Goal: Task Accomplishment & Management: Complete application form

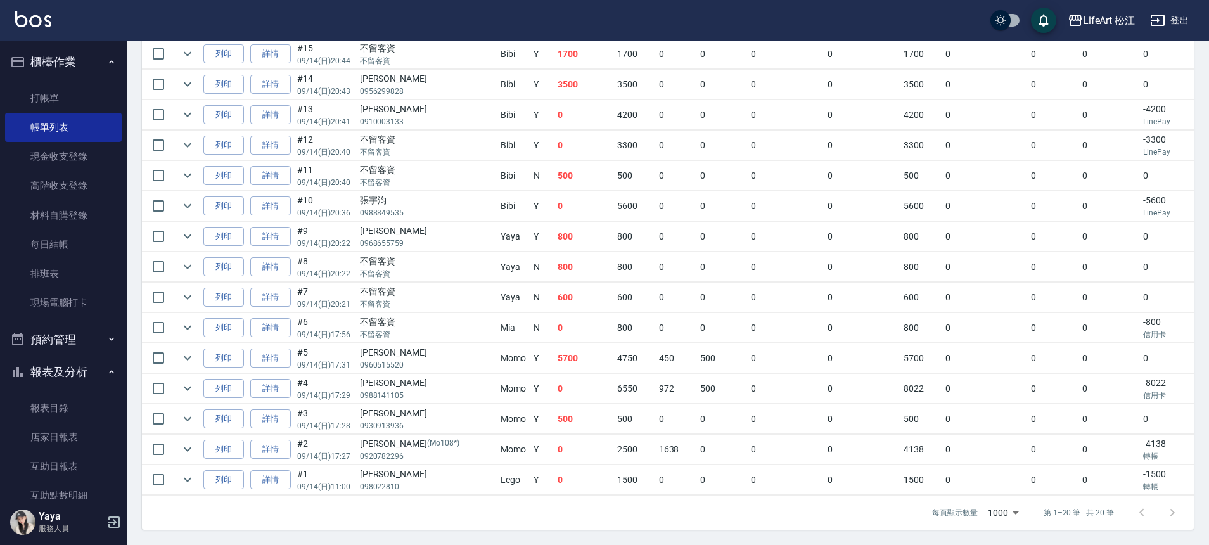
scroll to position [250, 0]
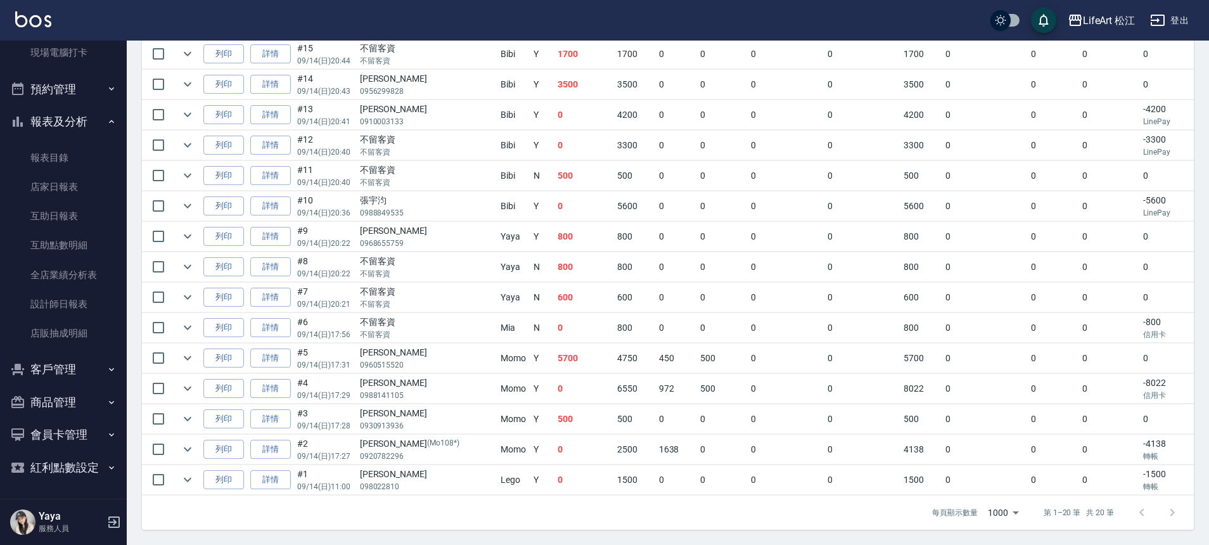
click at [44, 378] on button "客戶管理" at bounding box center [63, 369] width 117 height 33
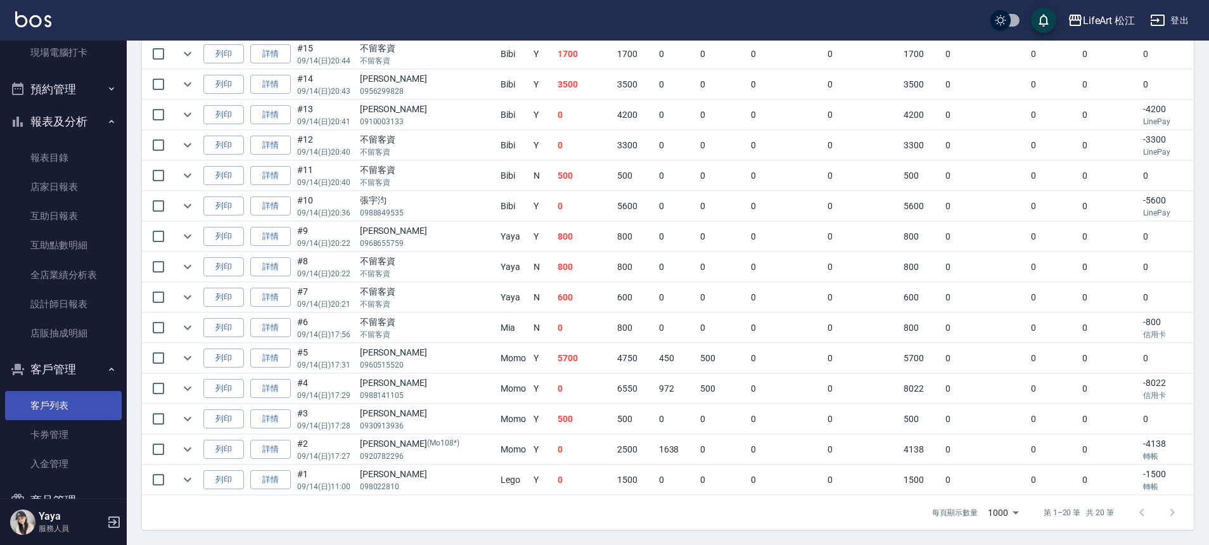
click at [65, 402] on link "客戶列表" at bounding box center [63, 405] width 117 height 29
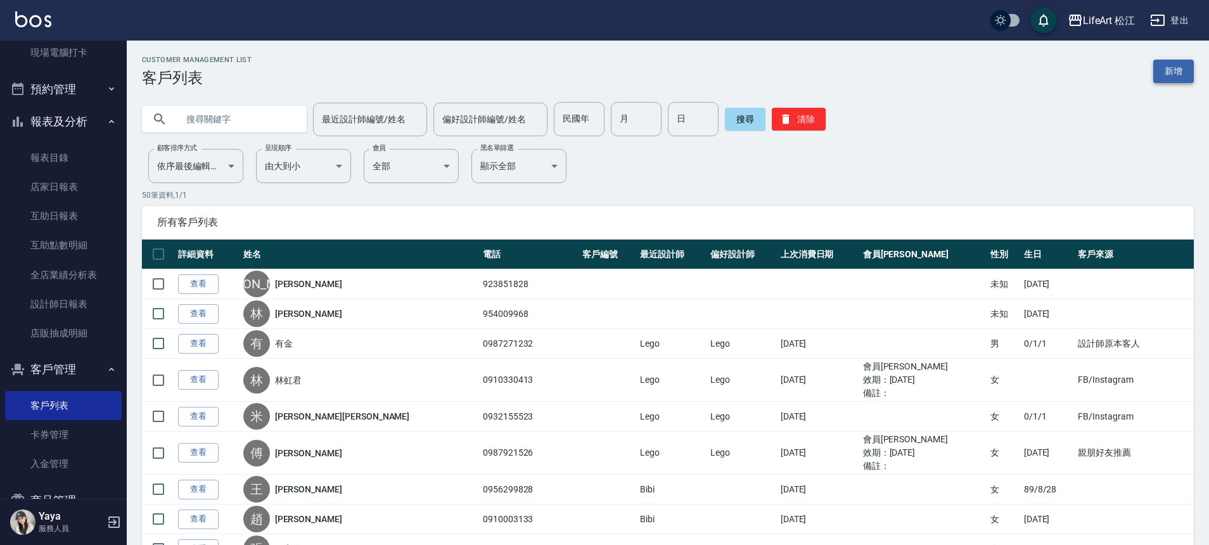
click at [1161, 68] on link "新增" at bounding box center [1173, 71] width 41 height 23
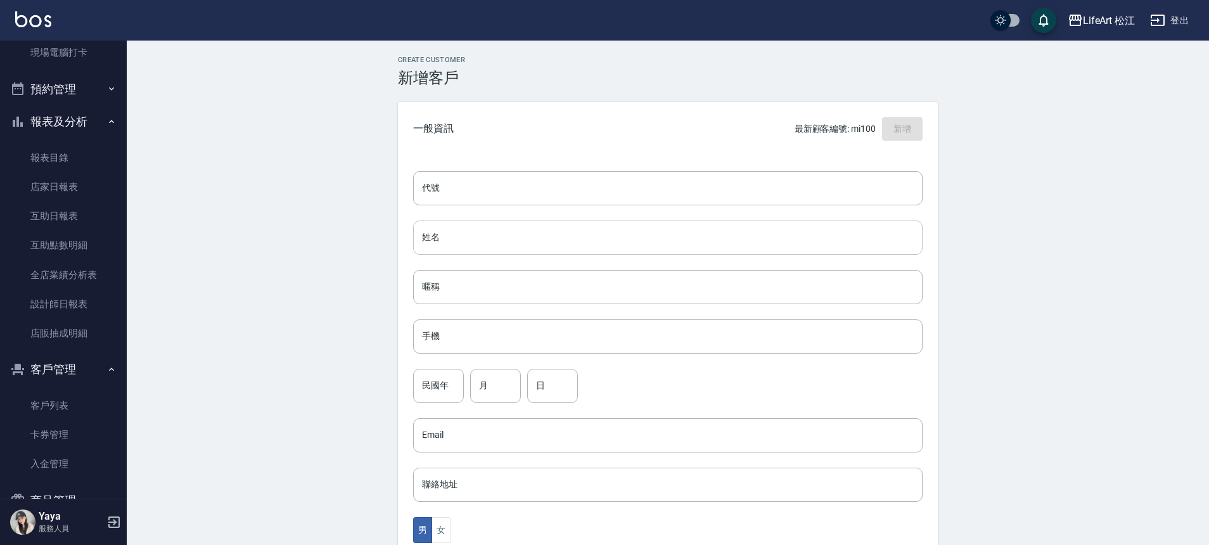
click at [501, 235] on input "姓名" at bounding box center [667, 238] width 509 height 34
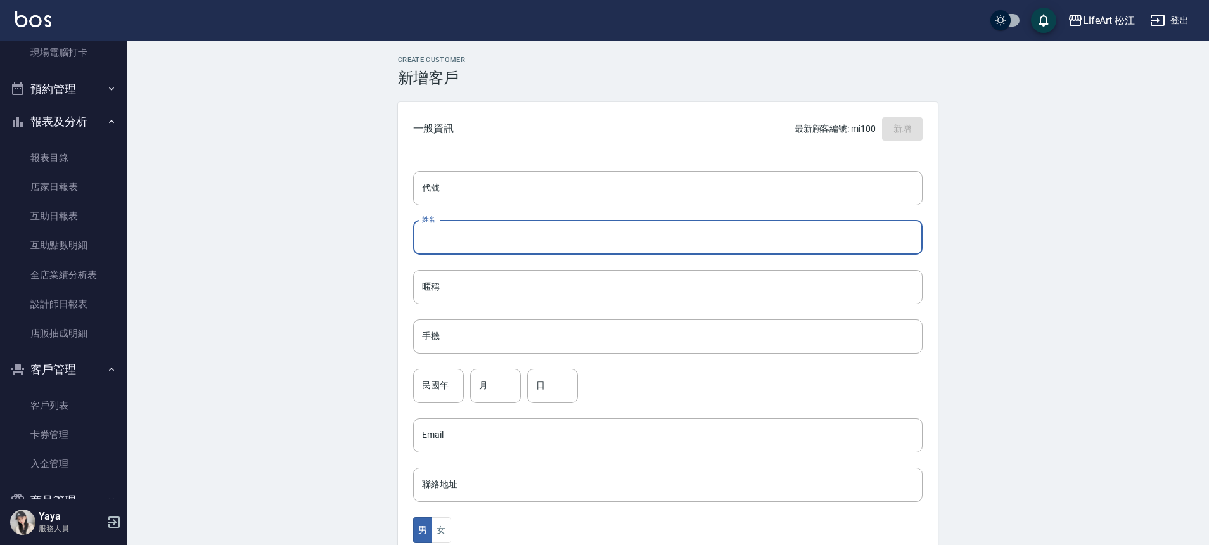
type input "v"
type input "[PERSON_NAME][PERSON_NAME]"
click at [484, 338] on input "手機" at bounding box center [667, 336] width 509 height 34
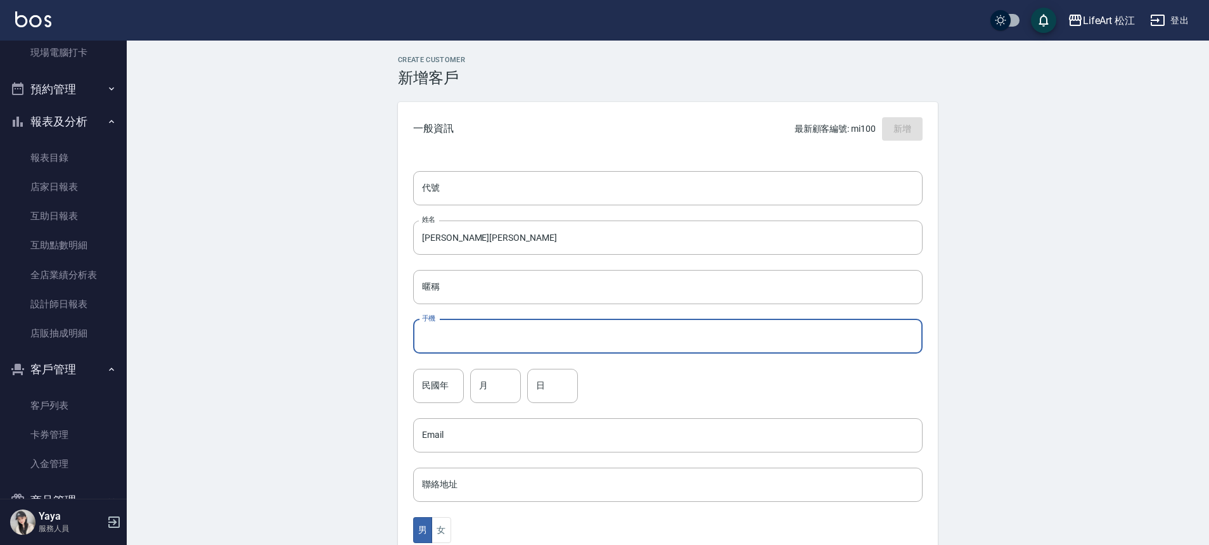
type input "０"
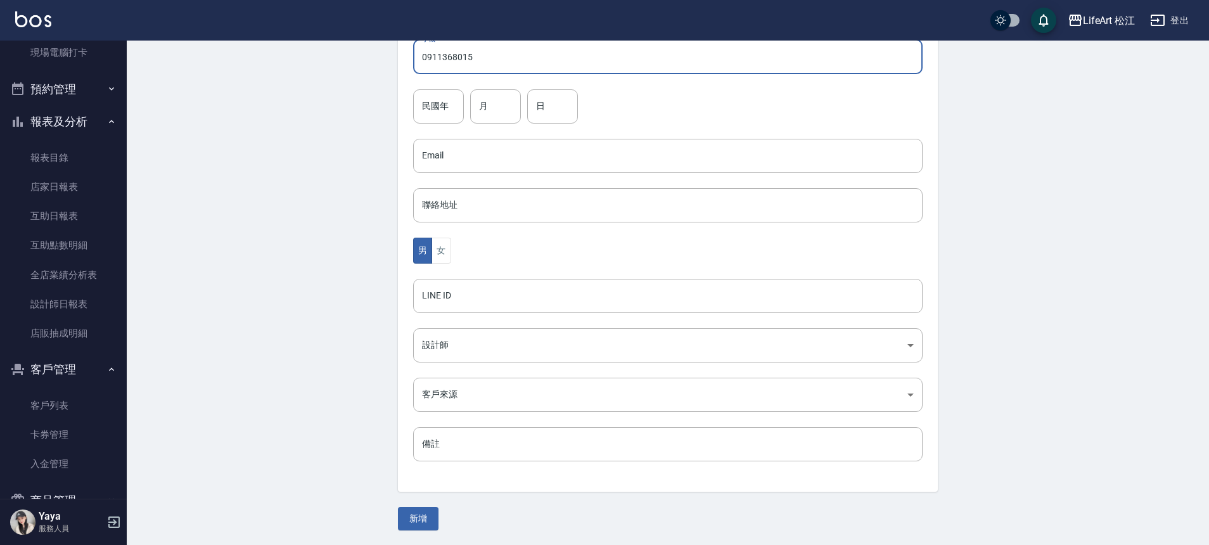
scroll to position [280, 0]
type input "0911368015"
click at [442, 249] on button "女" at bounding box center [441, 250] width 19 height 26
click at [447, 347] on body "LifeArt 松江 登出 櫃檯作業 打帳單 帳單列表 現金收支登錄 高階收支登錄 材料自購登錄 每日結帳 排班表 現場電腦打卡 預約管理 預約管理 單日預約…" at bounding box center [604, 132] width 1209 height 825
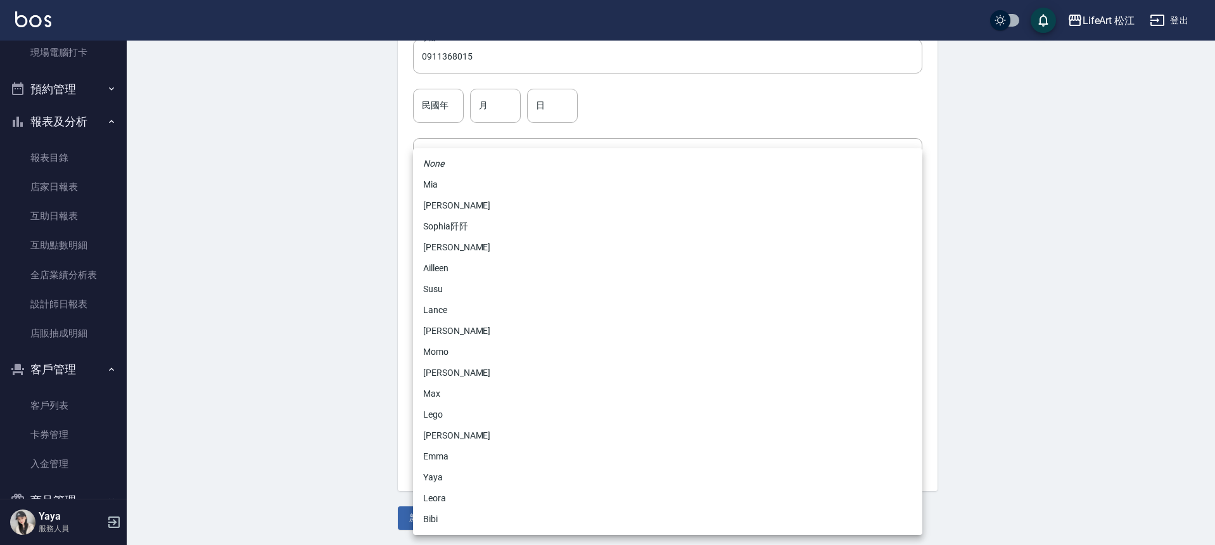
click at [452, 352] on li "Momo" at bounding box center [667, 352] width 509 height 21
type input "e84b7556-3071-4136-b765-65514d721750"
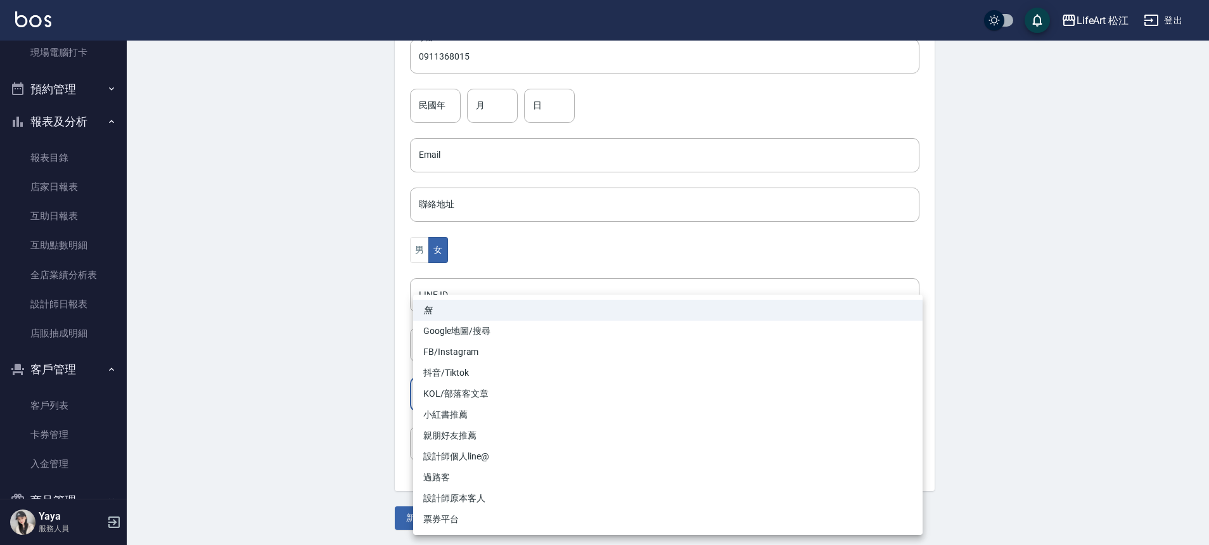
click at [455, 394] on body "LifeArt 松江 登出 櫃檯作業 打帳單 帳單列表 現金收支登錄 高階收支登錄 材料自購登錄 每日結帳 排班表 現場電腦打卡 預約管理 預約管理 單日預約…" at bounding box center [604, 132] width 1209 height 825
click at [461, 350] on li "FB/Instagram" at bounding box center [667, 352] width 509 height 21
type input "FB/Instagram"
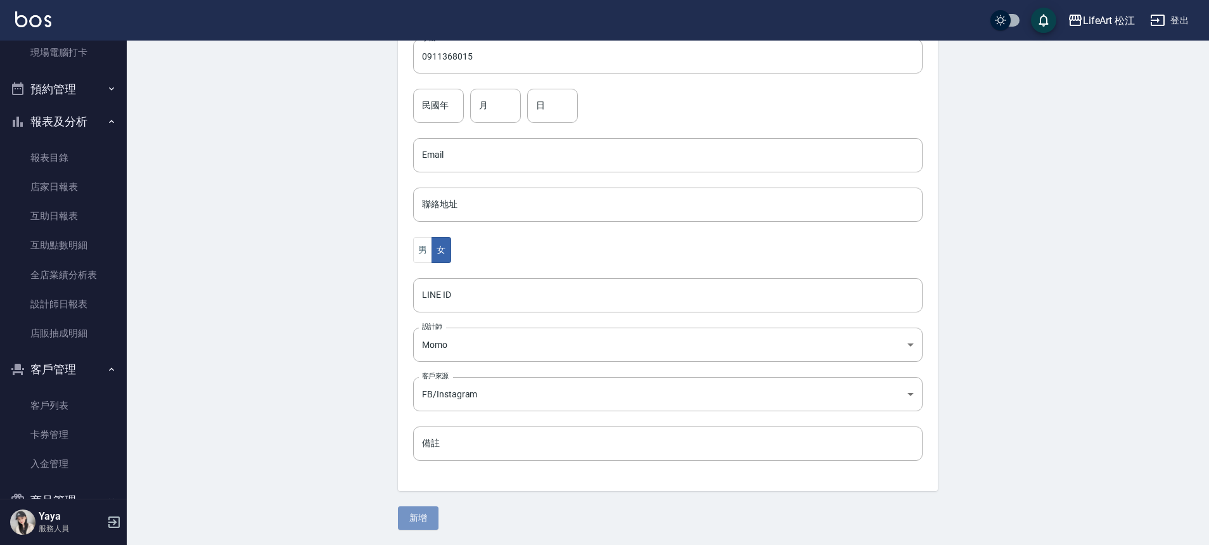
click at [427, 515] on button "新增" at bounding box center [418, 517] width 41 height 23
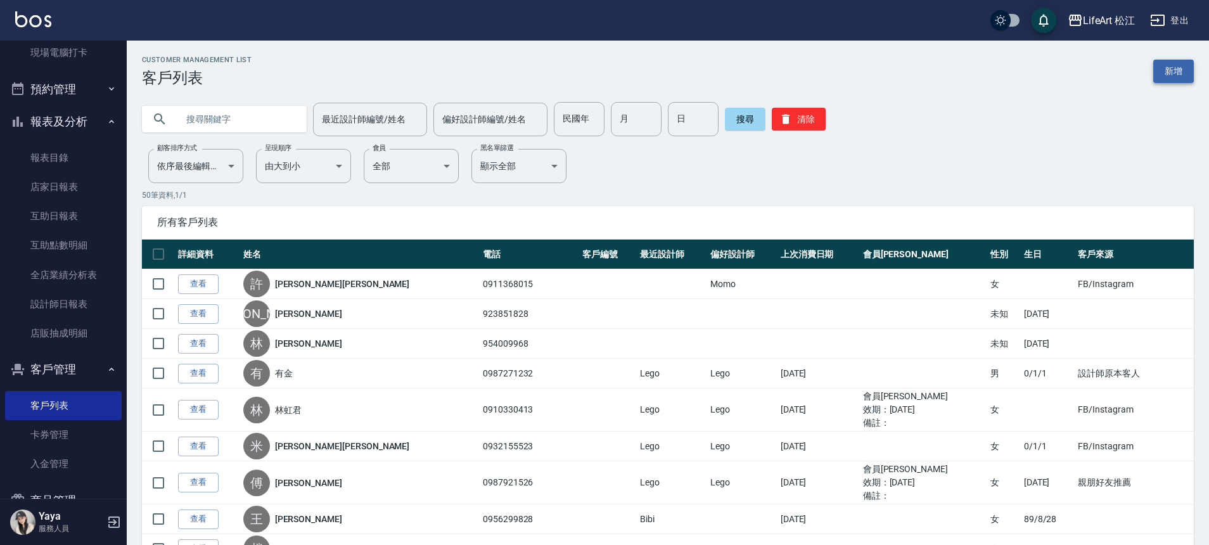
click at [1169, 79] on link "新增" at bounding box center [1173, 71] width 41 height 23
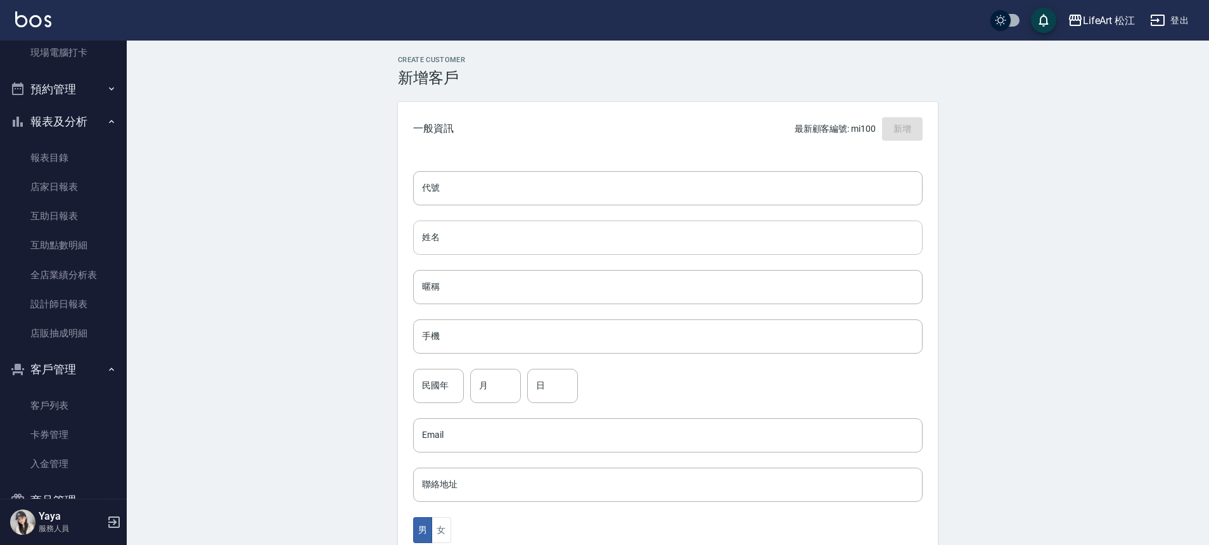
click at [458, 240] on input "姓名" at bounding box center [667, 238] width 509 height 34
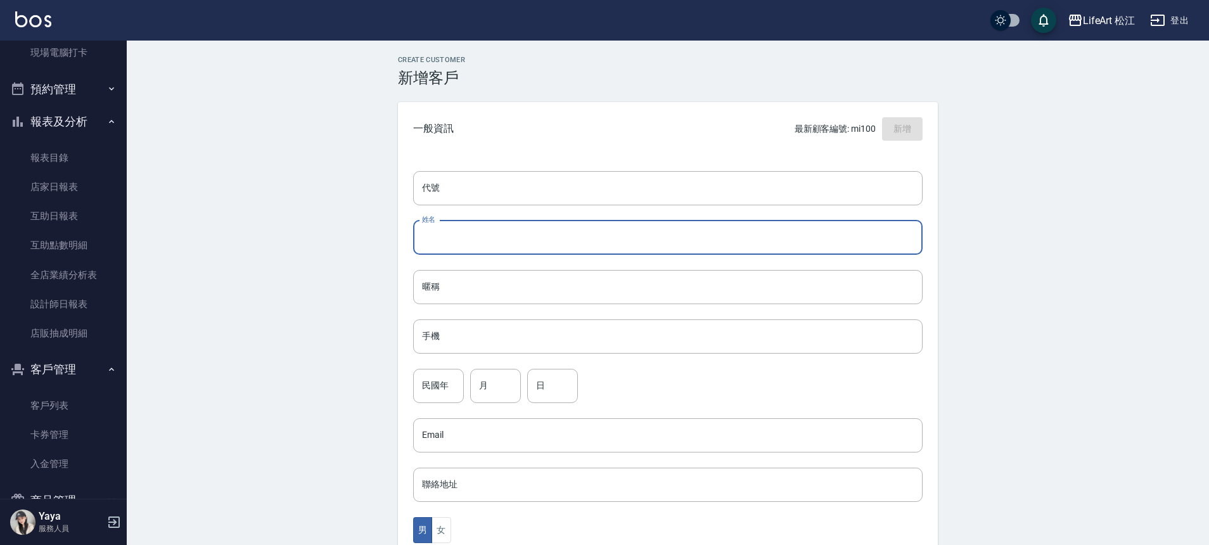
type input "5"
type input "鄭安妘"
click at [477, 344] on input "手機" at bounding box center [667, 336] width 509 height 34
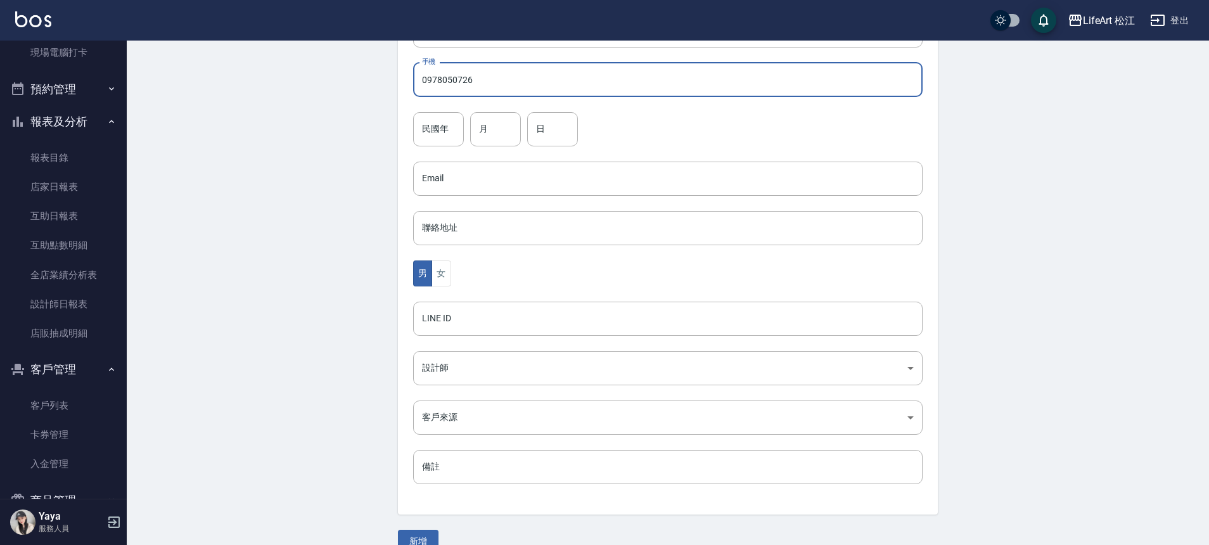
scroll to position [280, 0]
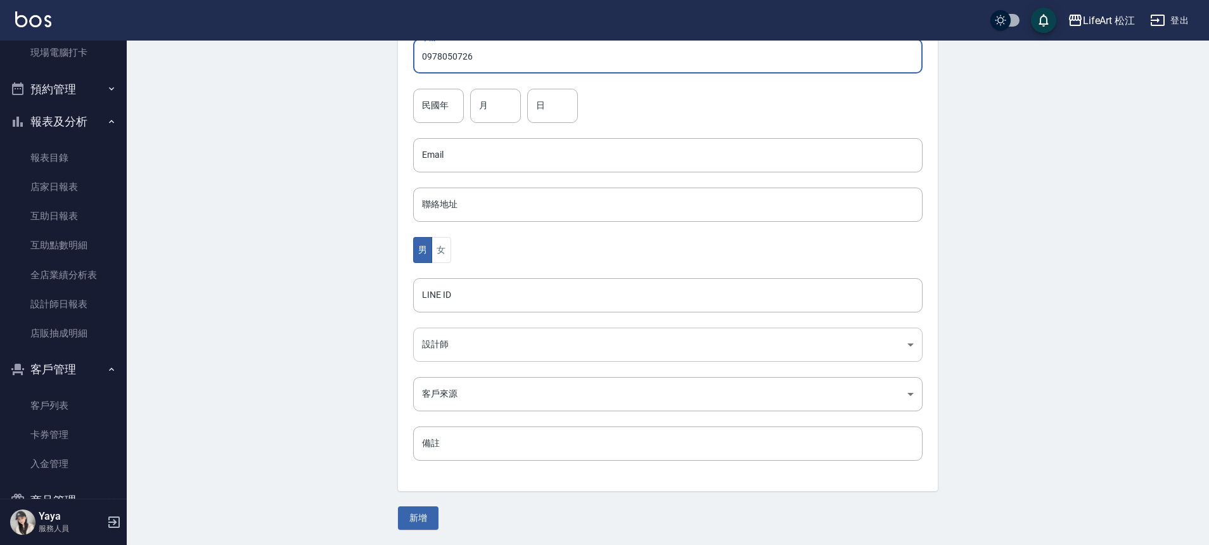
type input "0978050726"
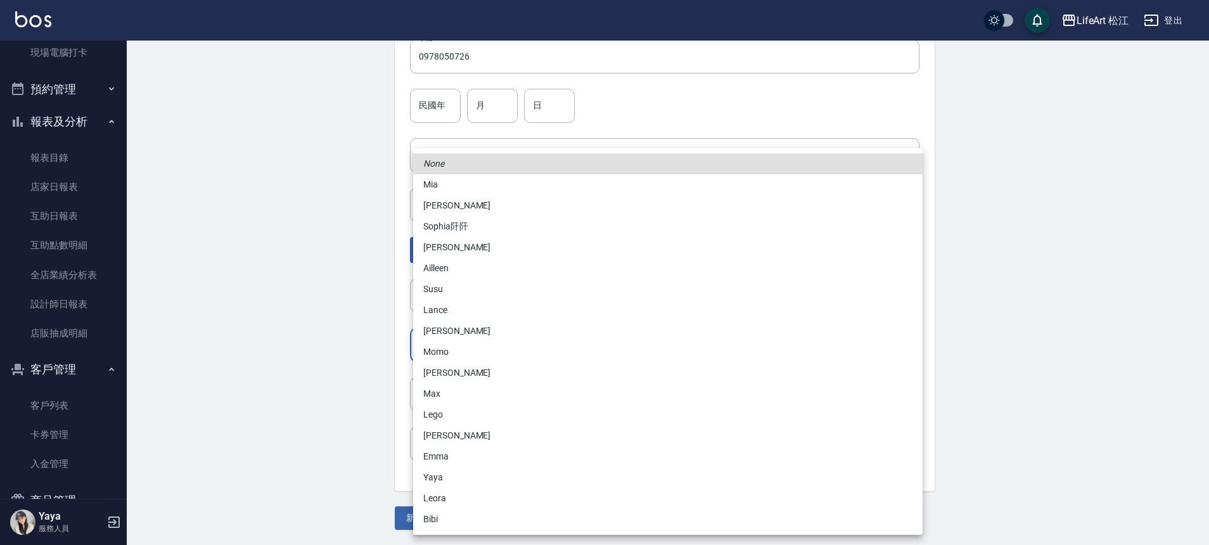
click at [450, 345] on body "LifeArt 松江 登出 櫃檯作業 打帳單 帳單列表 現金收支登錄 高階收支登錄 材料自購登錄 每日結帳 排班表 現場電腦打卡 預約管理 預約管理 單日預約…" at bounding box center [604, 132] width 1209 height 825
click at [444, 351] on li "Momo" at bounding box center [667, 352] width 509 height 21
type input "e84b7556-3071-4136-b765-65514d721750"
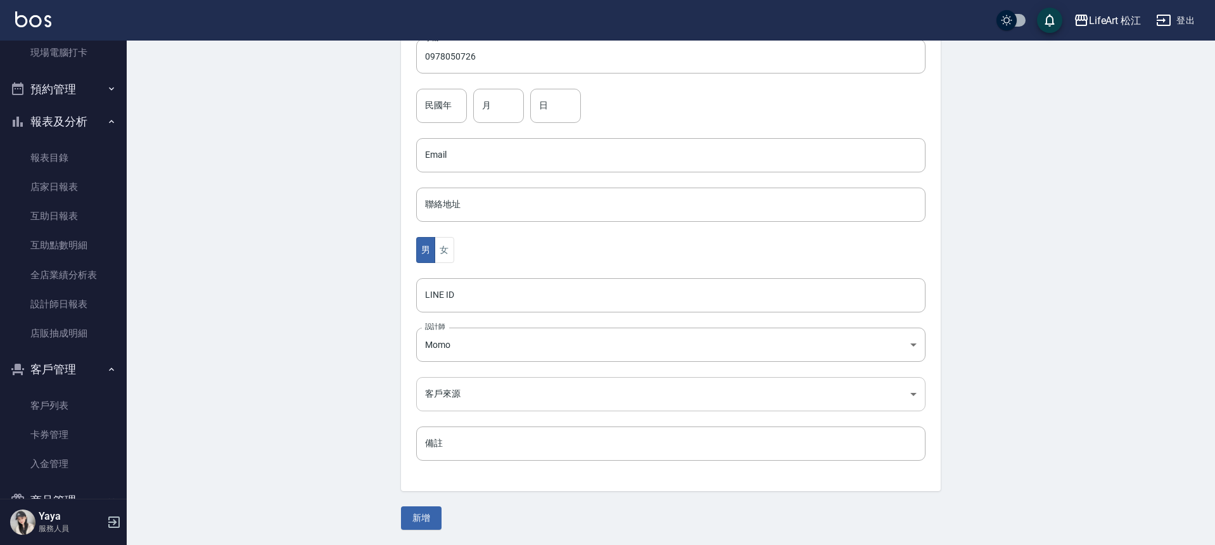
click at [439, 395] on body "LifeArt 松江 登出 櫃檯作業 打帳單 帳單列表 現金收支登錄 高階收支登錄 材料自購登錄 每日結帳 排班表 現場電腦打卡 預約管理 預約管理 單日預約…" at bounding box center [607, 132] width 1215 height 825
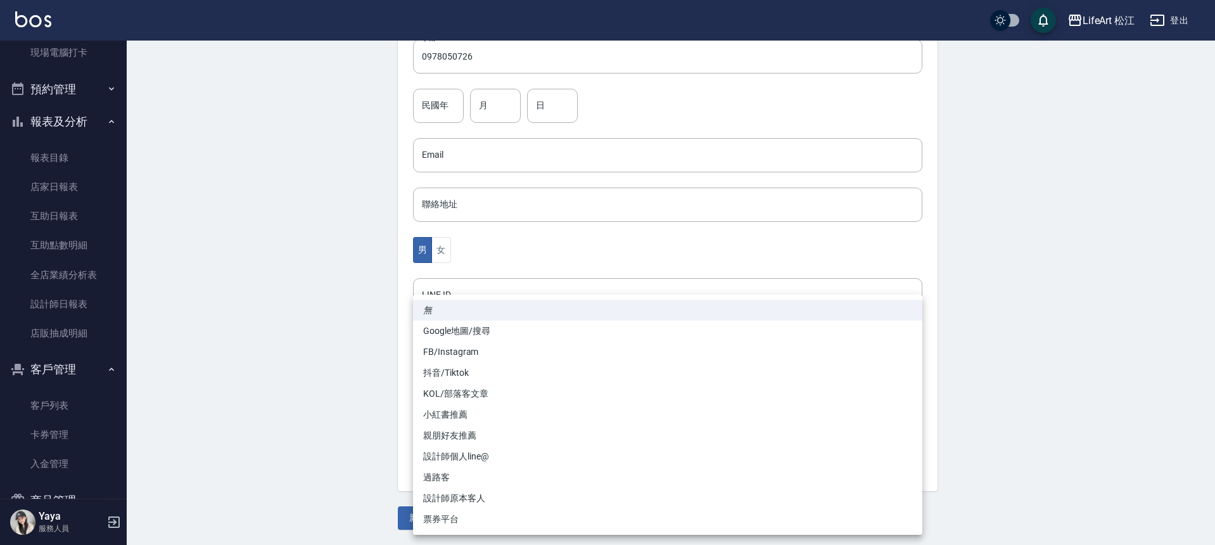
click at [438, 360] on li "FB/Instagram" at bounding box center [667, 352] width 509 height 21
type input "FB/Instagram"
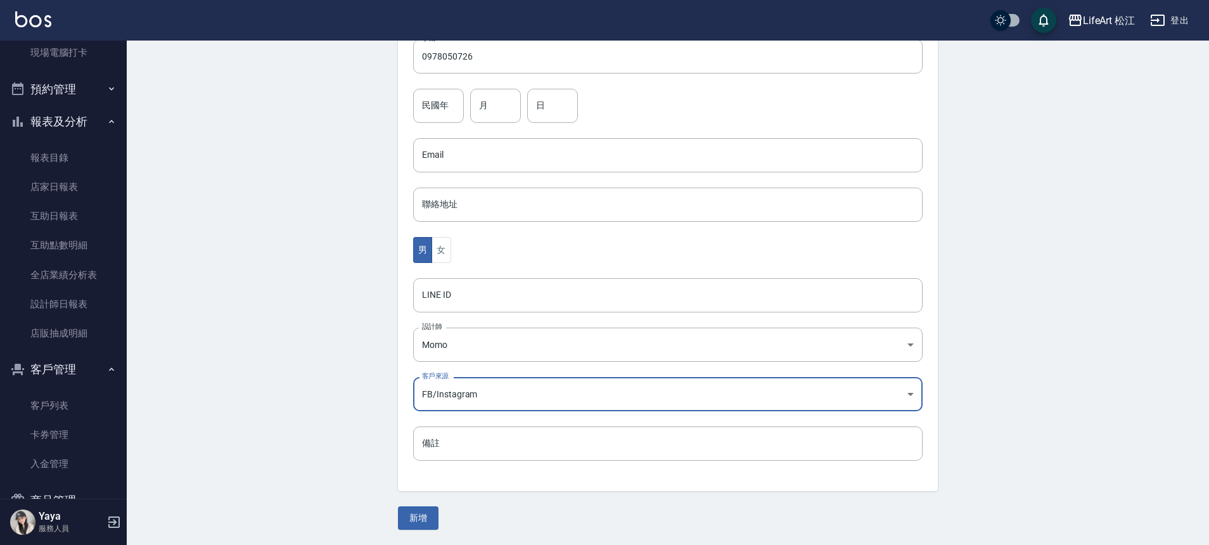
click at [418, 520] on button "新增" at bounding box center [418, 517] width 41 height 23
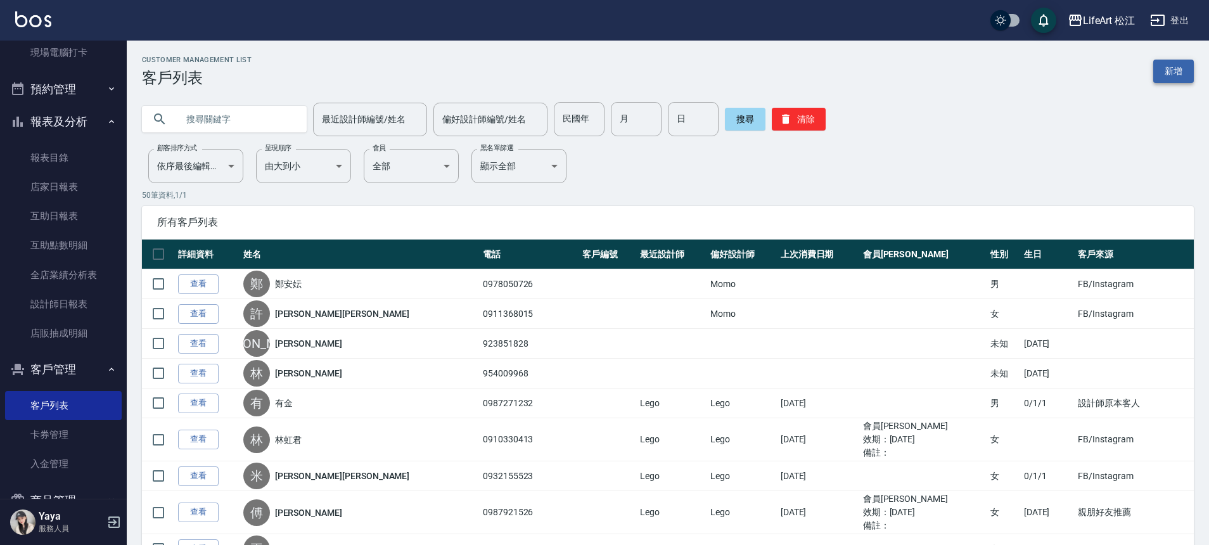
click at [1176, 66] on link "新增" at bounding box center [1173, 71] width 41 height 23
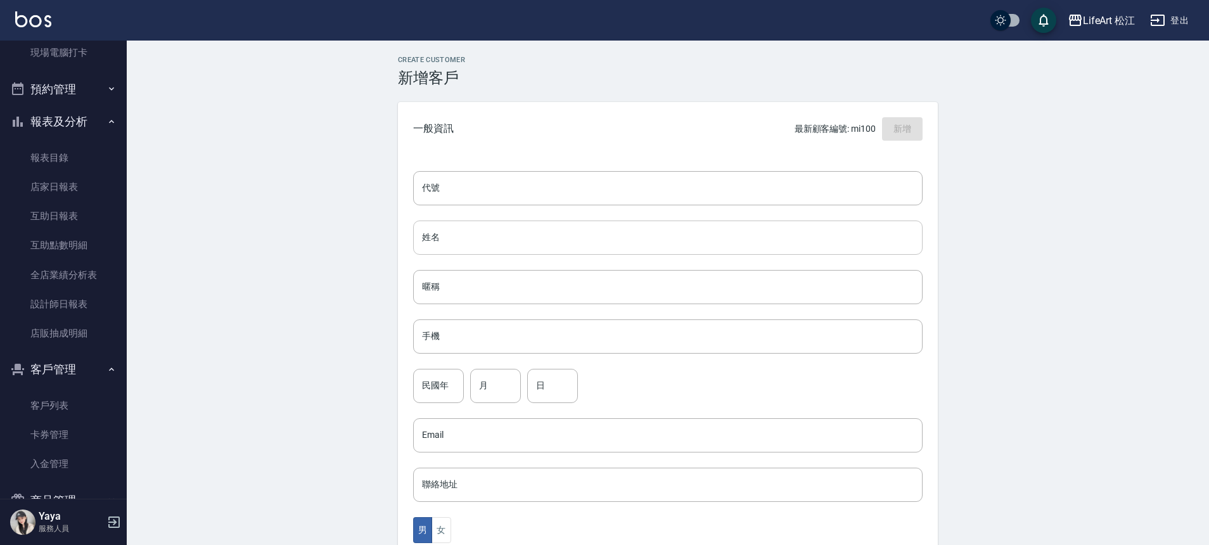
click at [492, 241] on input "姓名" at bounding box center [667, 238] width 509 height 34
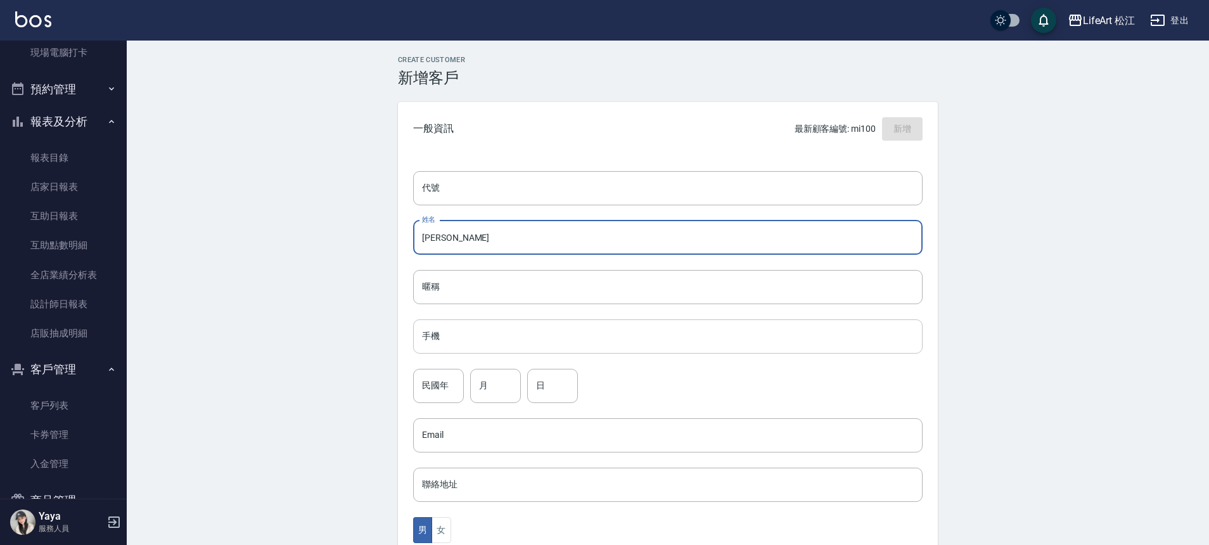
type input "[PERSON_NAME]"
click at [470, 343] on input "手機" at bounding box center [667, 336] width 509 height 34
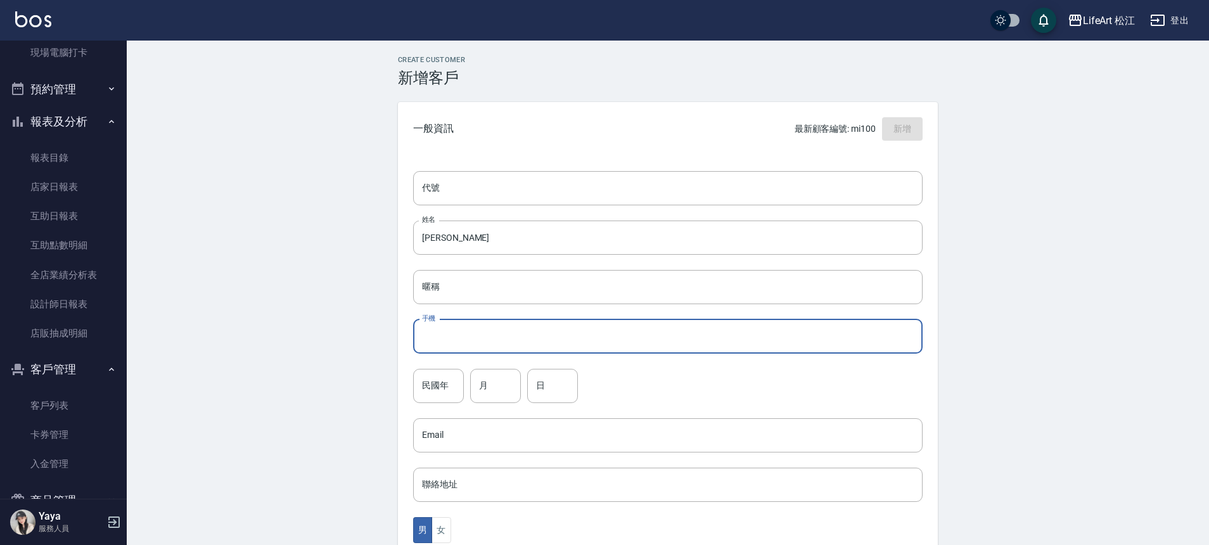
type input "０"
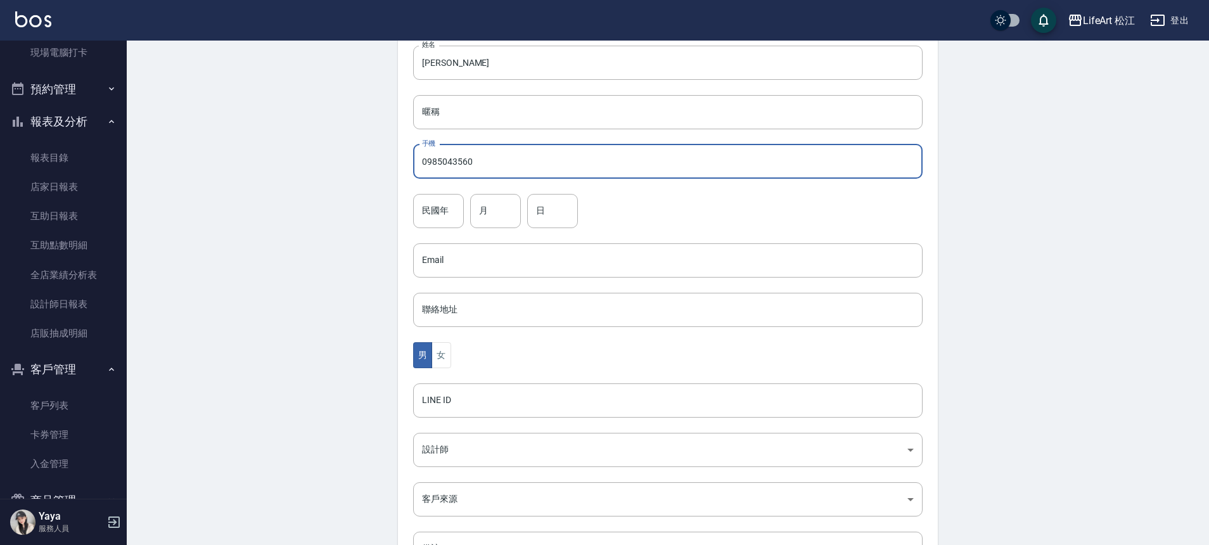
scroll to position [272, 0]
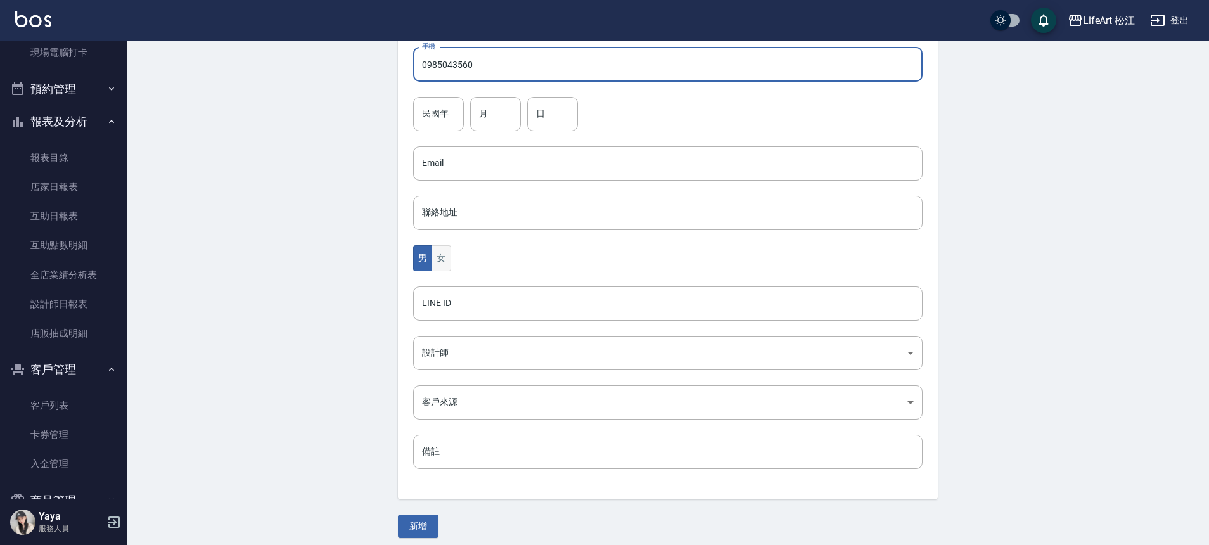
type input "0985043560"
click at [435, 263] on button "女" at bounding box center [441, 258] width 19 height 26
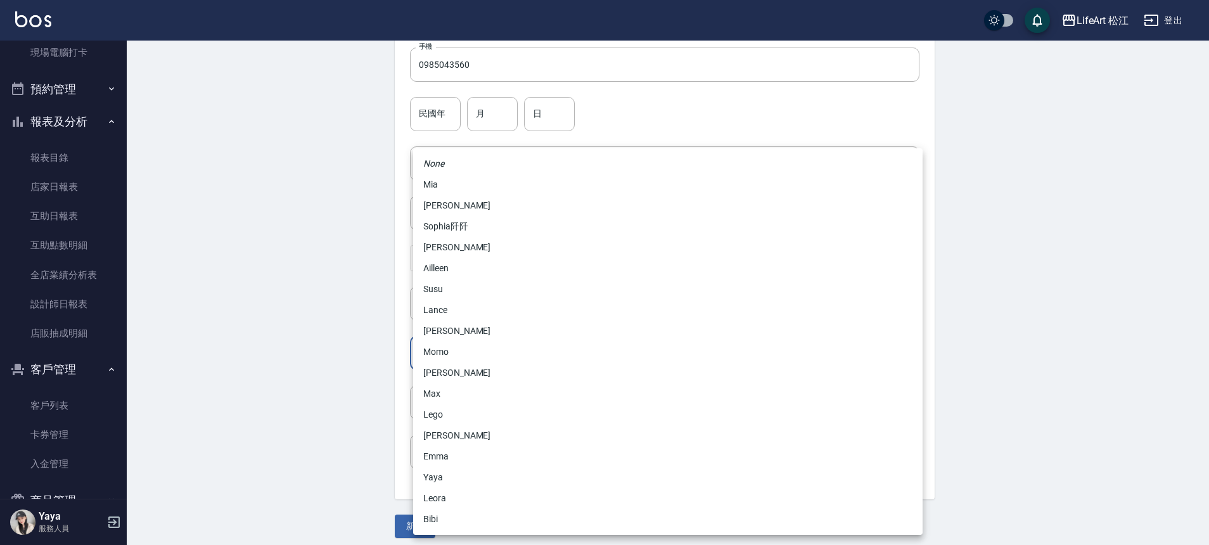
click at [452, 351] on body "LifeArt 松江 登出 櫃檯作業 打帳單 帳單列表 現金收支登錄 高階收支登錄 材料自購登錄 每日結帳 排班表 現場電腦打卡 預約管理 預約管理 單日預約…" at bounding box center [604, 140] width 1209 height 825
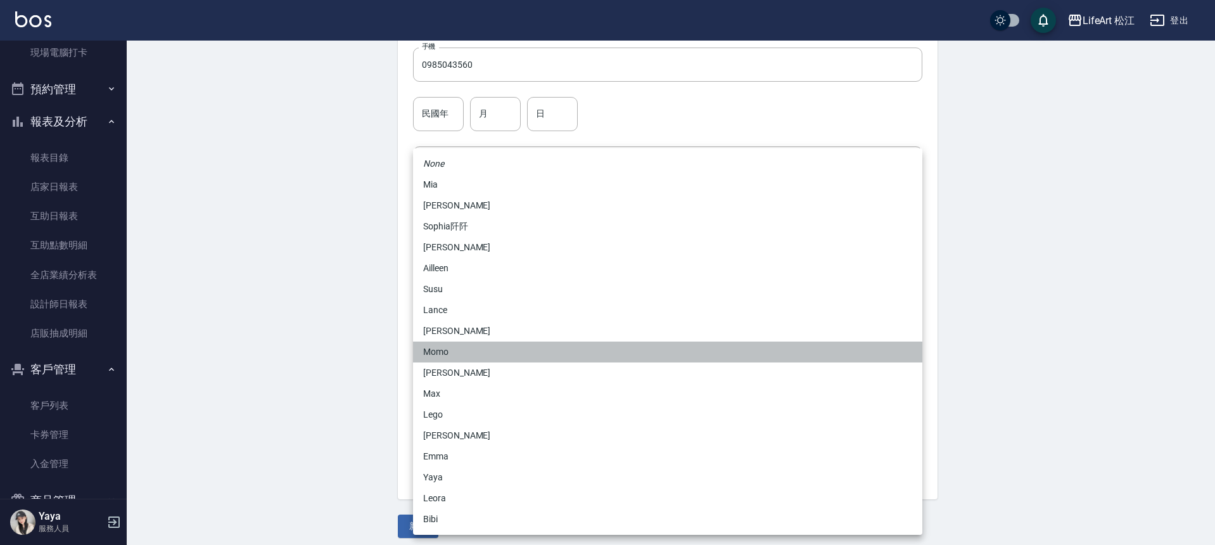
click at [456, 347] on li "Momo" at bounding box center [667, 352] width 509 height 21
type input "e84b7556-3071-4136-b765-65514d721750"
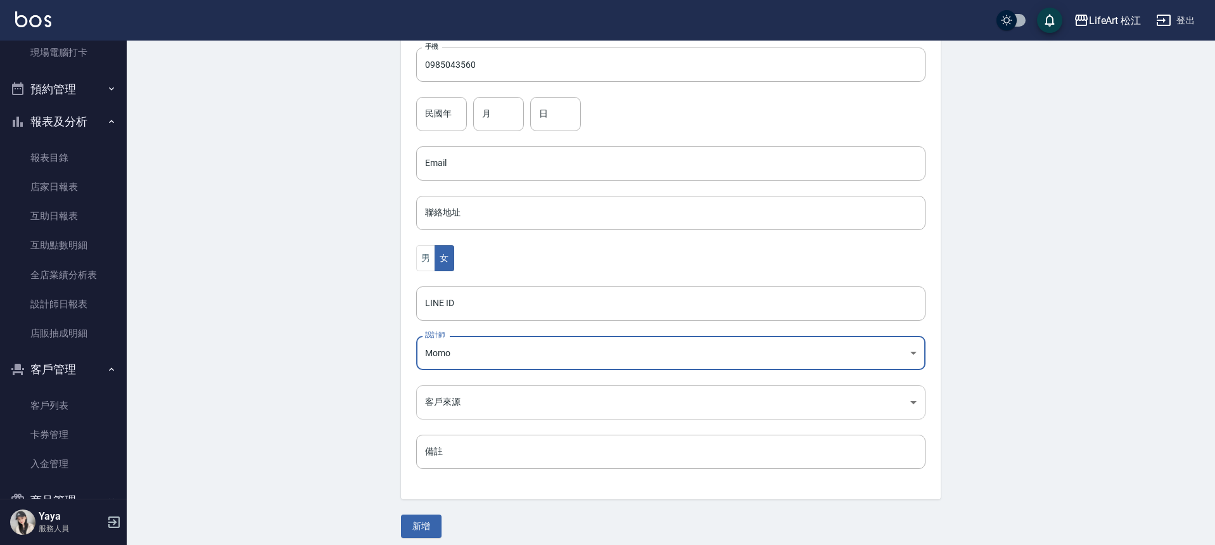
click at [463, 416] on body "LifeArt 松江 登出 櫃檯作業 打帳單 帳單列表 現金收支登錄 高階收支登錄 材料自購登錄 每日結帳 排班表 現場電腦打卡 預約管理 預約管理 單日預約…" at bounding box center [607, 140] width 1215 height 825
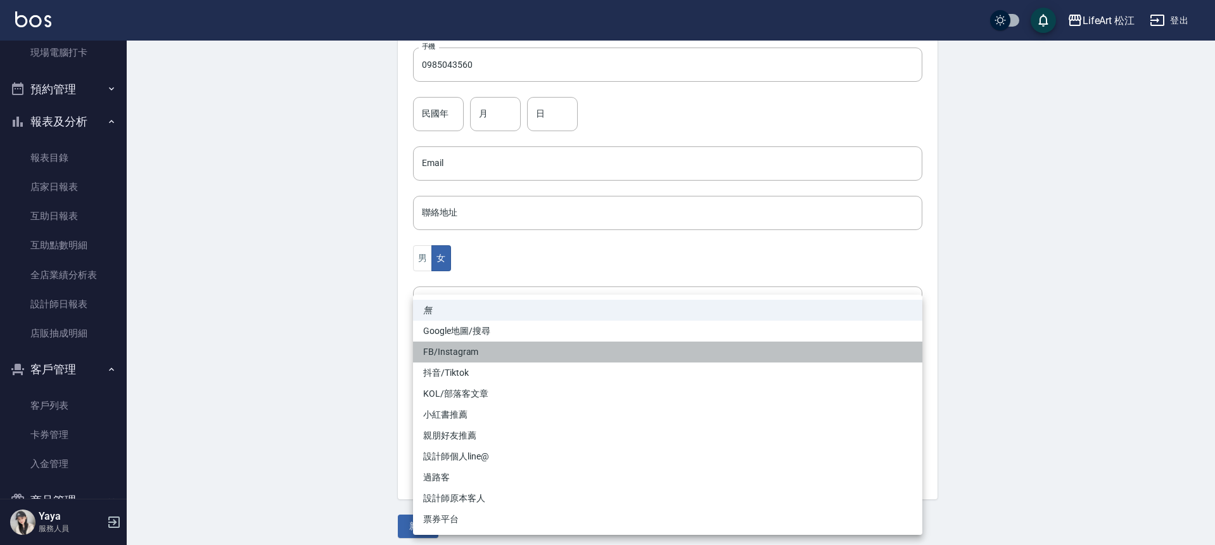
click at [473, 355] on li "FB/Instagram" at bounding box center [667, 352] width 509 height 21
type input "FB/Instagram"
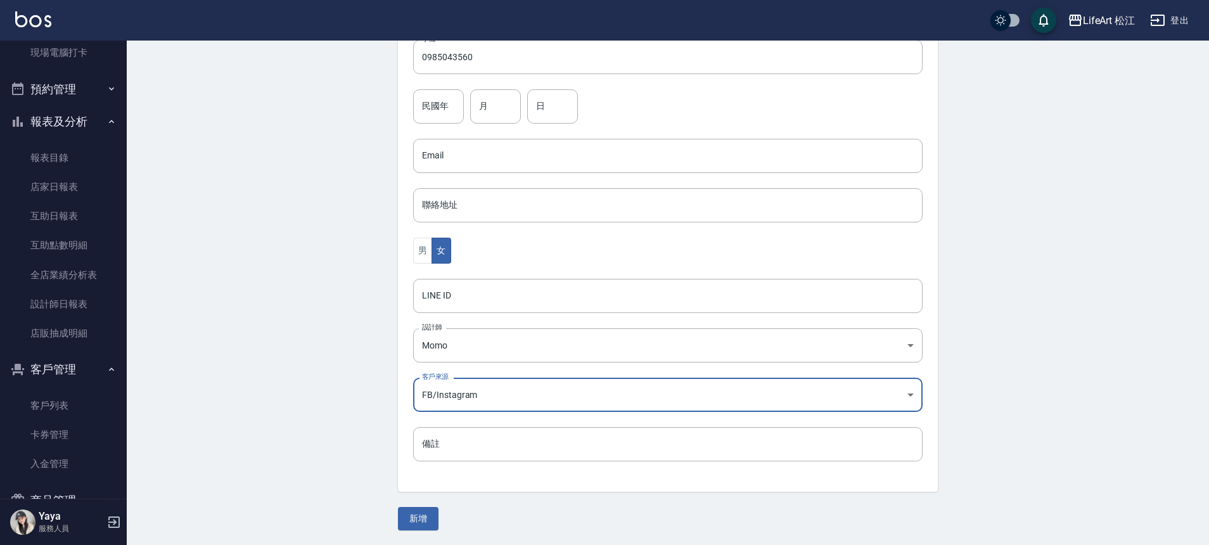
scroll to position [280, 0]
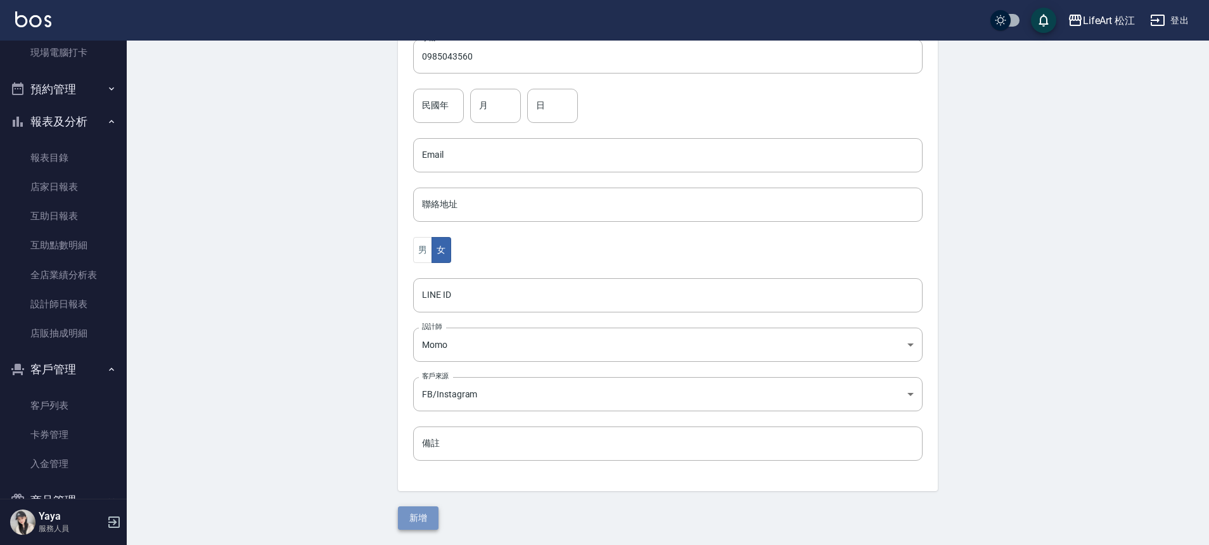
click at [426, 520] on button "新增" at bounding box center [418, 517] width 41 height 23
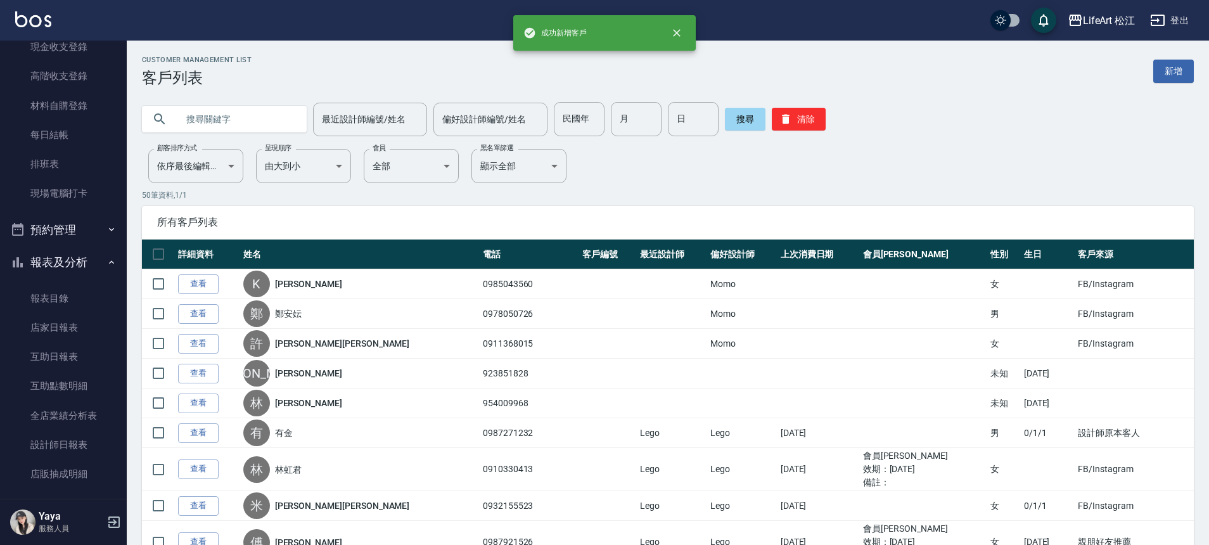
scroll to position [7, 0]
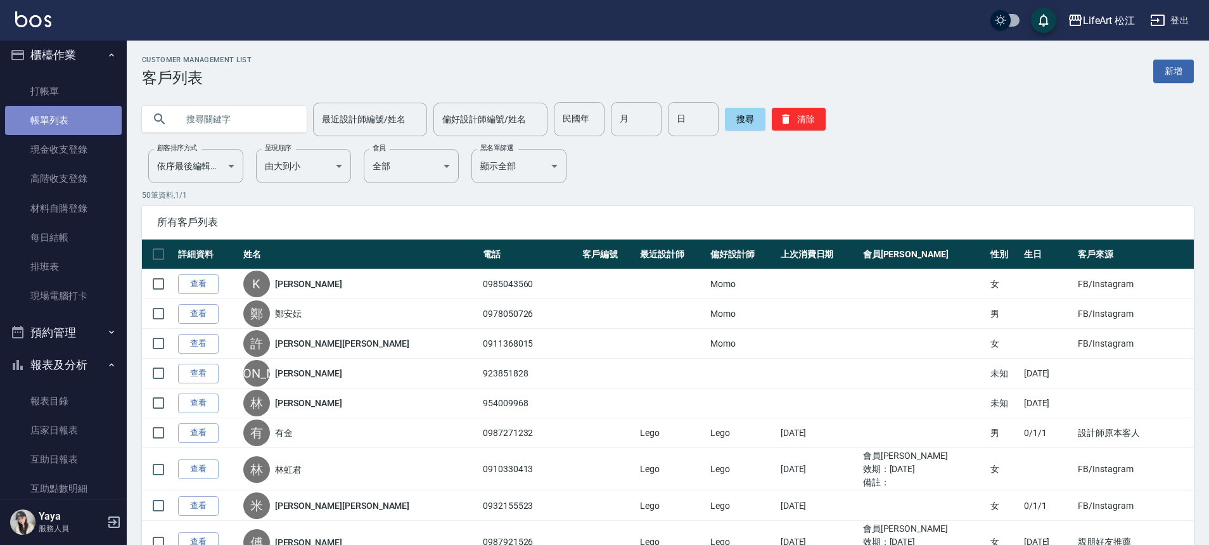
click at [71, 129] on link "帳單列表" at bounding box center [63, 120] width 117 height 29
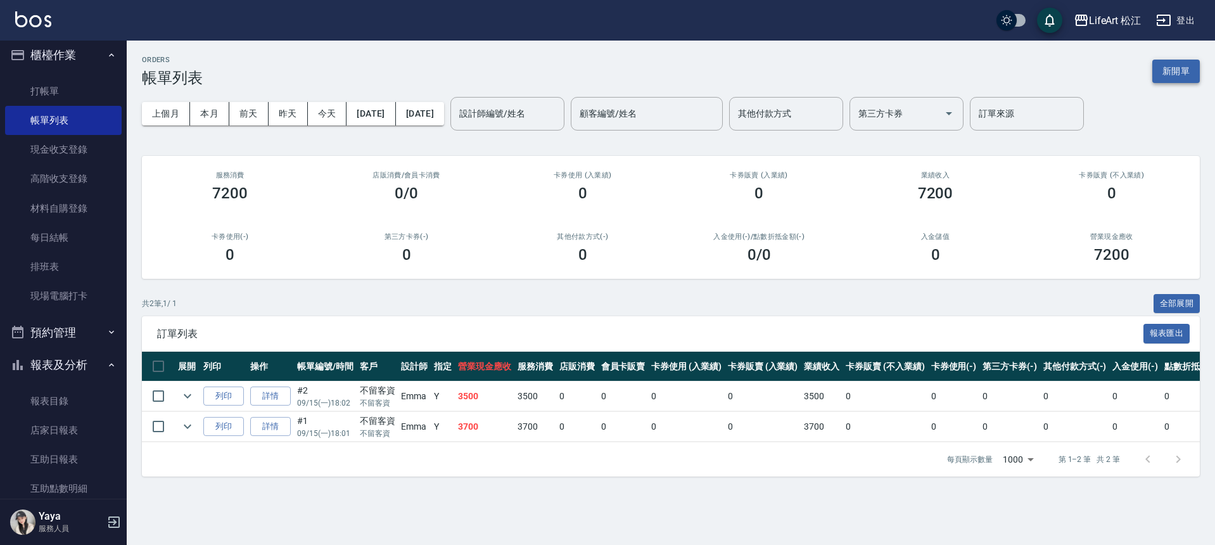
click at [1171, 68] on button "新開單" at bounding box center [1177, 71] width 48 height 23
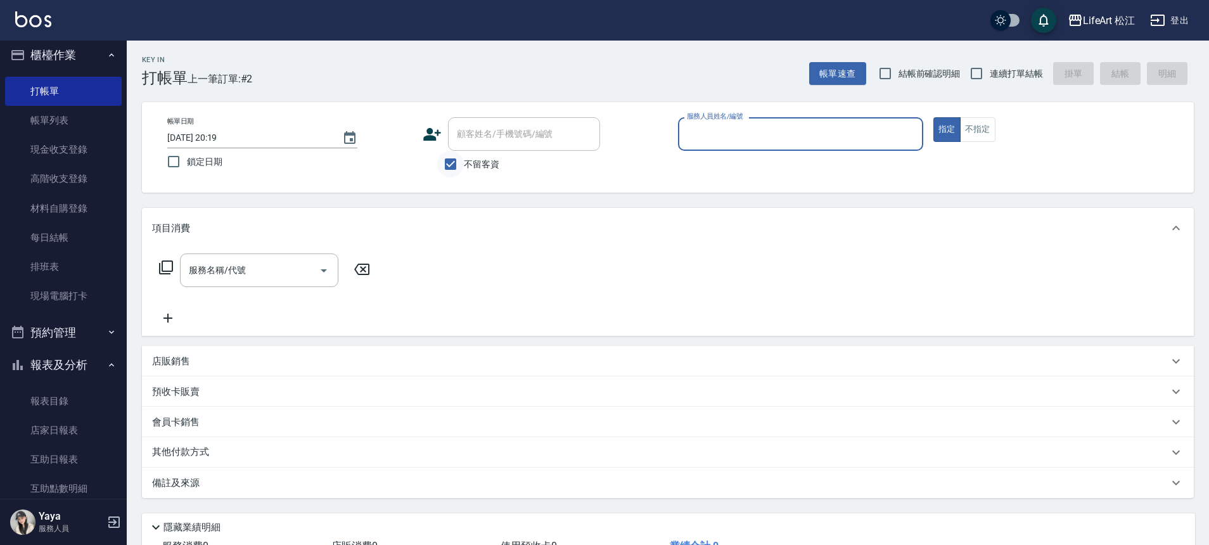
click at [441, 167] on input "不留客資" at bounding box center [450, 164] width 27 height 27
checkbox input "false"
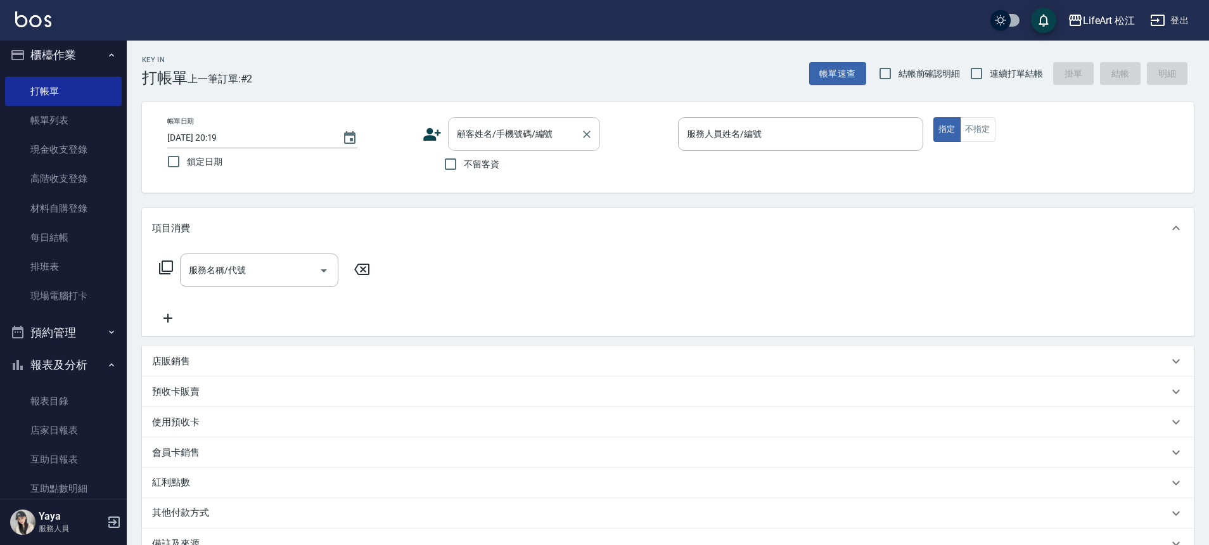
click at [481, 150] on div "顧客姓名/手機號碼/編號" at bounding box center [524, 134] width 152 height 34
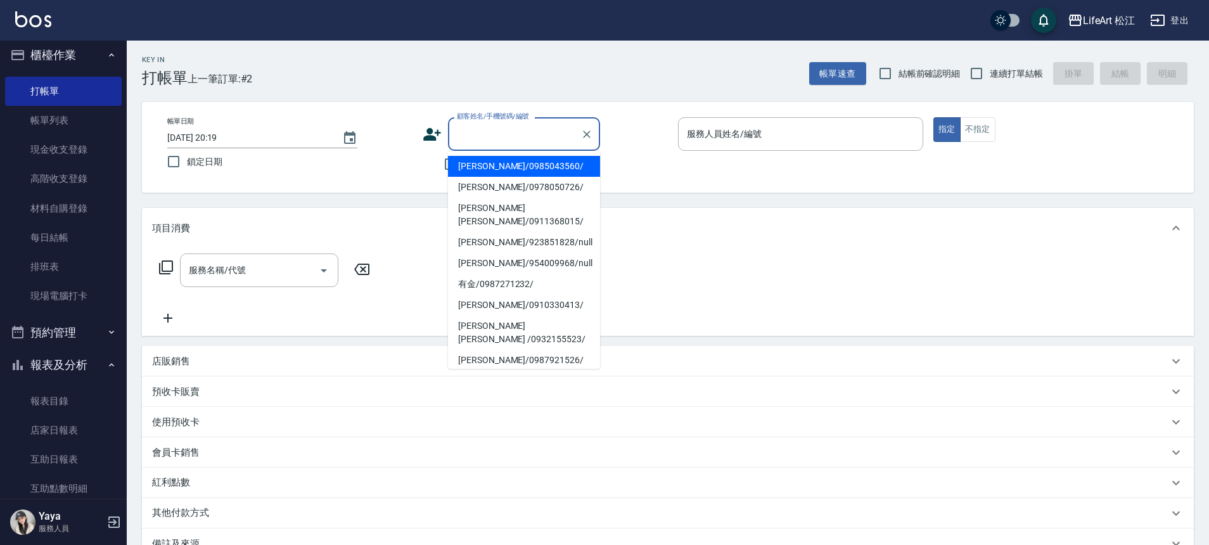
click at [499, 169] on li "[PERSON_NAME]/0985043560/" at bounding box center [524, 166] width 152 height 21
type input "[PERSON_NAME]/0985043560/"
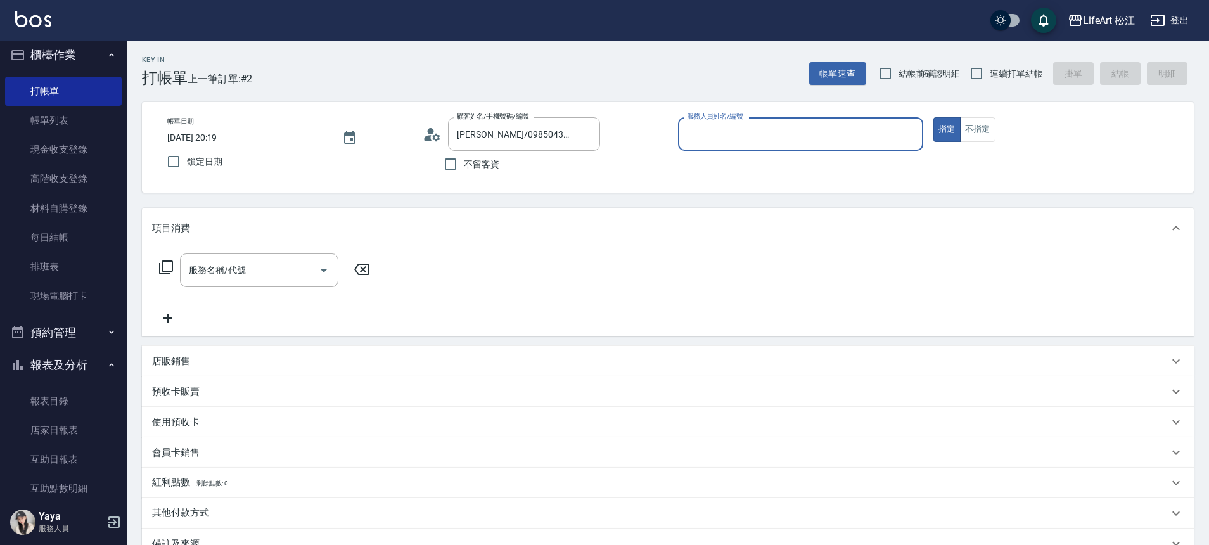
type input "Momo(無代號)"
click at [250, 255] on div "服務名稱/代號" at bounding box center [259, 270] width 158 height 34
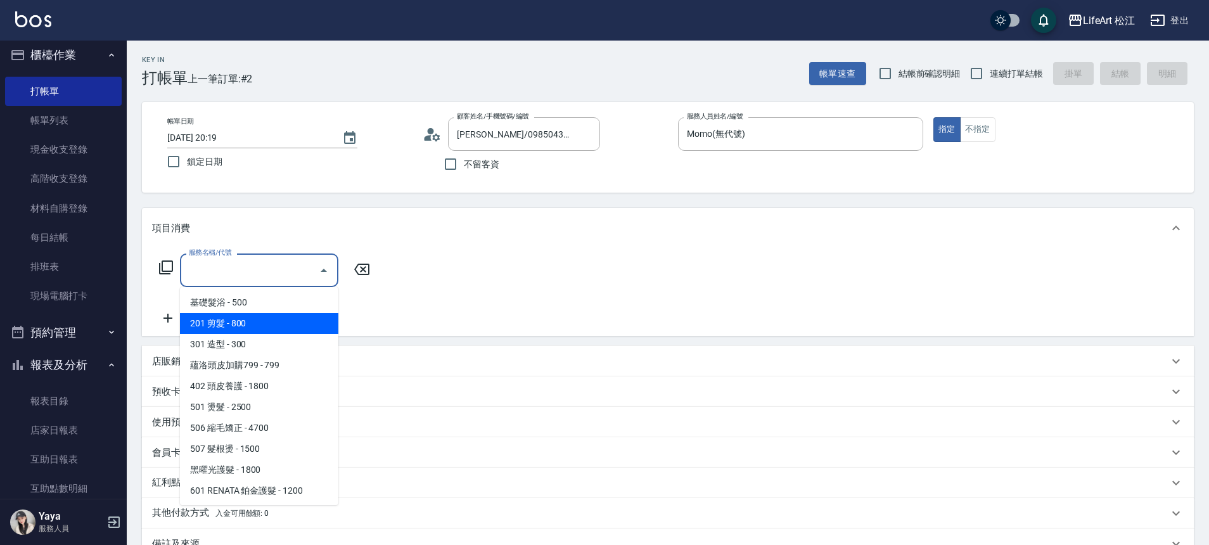
click at [264, 323] on span "201 剪髮 - 800" at bounding box center [259, 323] width 158 height 21
type input "201 剪髮(201)"
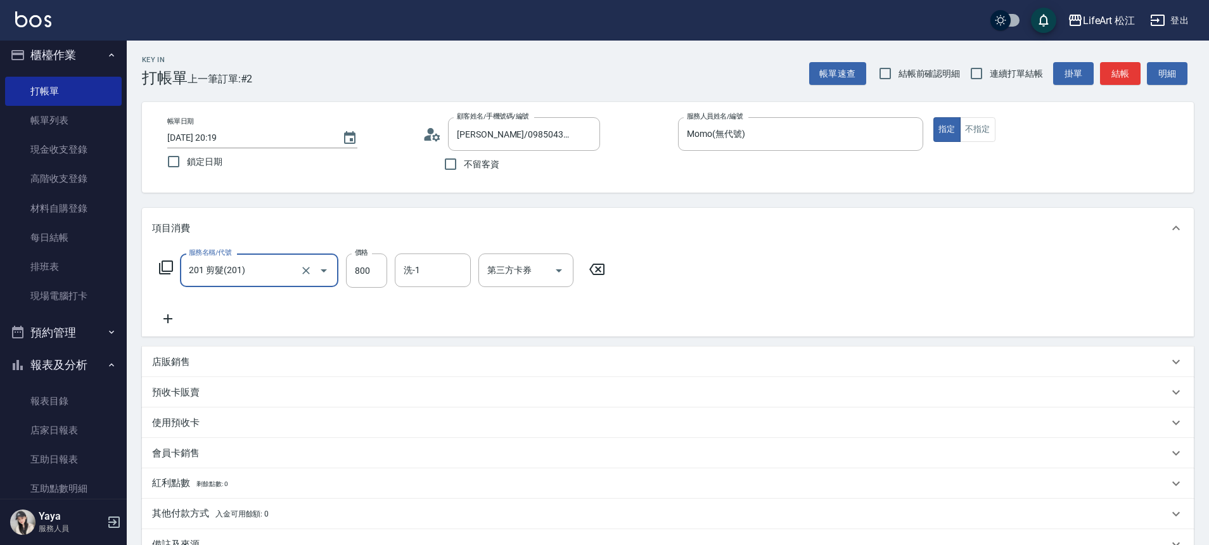
click at [176, 314] on icon at bounding box center [168, 318] width 32 height 15
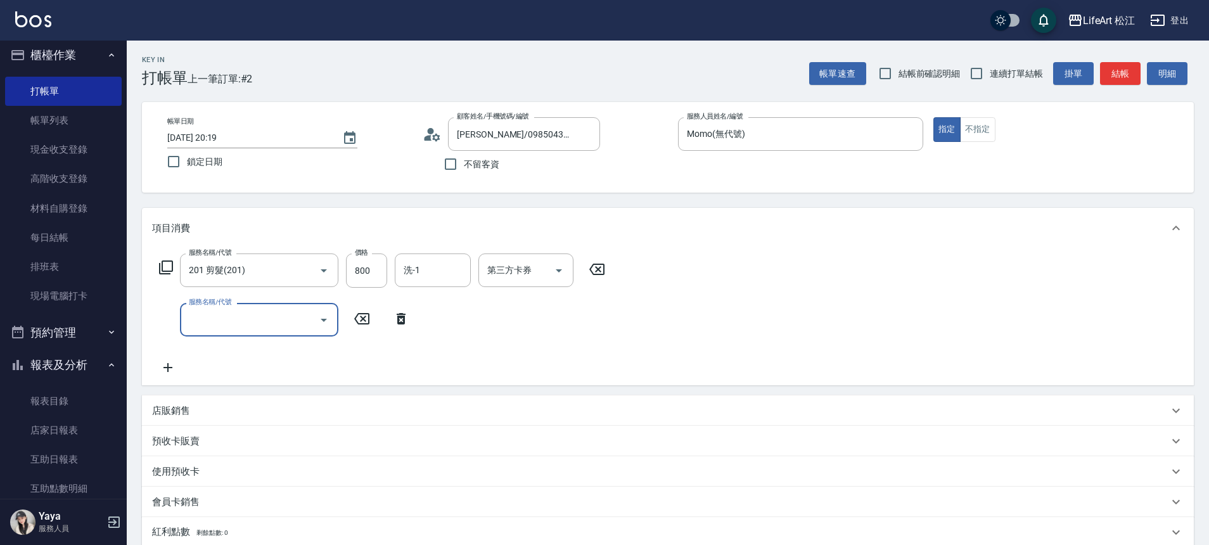
click at [222, 314] on input "服務名稱/代號" at bounding box center [250, 320] width 128 height 22
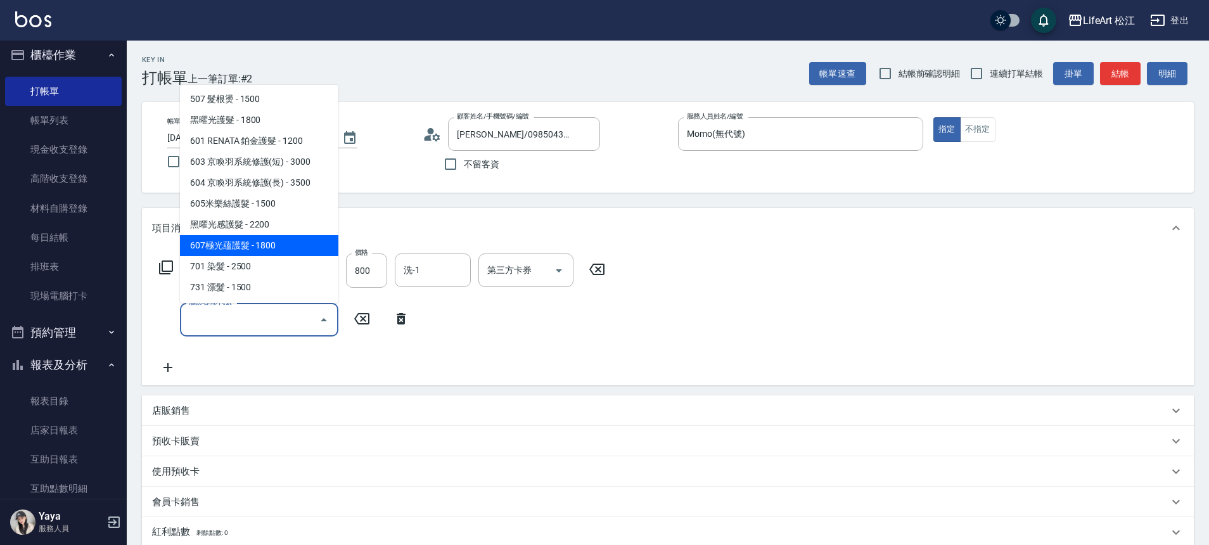
scroll to position [169, 0]
click at [255, 250] on span "701 染髮 - 2500" at bounding box center [259, 245] width 158 height 21
type input "701 染髮(701)"
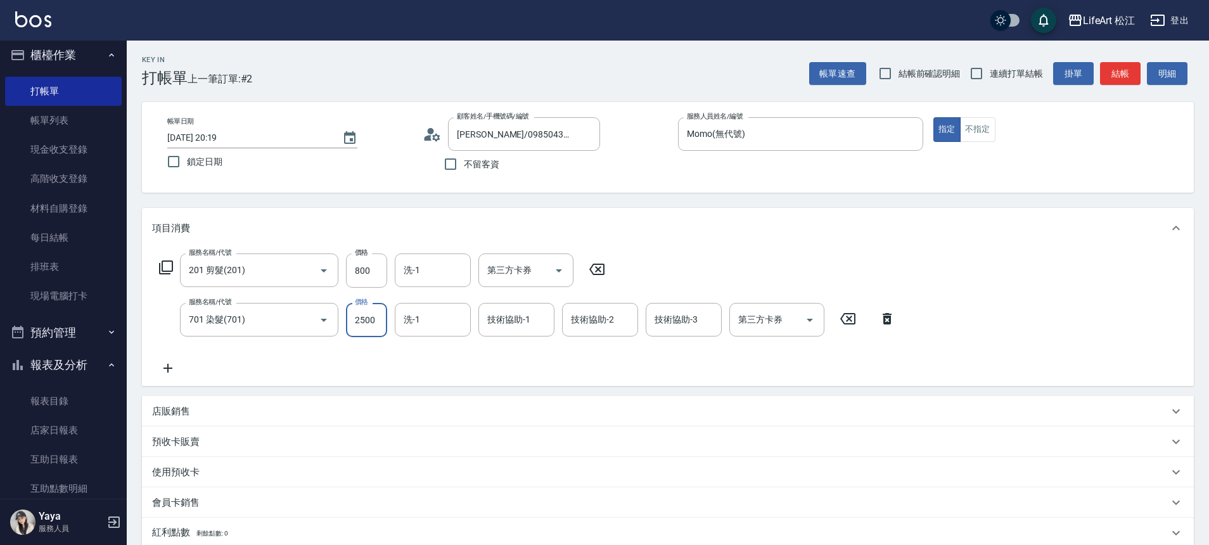
click at [373, 323] on input "2500" at bounding box center [366, 320] width 41 height 34
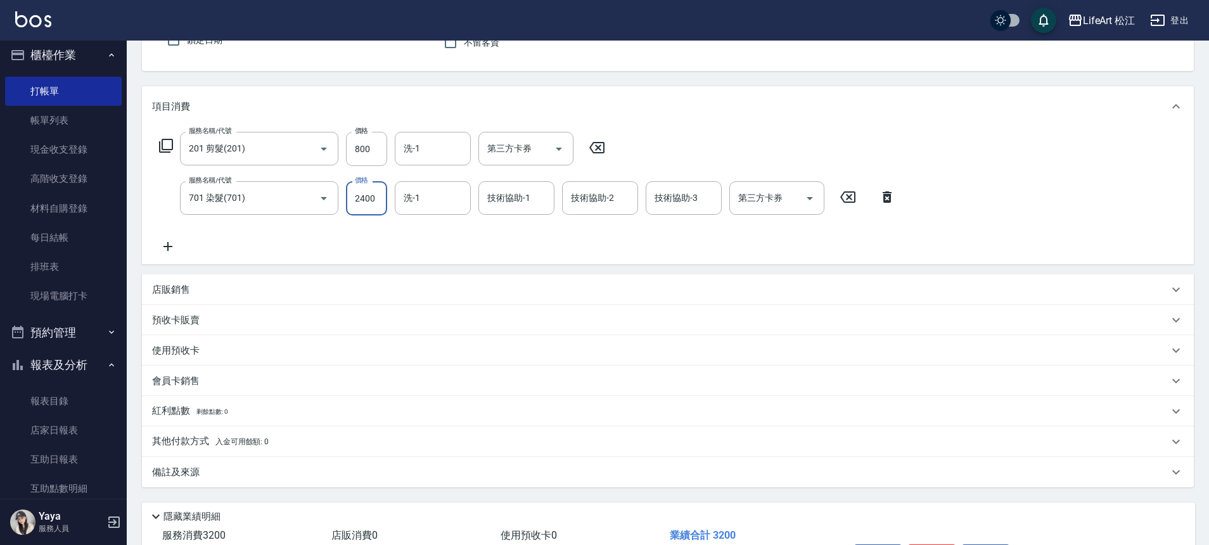
scroll to position [207, 0]
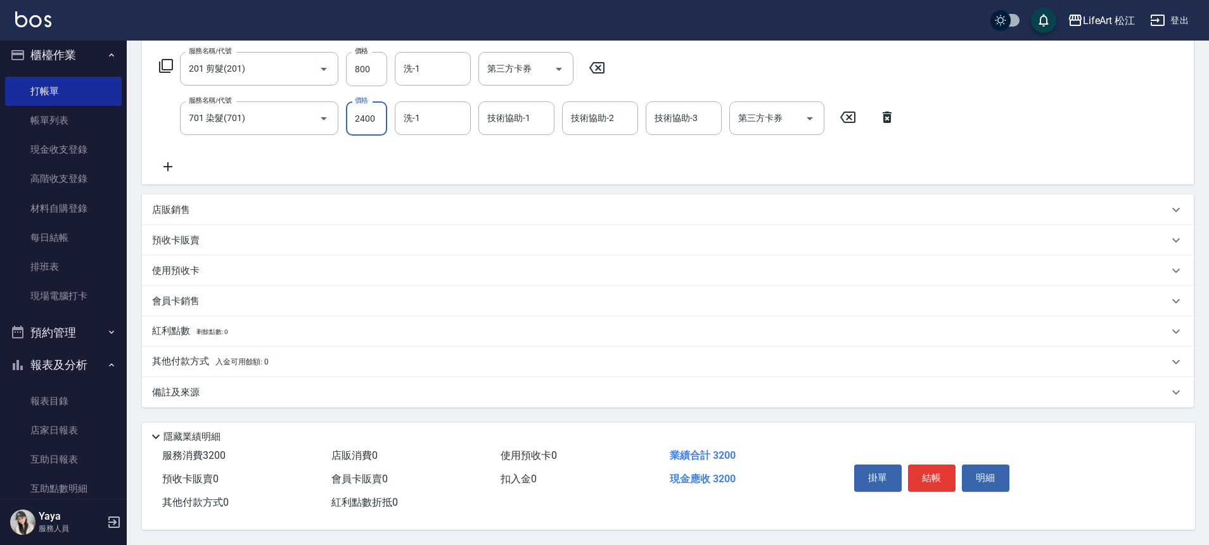
type input "2400"
click at [276, 387] on div "備註及來源" at bounding box center [660, 392] width 1016 height 13
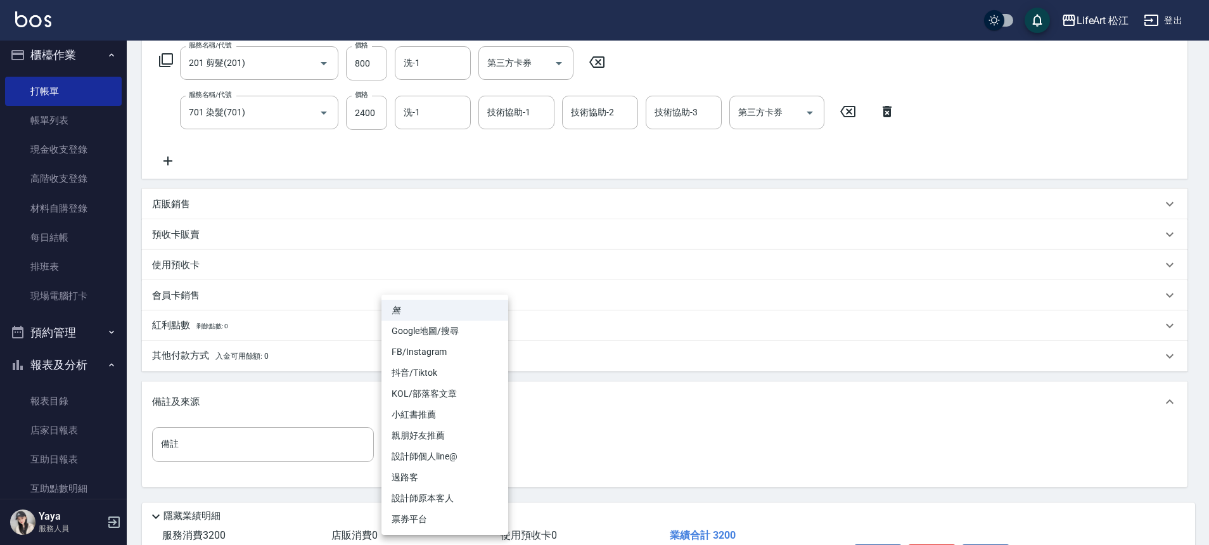
click at [445, 450] on body "LifeArt 松江 登出 櫃檯作業 打帳單 帳單列表 現金收支登錄 高階收支登錄 材料自購登錄 每日結帳 排班表 現場電腦打卡 預約管理 預約管理 單日預約…" at bounding box center [604, 209] width 1209 height 832
click at [448, 359] on li "FB/Instagram" at bounding box center [444, 352] width 127 height 21
type input "FB/Instagram"
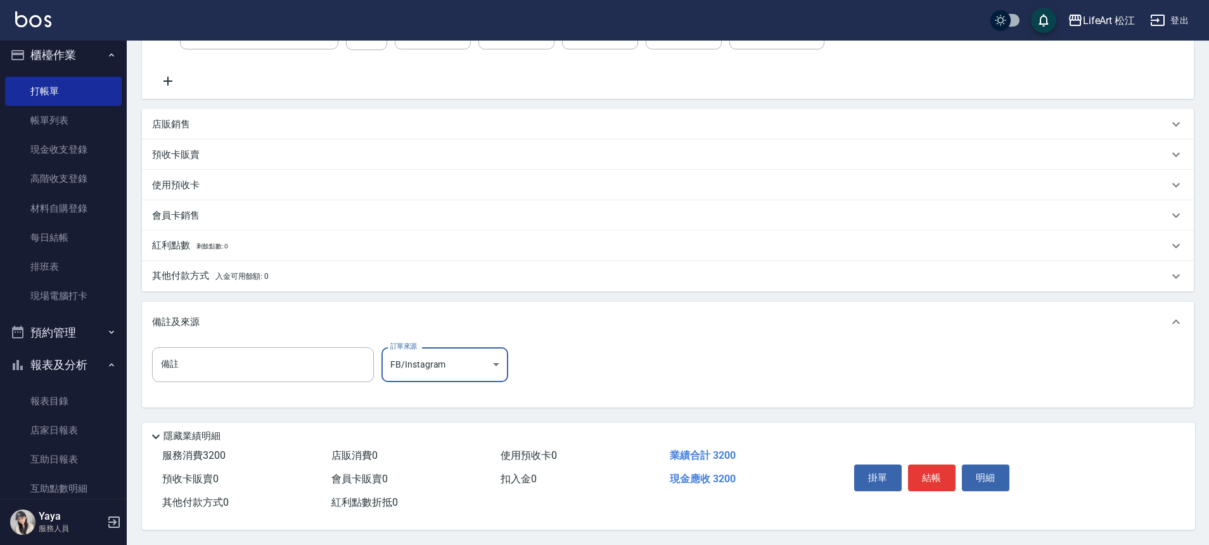
scroll to position [293, 0]
click at [960, 488] on div "掛單 結帳 明細" at bounding box center [931, 479] width 165 height 40
click at [928, 473] on button "結帳" at bounding box center [932, 477] width 48 height 27
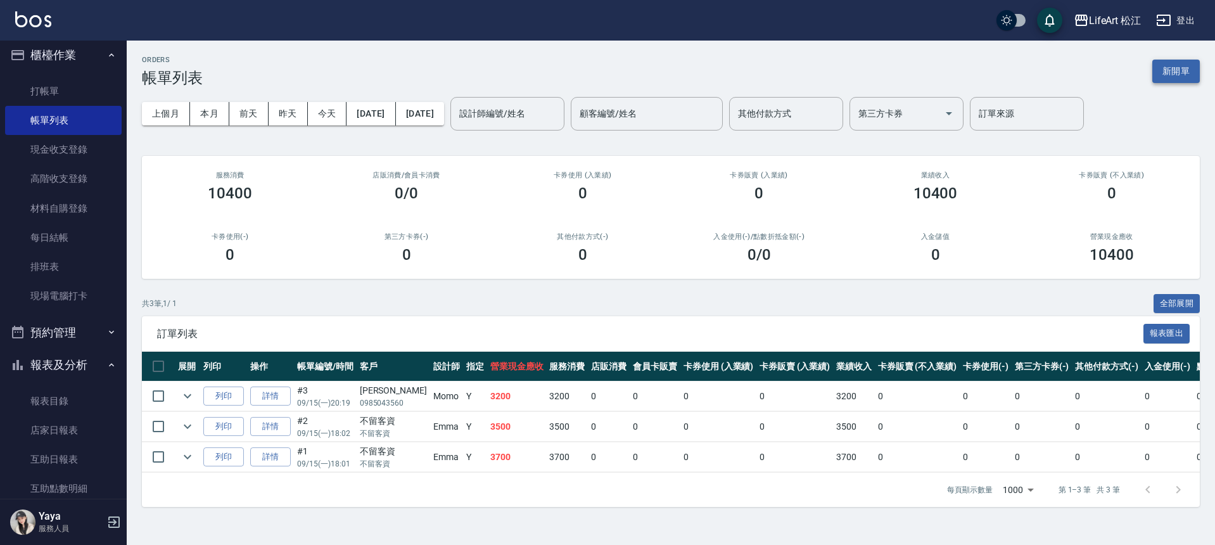
click at [1175, 69] on button "新開單" at bounding box center [1177, 71] width 48 height 23
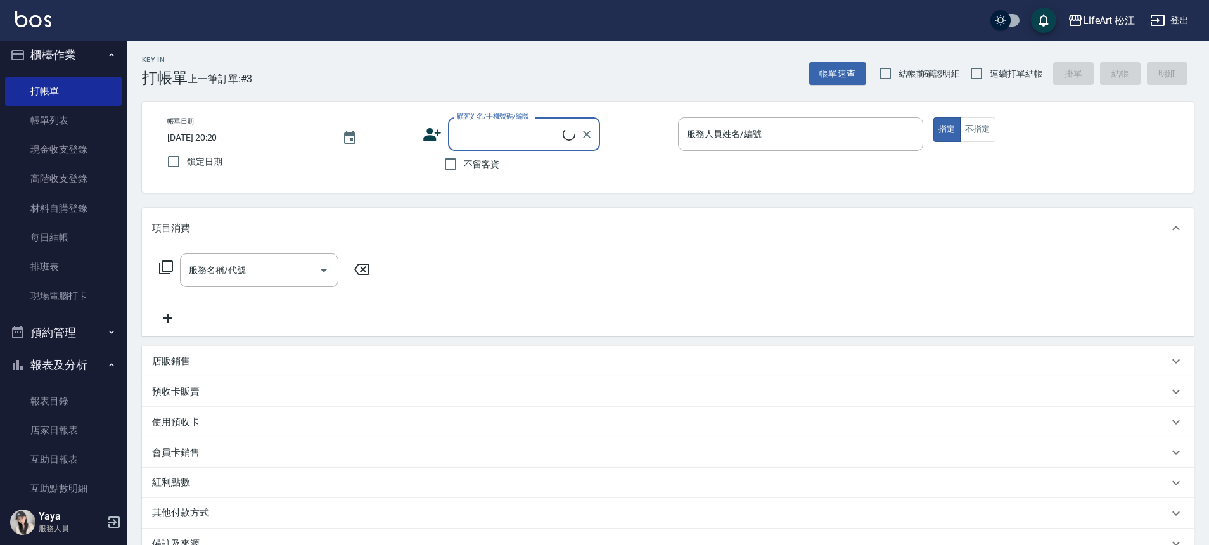
click at [509, 130] on input "顧客姓名/手機號碼/編號" at bounding box center [508, 134] width 109 height 22
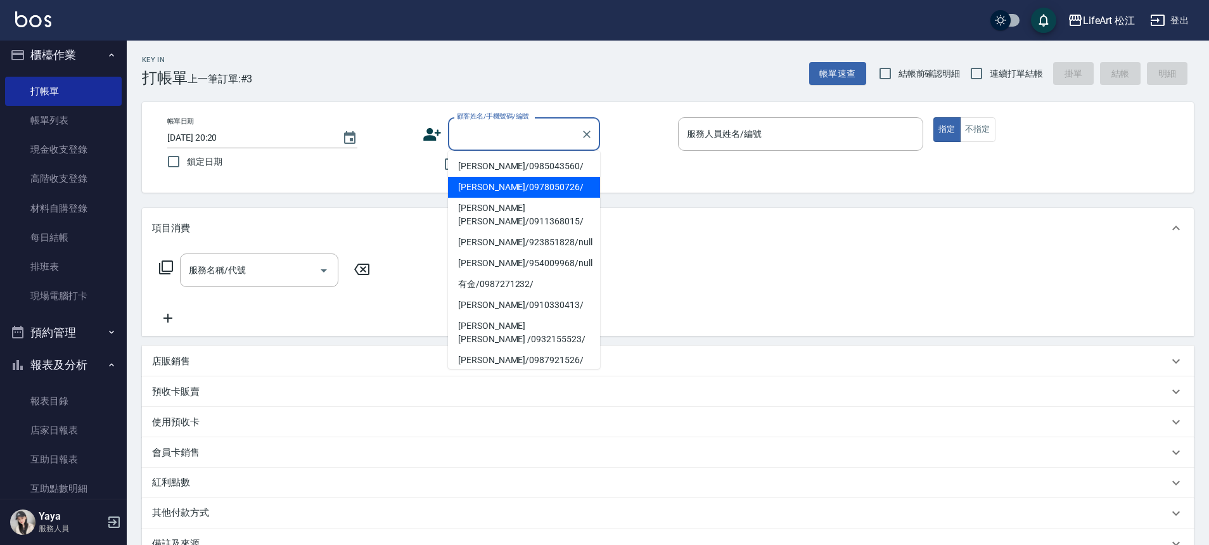
click at [491, 177] on li "[PERSON_NAME]/0978050726/" at bounding box center [524, 187] width 152 height 21
type input "[PERSON_NAME]/0978050726/"
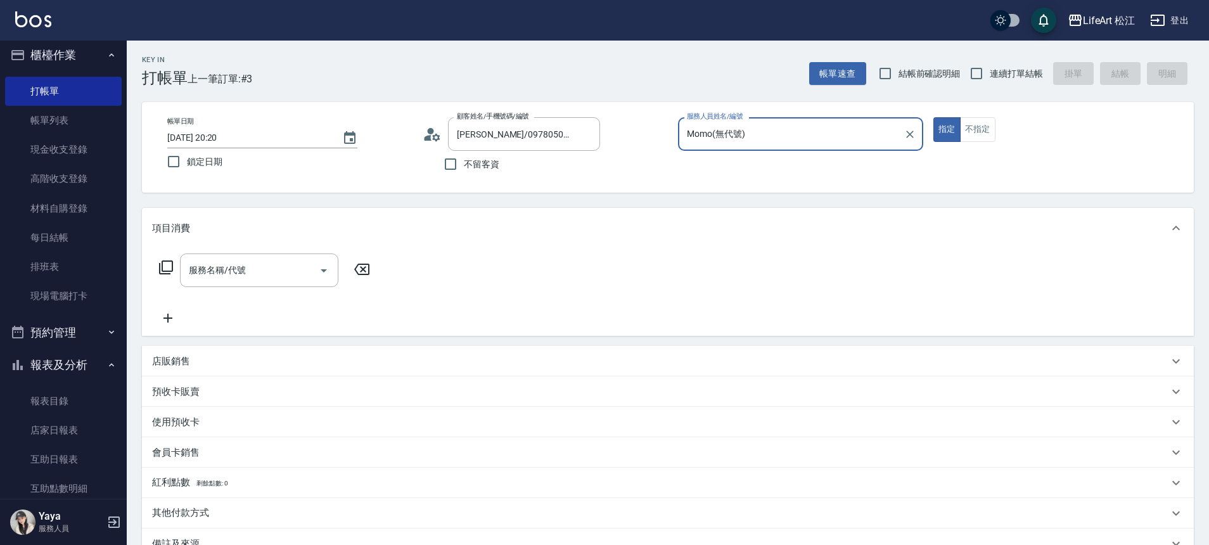
type input "Momo(無代號)"
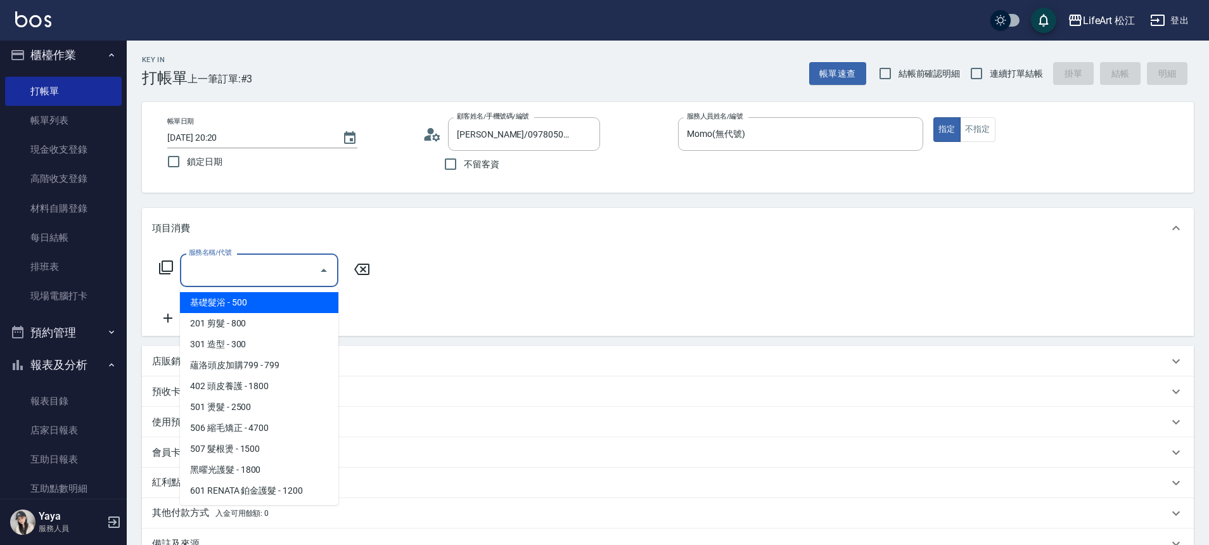
click at [255, 265] on input "服務名稱/代號" at bounding box center [250, 270] width 128 height 22
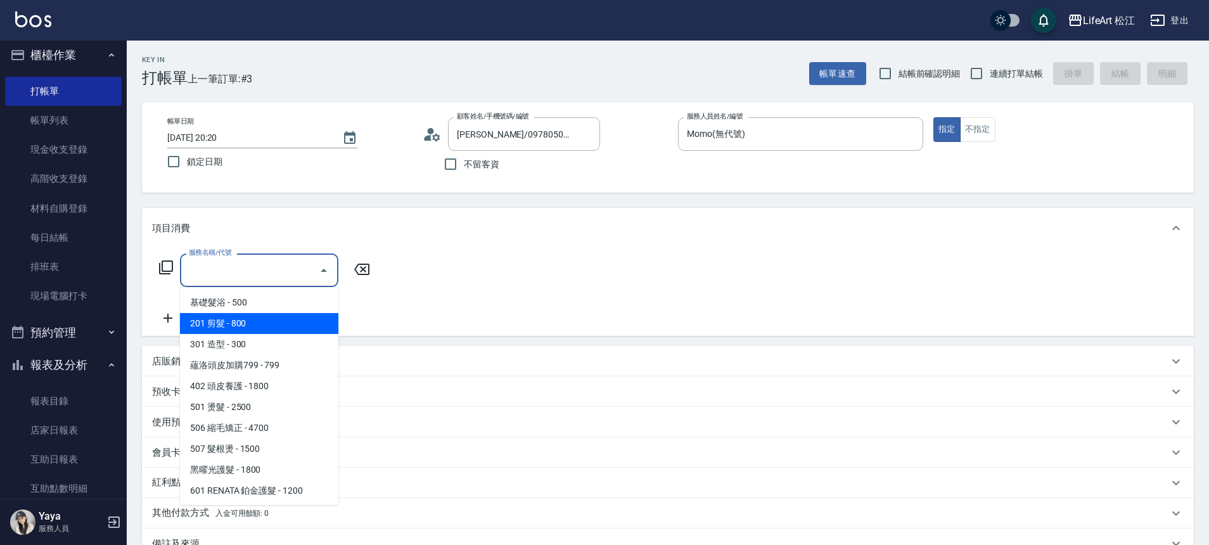
click at [252, 321] on span "201 剪髮 - 800" at bounding box center [259, 323] width 158 height 21
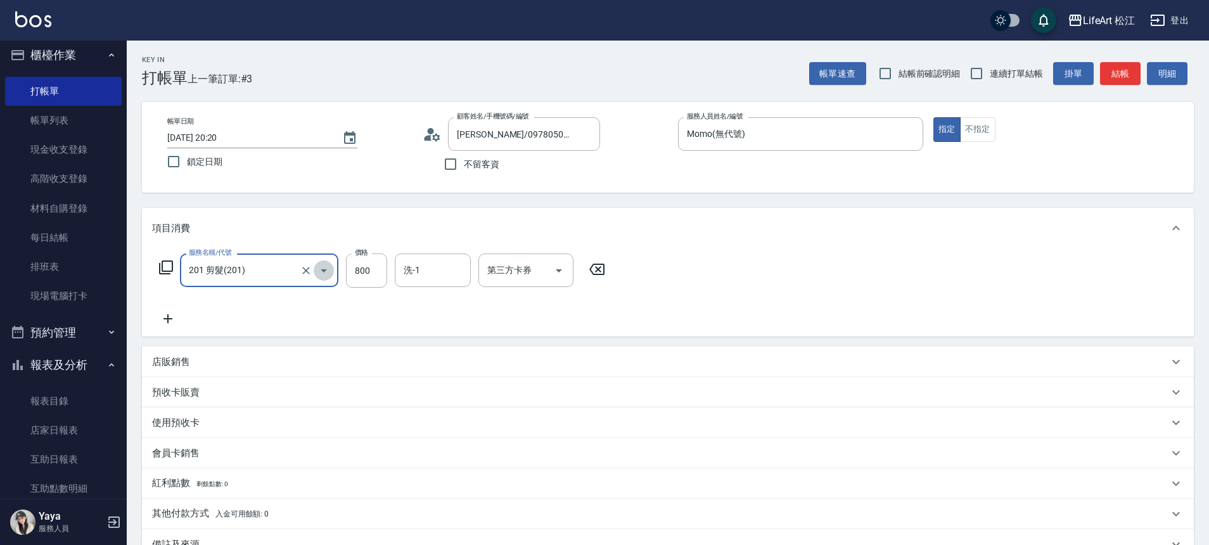
click at [316, 271] on icon "Open" at bounding box center [323, 270] width 15 height 15
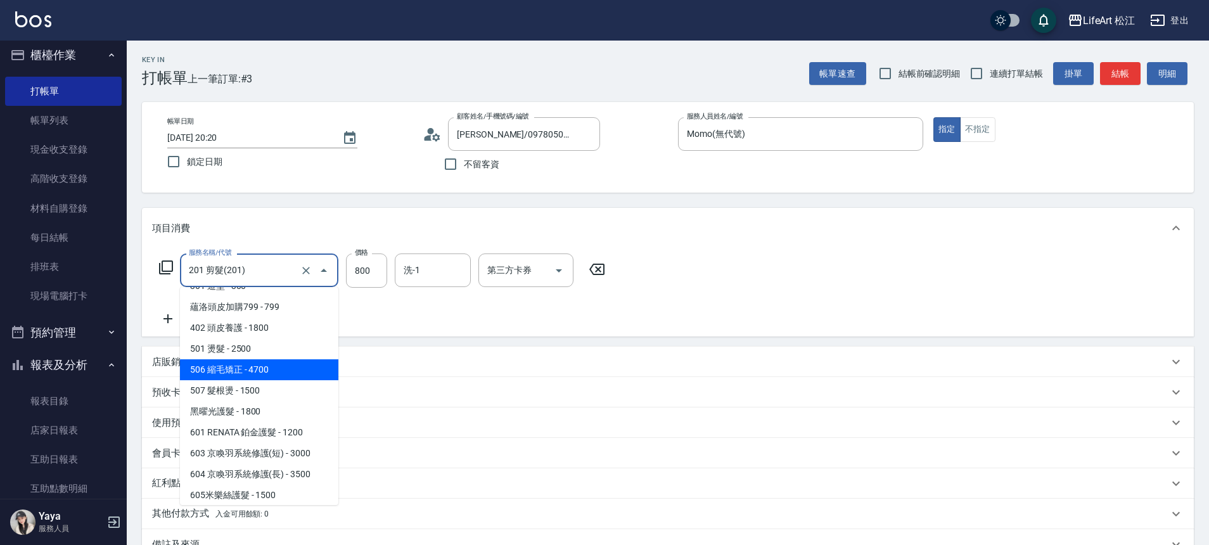
scroll to position [129, 0]
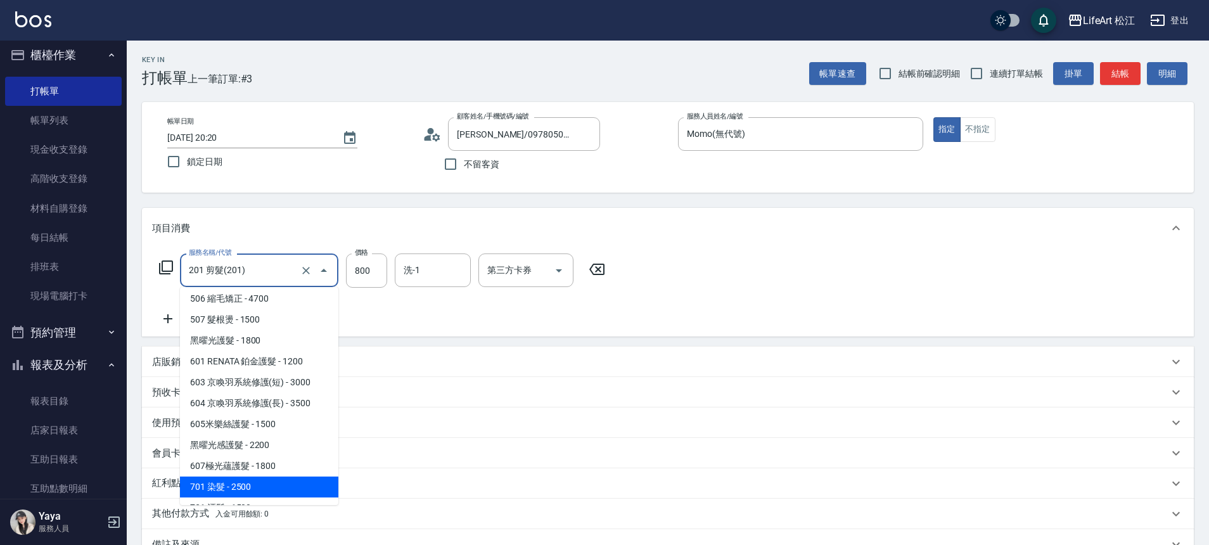
click at [240, 478] on span "701 染髮 - 2500" at bounding box center [259, 487] width 158 height 21
type input "701 染髮(701)"
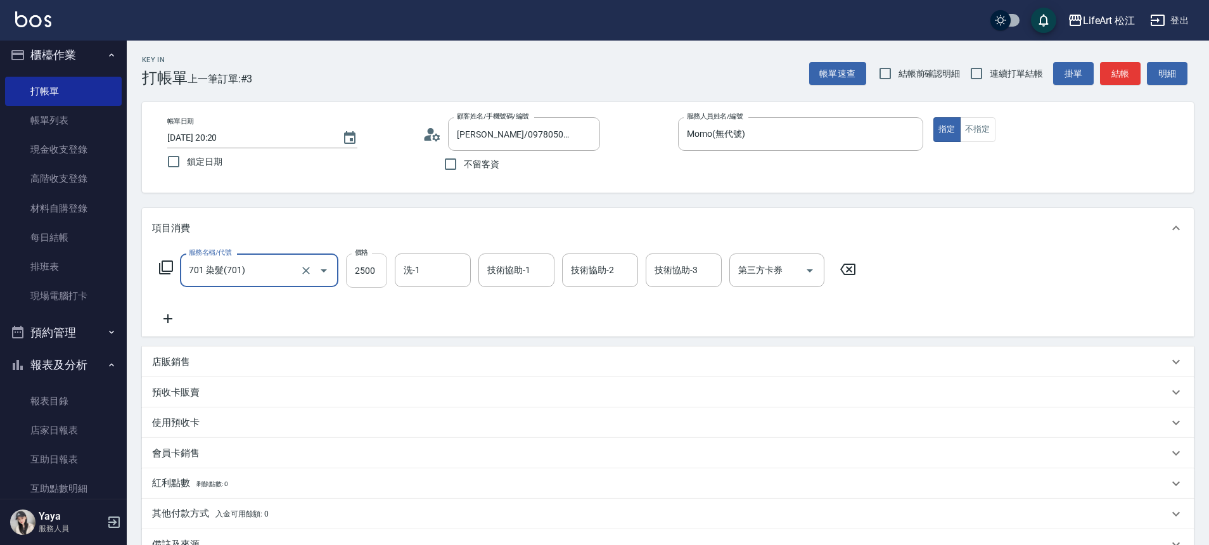
click at [380, 266] on input "2500" at bounding box center [366, 270] width 41 height 34
click at [163, 317] on icon at bounding box center [168, 318] width 32 height 15
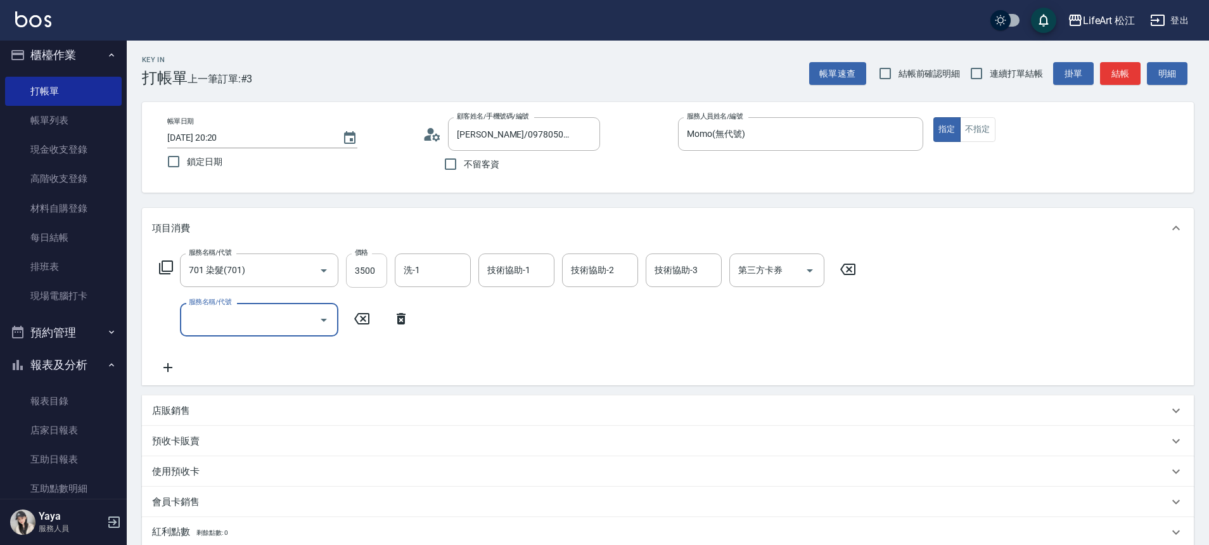
click at [372, 272] on input "3500" at bounding box center [366, 270] width 41 height 34
type input "3850"
click at [418, 267] on div "洗-1 洗-1" at bounding box center [433, 270] width 76 height 34
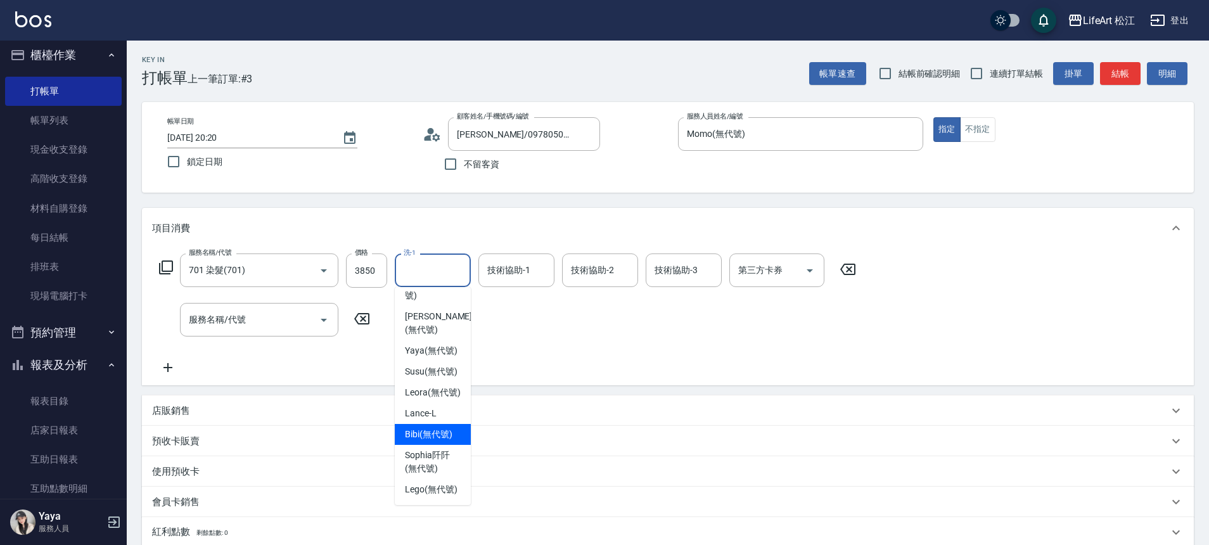
scroll to position [307, 0]
click at [462, 361] on div "Susu (無代號)" at bounding box center [433, 371] width 76 height 21
type input "Susu(無代號)"
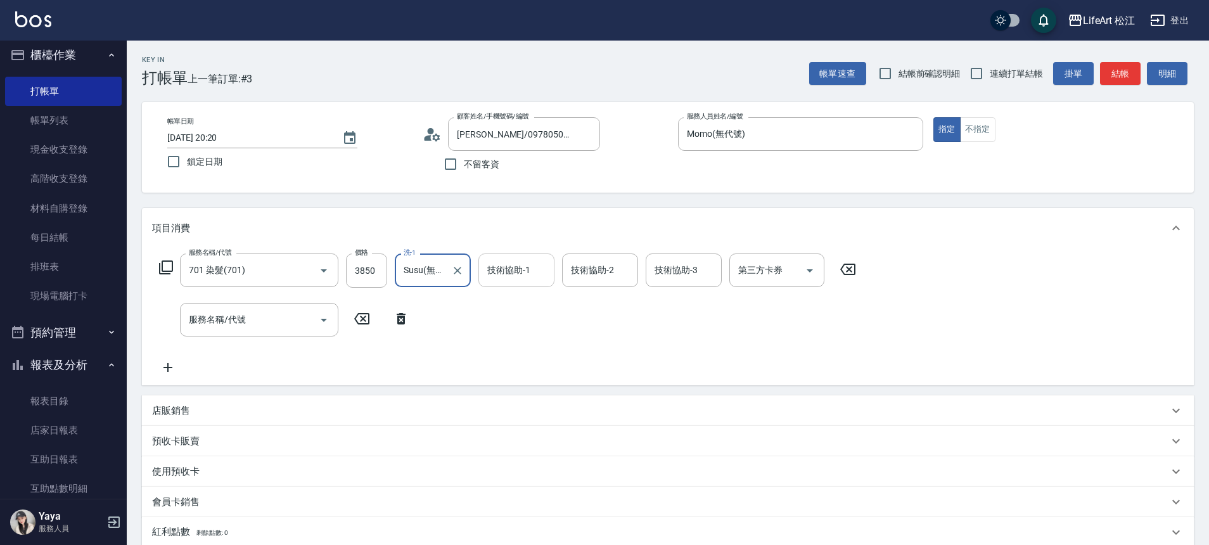
click at [500, 276] on div "技術協助-1 技術協助-1" at bounding box center [516, 270] width 76 height 34
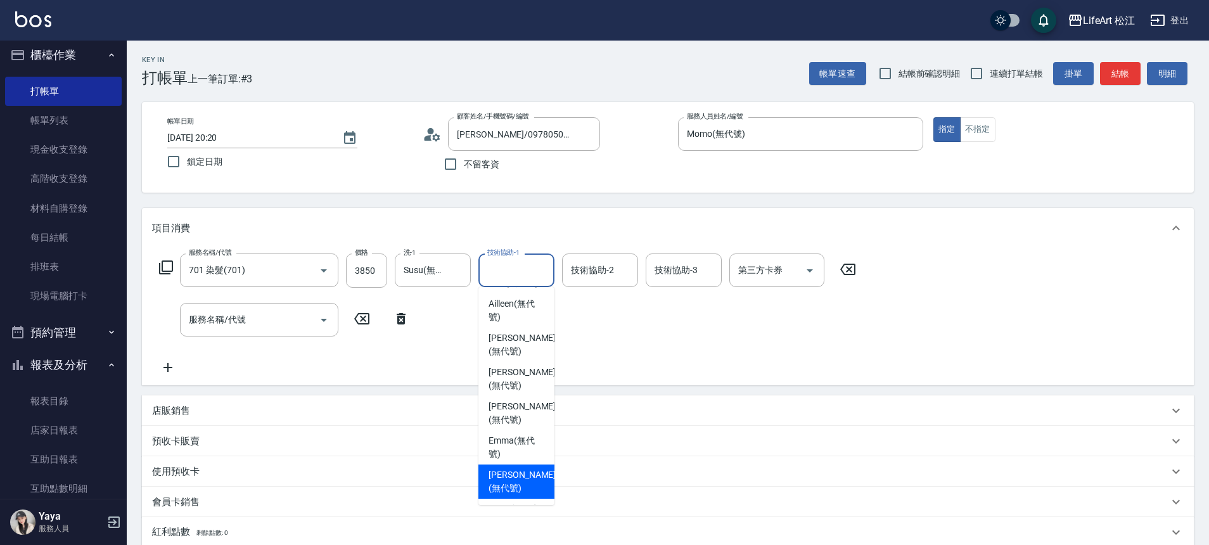
scroll to position [176, 0]
click at [504, 462] on span "Susu (無代號)" at bounding box center [515, 462] width 53 height 13
type input "Susu(無代號)"
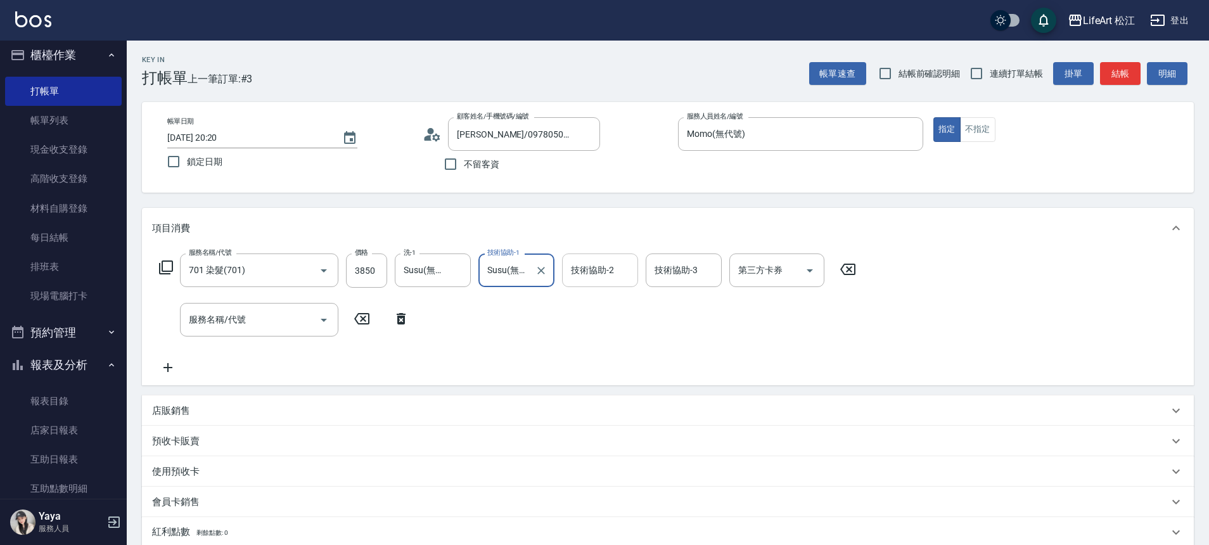
click at [597, 278] on input "技術協助-2" at bounding box center [600, 270] width 65 height 22
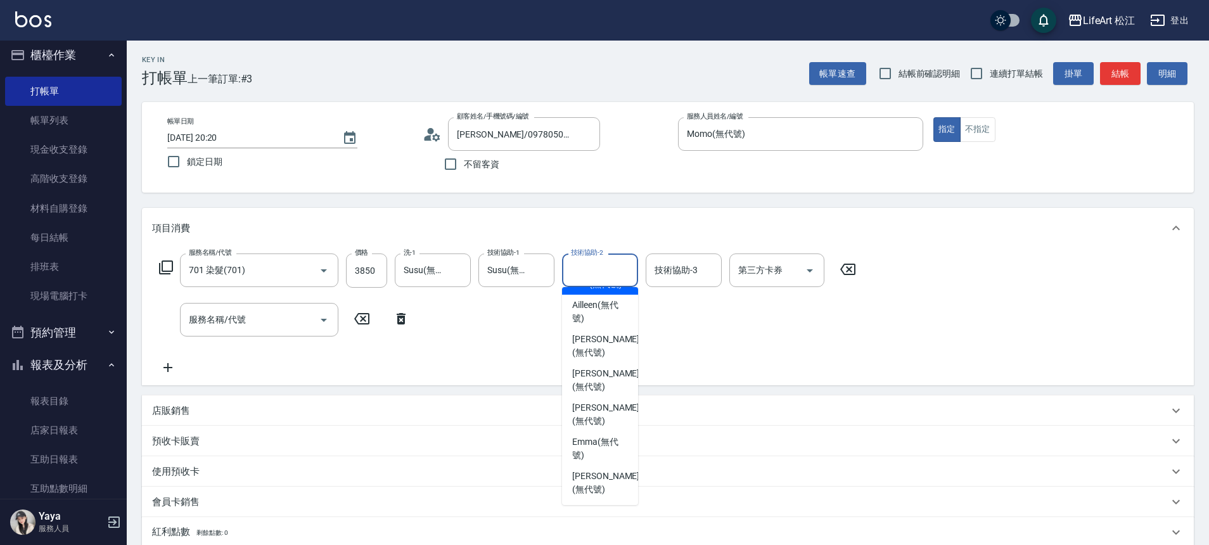
scroll to position [253, 0]
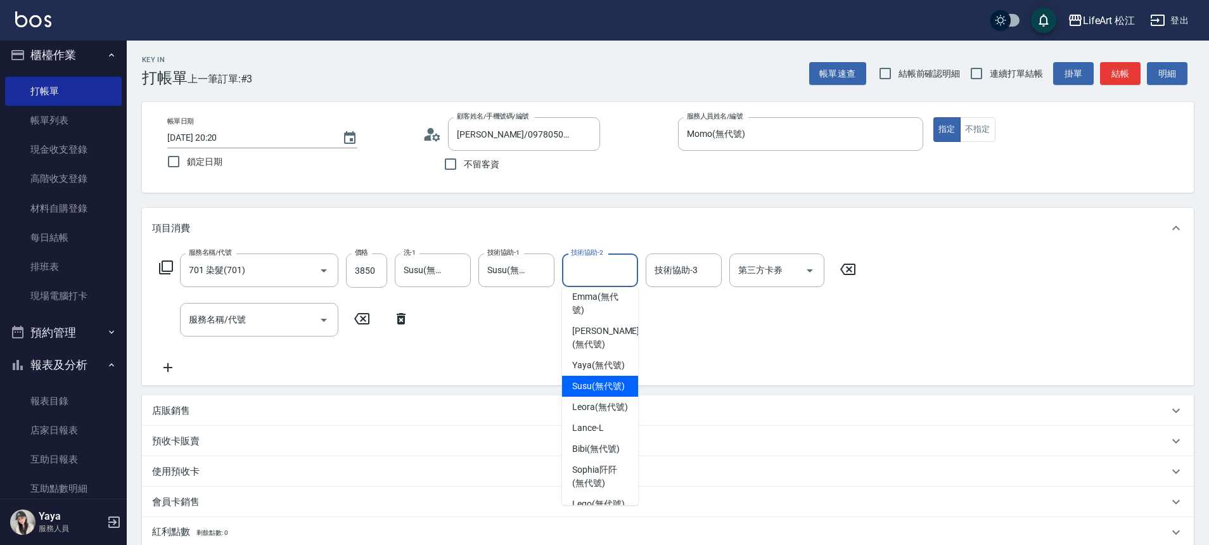
click at [592, 390] on span "Susu (無代號)" at bounding box center [598, 386] width 53 height 13
type input "Susu(無代號)"
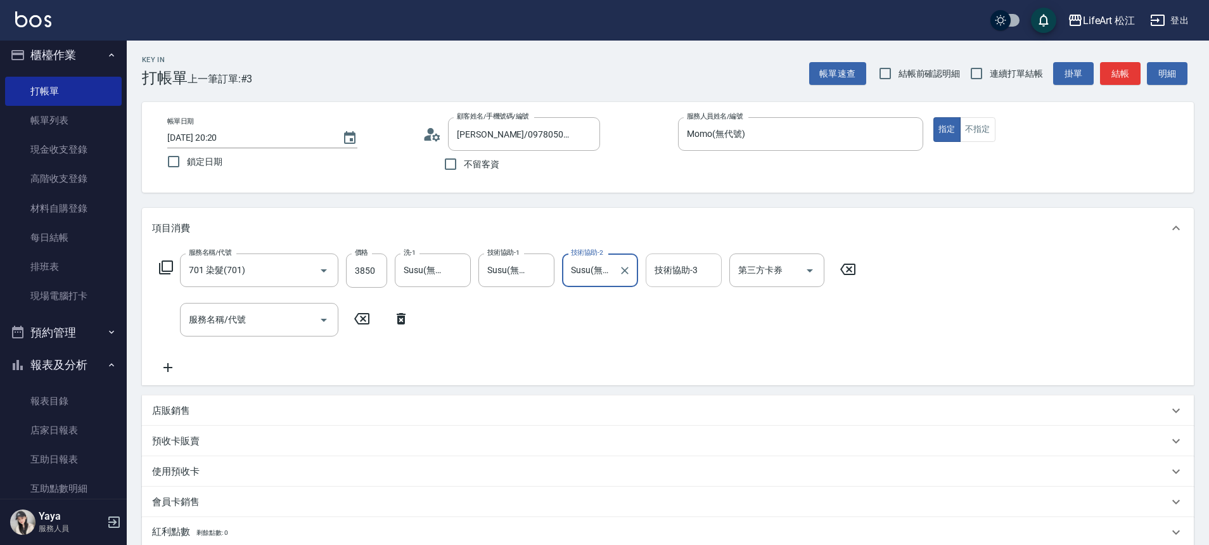
click at [692, 268] on div "技術協助-3 技術協助-3" at bounding box center [684, 270] width 76 height 34
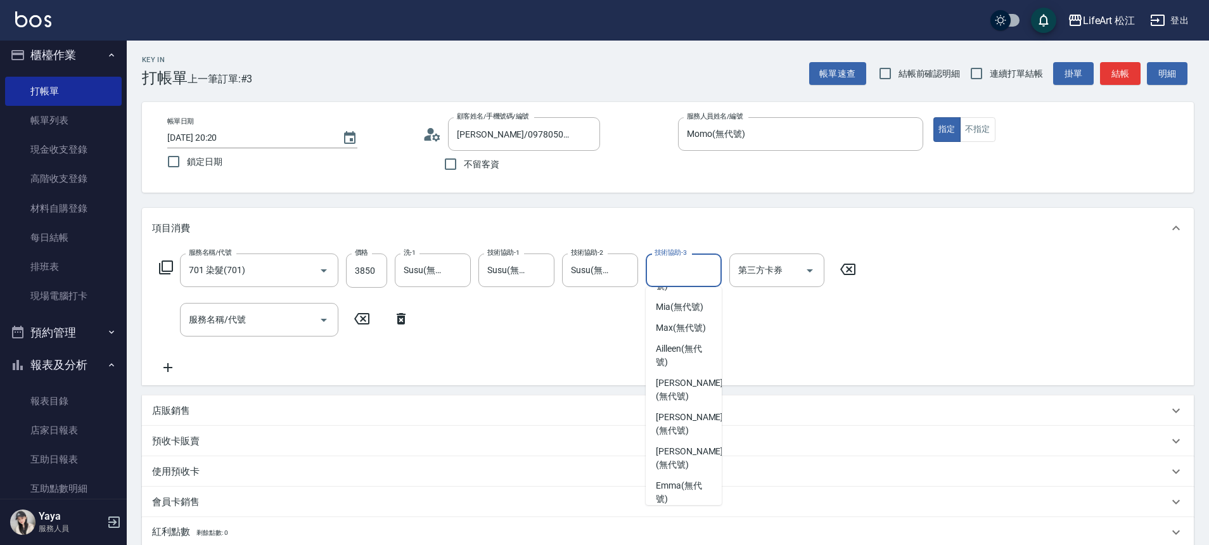
scroll to position [246, 0]
click at [668, 390] on span "Susu (無代號)" at bounding box center [682, 393] width 53 height 13
type input "Susu(無代號)"
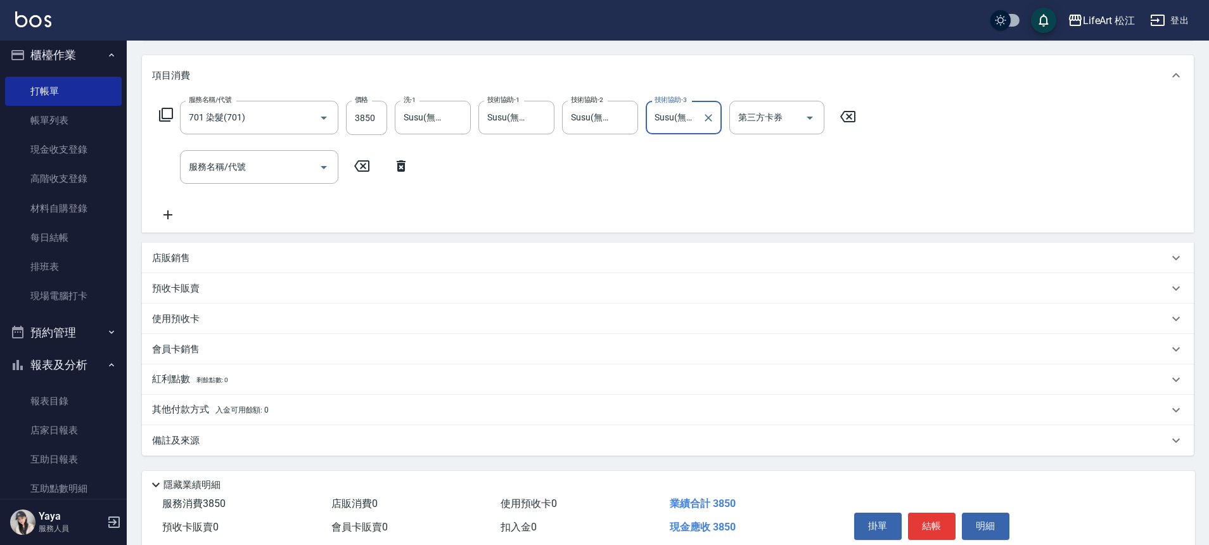
scroll to position [207, 0]
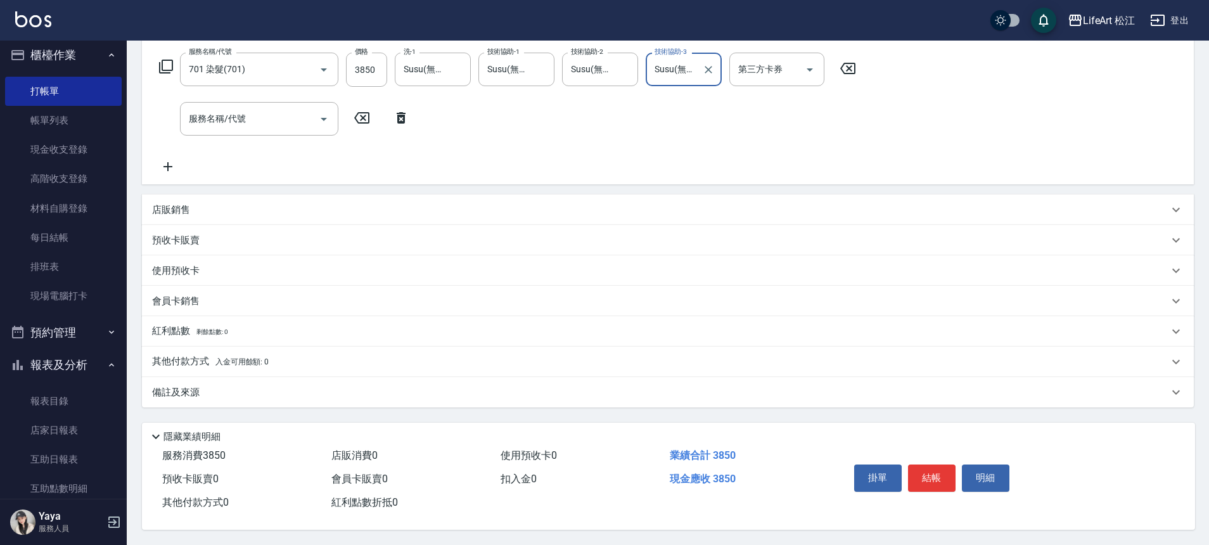
click at [408, 386] on div "備註及來源" at bounding box center [660, 392] width 1016 height 13
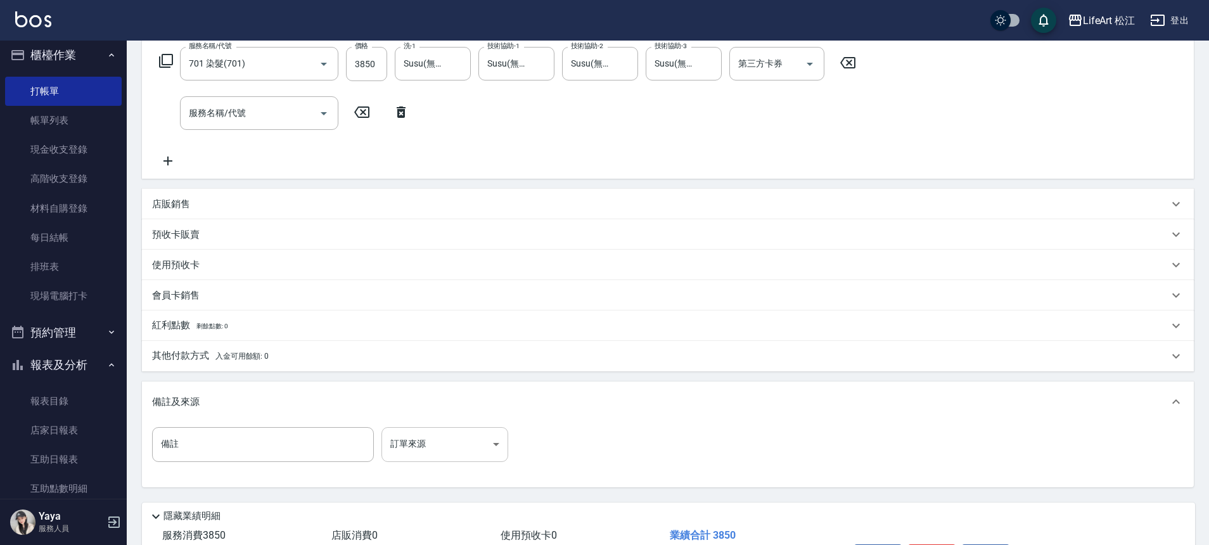
click at [479, 450] on body "LifeArt 松江 登出 櫃檯作業 打帳單 帳單列表 現金收支登錄 高階收支登錄 材料自購登錄 每日結帳 排班表 現場電腦打卡 預約管理 預約管理 單日預約…" at bounding box center [604, 208] width 1209 height 831
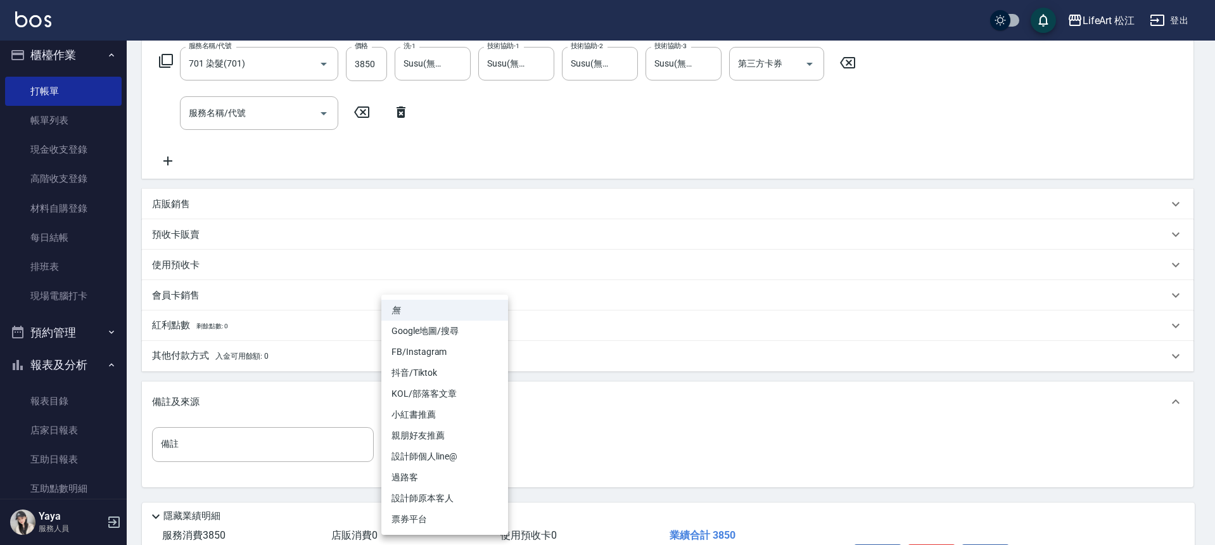
click at [449, 344] on li "FB/Instagram" at bounding box center [444, 352] width 127 height 21
type input "FB/Instagram"
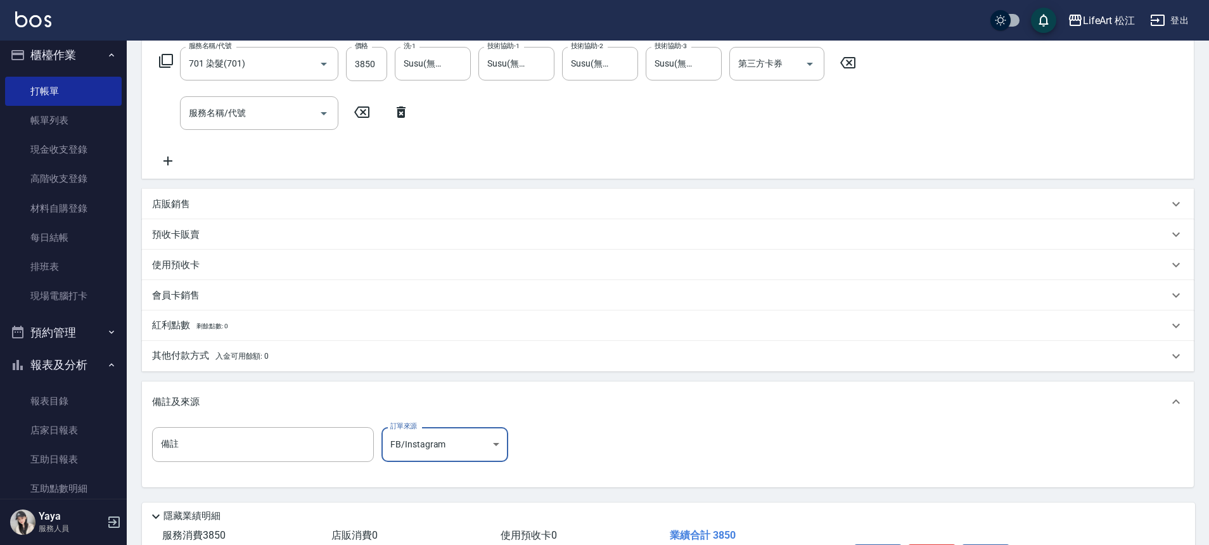
click at [329, 363] on div "其他付款方式 入金可用餘額: 0" at bounding box center [660, 356] width 1016 height 14
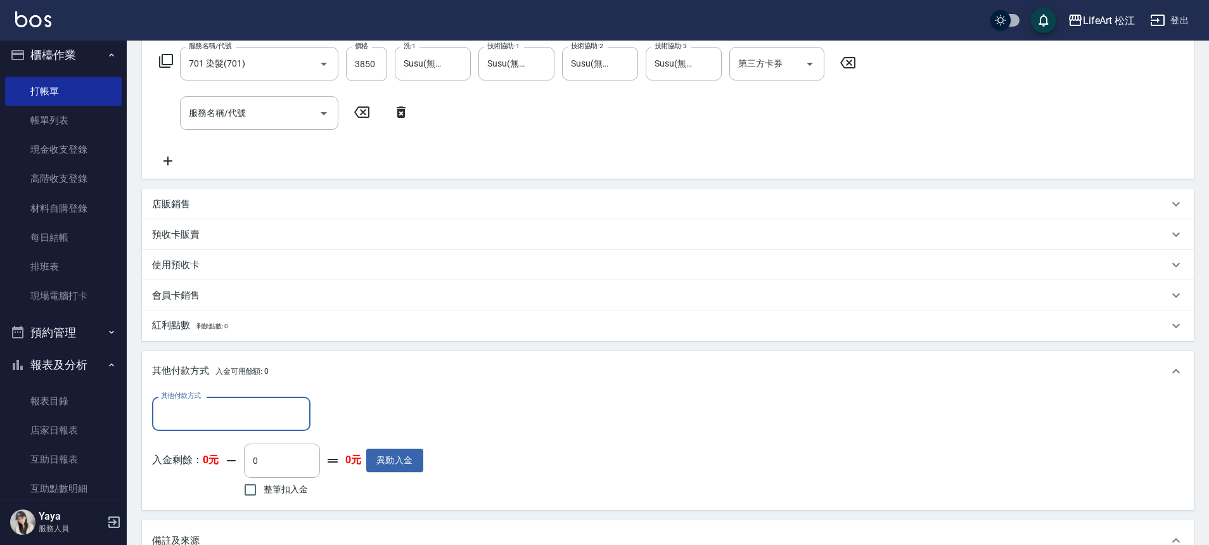
scroll to position [0, 0]
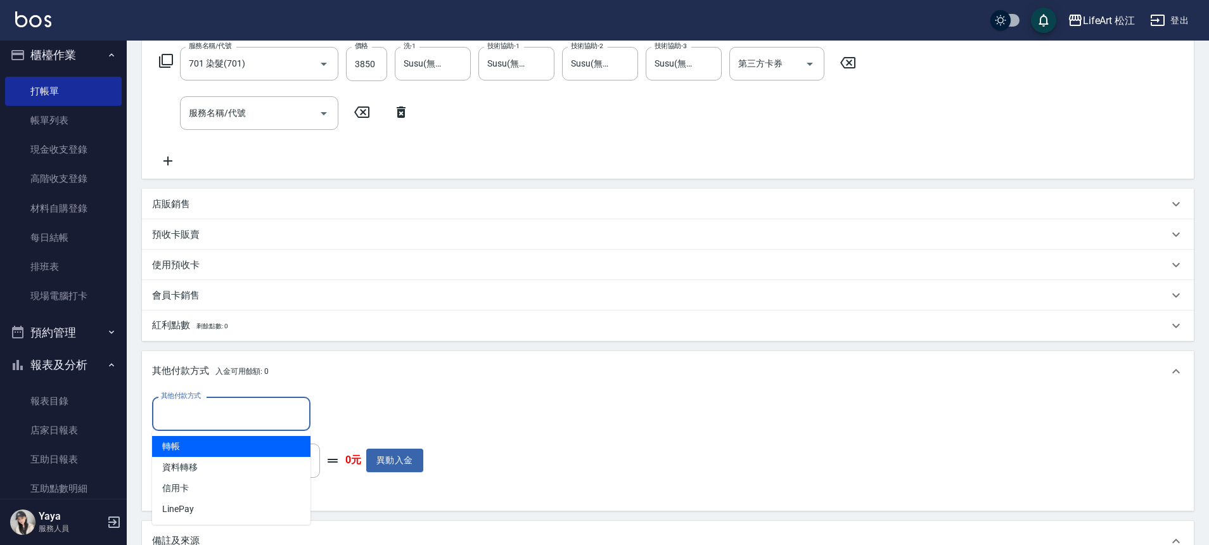
click at [268, 410] on input "其他付款方式" at bounding box center [231, 413] width 147 height 22
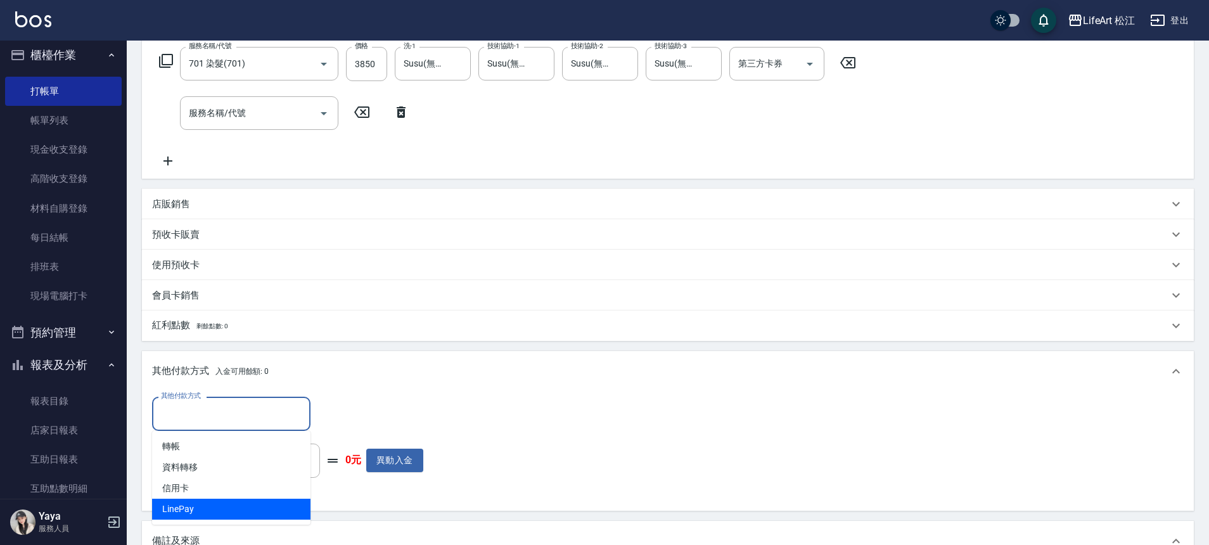
click at [254, 514] on span "LinePay" at bounding box center [231, 509] width 158 height 21
type input "LinePay"
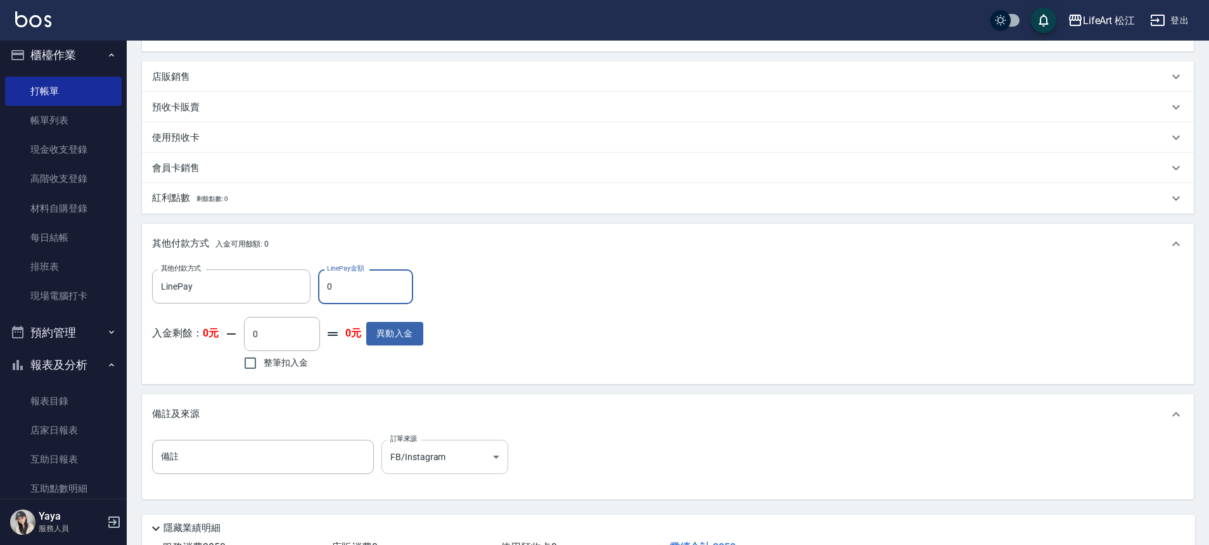
scroll to position [432, 0]
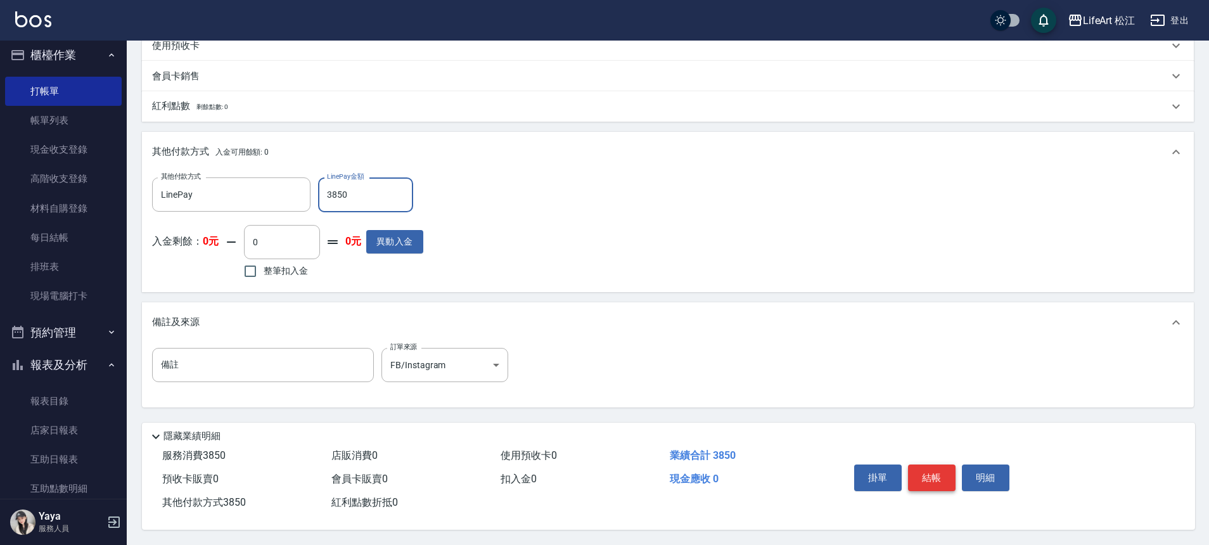
type input "3850"
click at [938, 464] on button "結帳" at bounding box center [932, 477] width 48 height 27
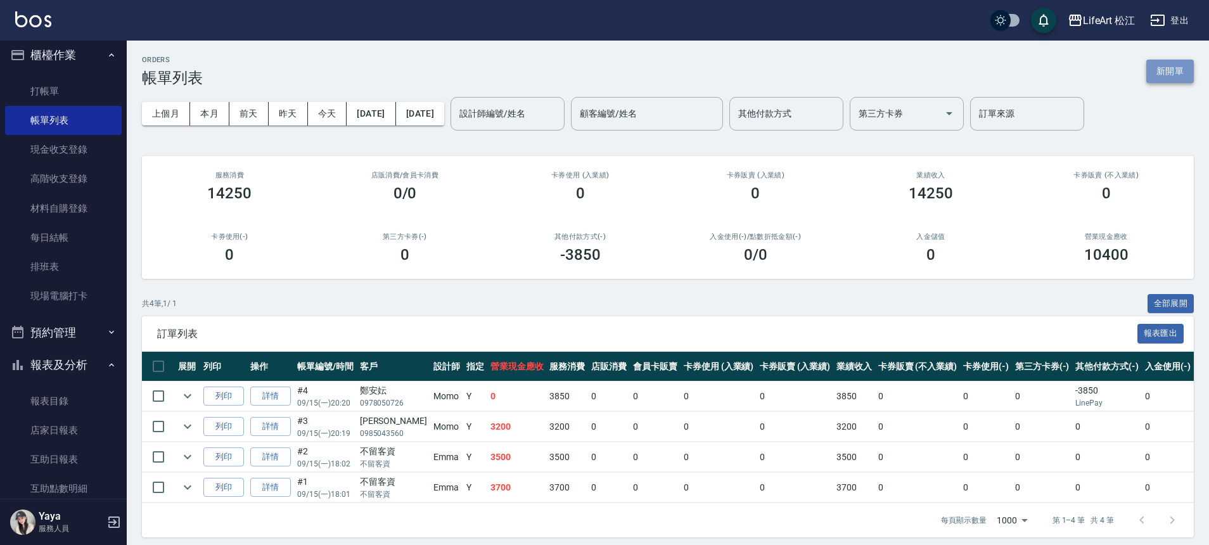
click at [1174, 72] on button "新開單" at bounding box center [1170, 71] width 48 height 23
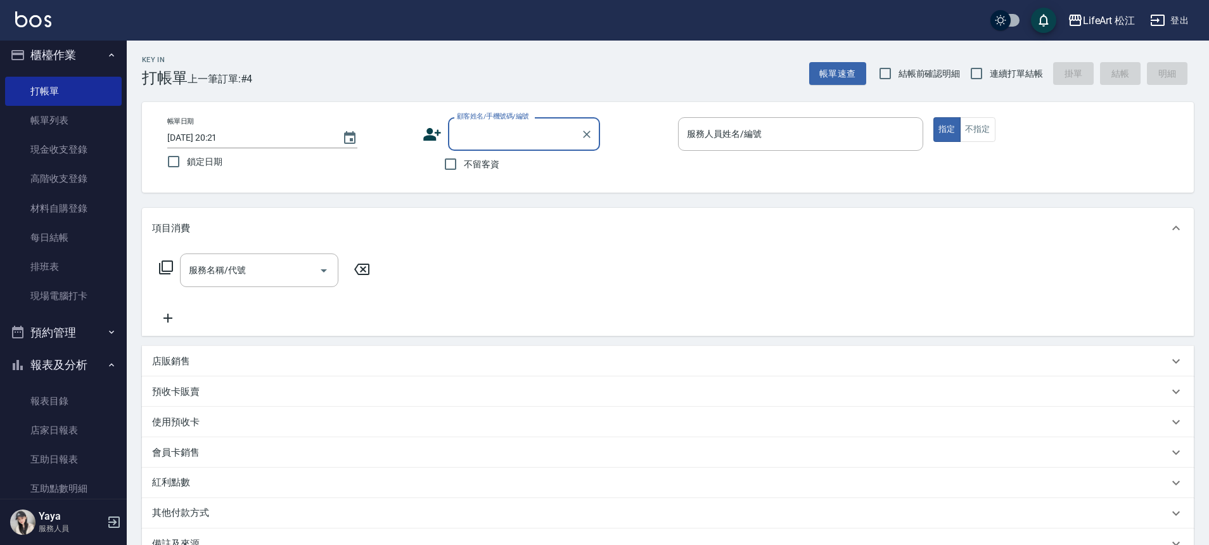
click at [509, 134] on input "顧客姓名/手機號碼/編號" at bounding box center [515, 134] width 122 height 22
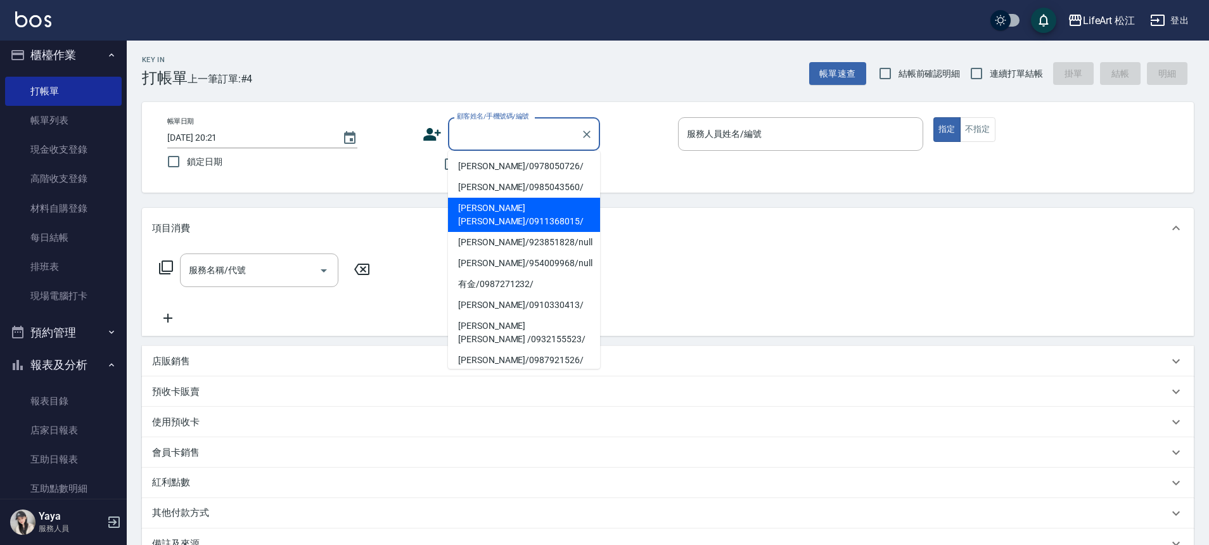
click at [503, 205] on li "[PERSON_NAME][PERSON_NAME]/0911368015/" at bounding box center [524, 215] width 152 height 34
type input "[PERSON_NAME][PERSON_NAME]/0911368015/"
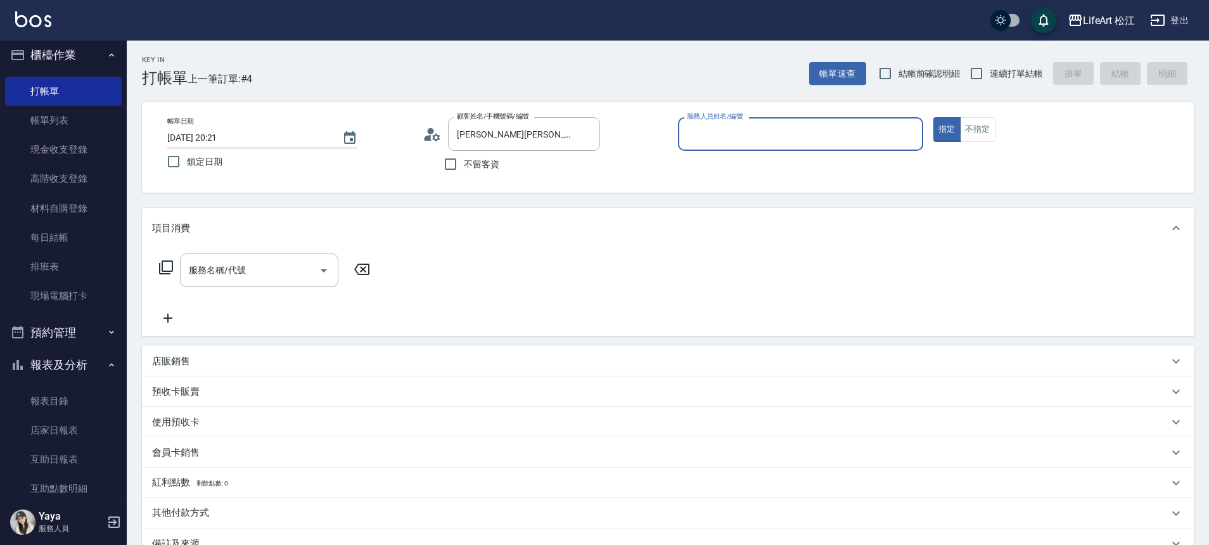
type input "Momo(無代號)"
click at [240, 274] on div "服務名稱/代號 服務名稱/代號" at bounding box center [259, 270] width 158 height 34
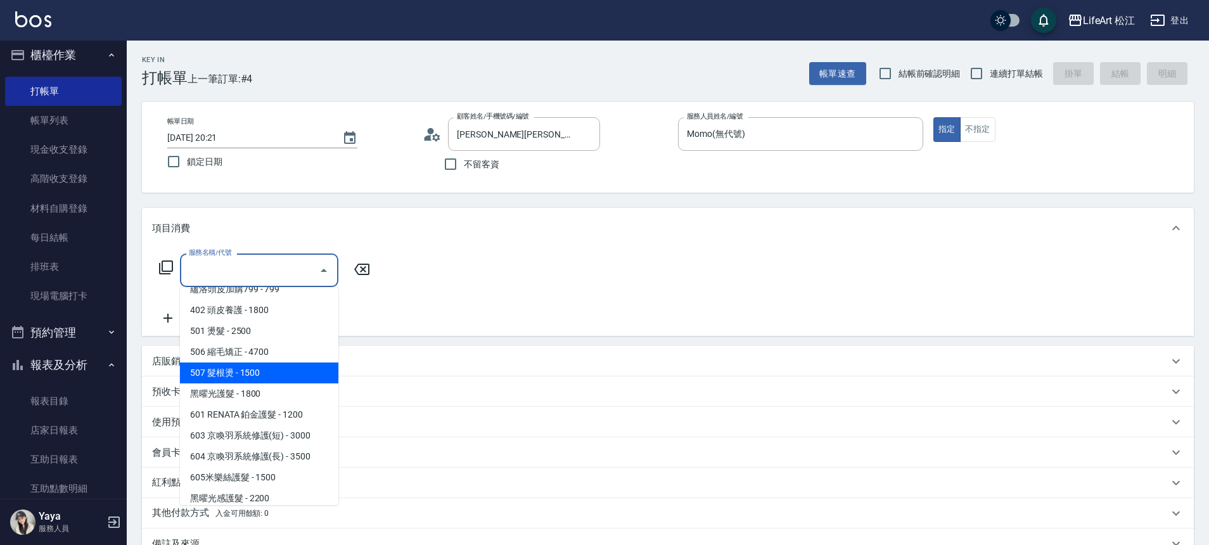
scroll to position [169, 0]
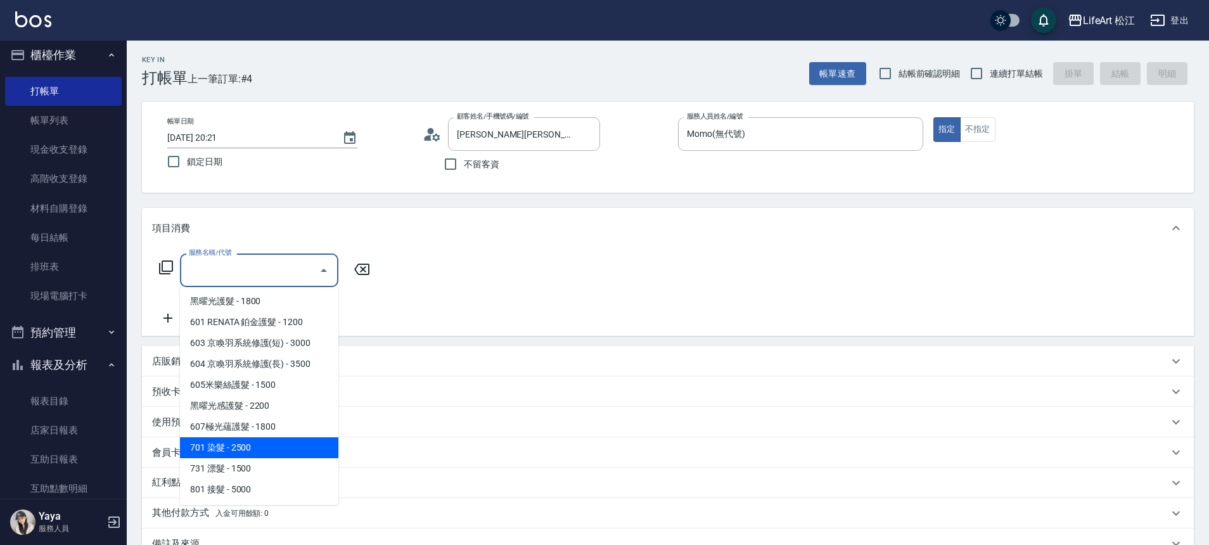
click at [254, 447] on span "701 染髮 - 2500" at bounding box center [259, 447] width 158 height 21
type input "701 染髮(701)"
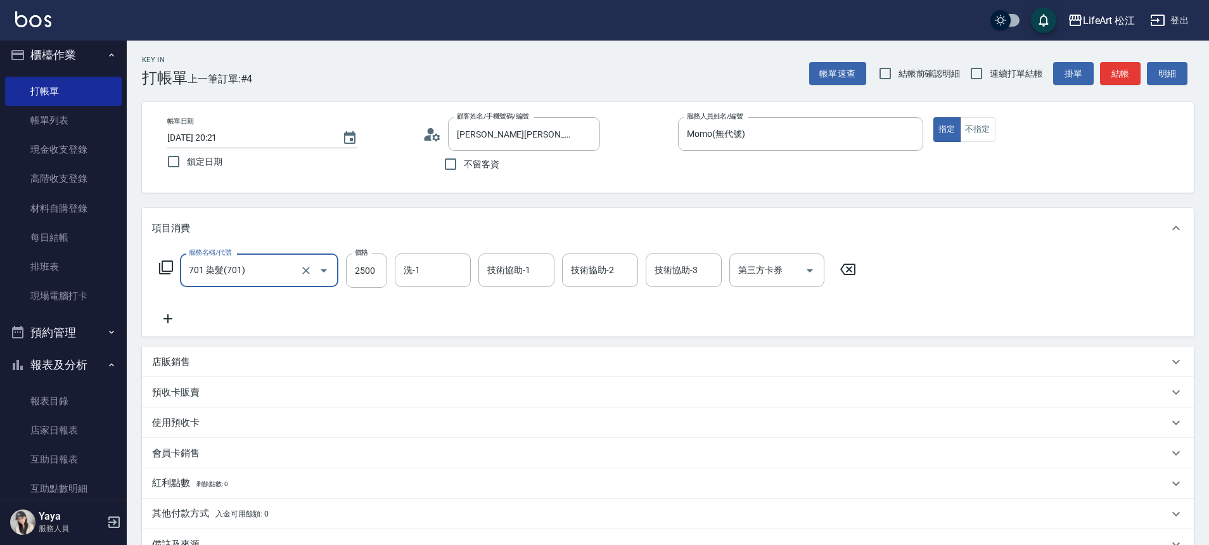
click at [174, 321] on icon at bounding box center [168, 318] width 32 height 15
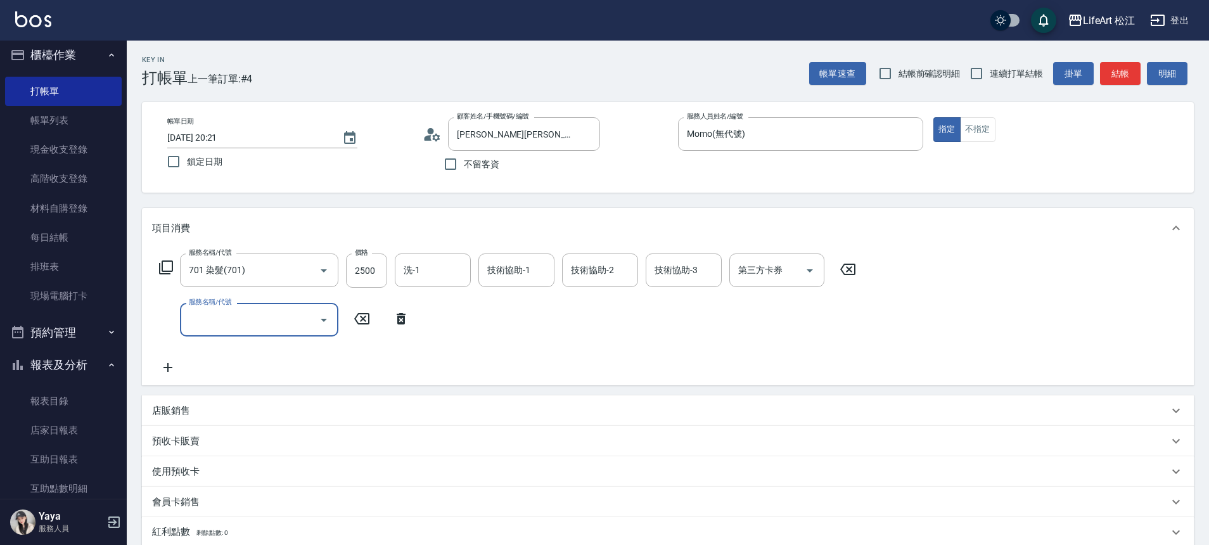
click at [241, 317] on input "服務名稱/代號" at bounding box center [250, 320] width 128 height 22
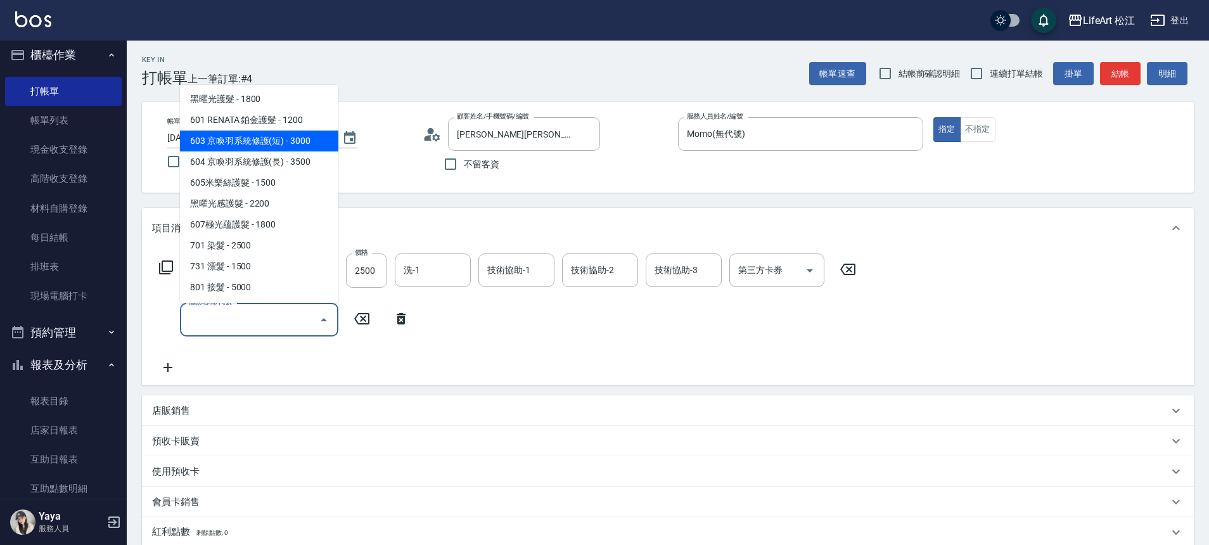
click at [288, 146] on span "603 京喚羽系統修護(短) - 3000" at bounding box center [259, 141] width 158 height 21
type input "603 京喚羽系統修護(短)(603)"
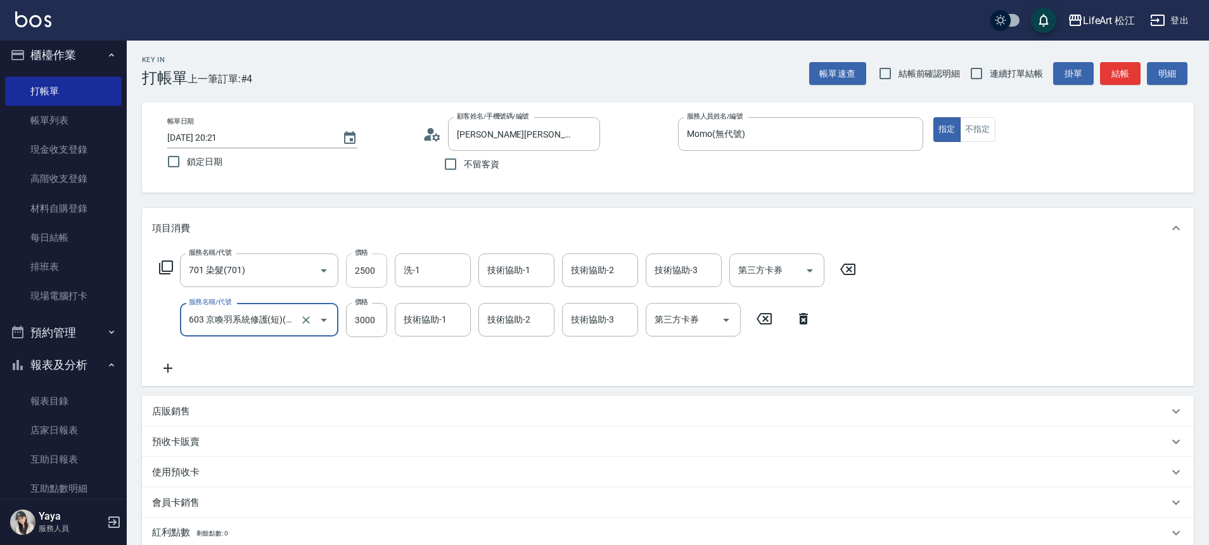
click at [378, 271] on input "2500" at bounding box center [366, 270] width 41 height 34
click at [381, 318] on input "3000" at bounding box center [366, 320] width 41 height 34
type input "2500"
click at [375, 276] on input "2500" at bounding box center [366, 270] width 41 height 34
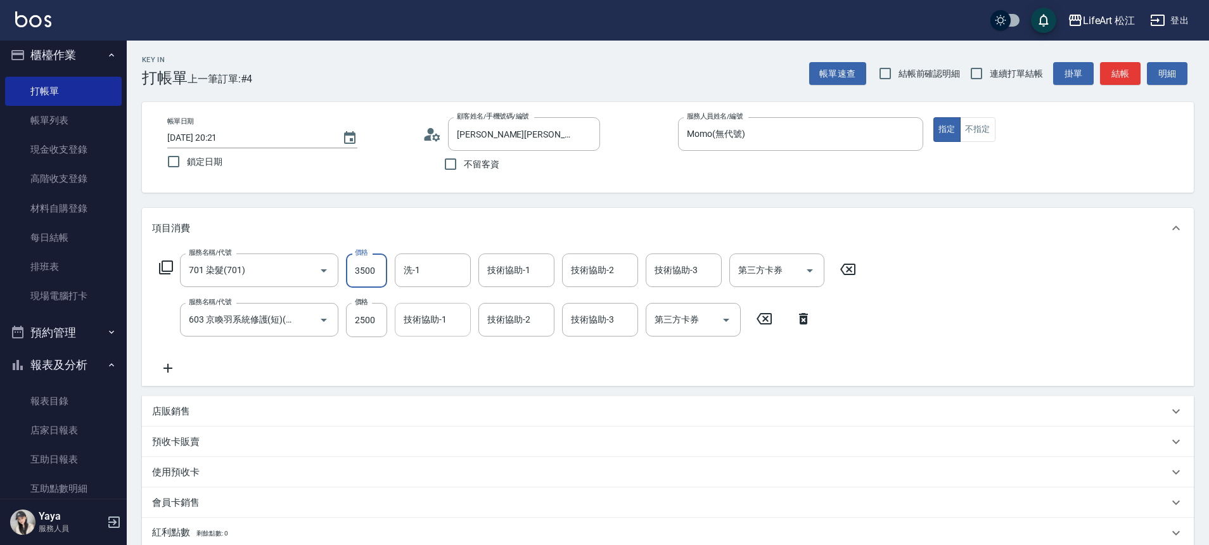
type input "3500"
click at [433, 318] on div "技術協助-1 技術協助-1" at bounding box center [433, 320] width 76 height 34
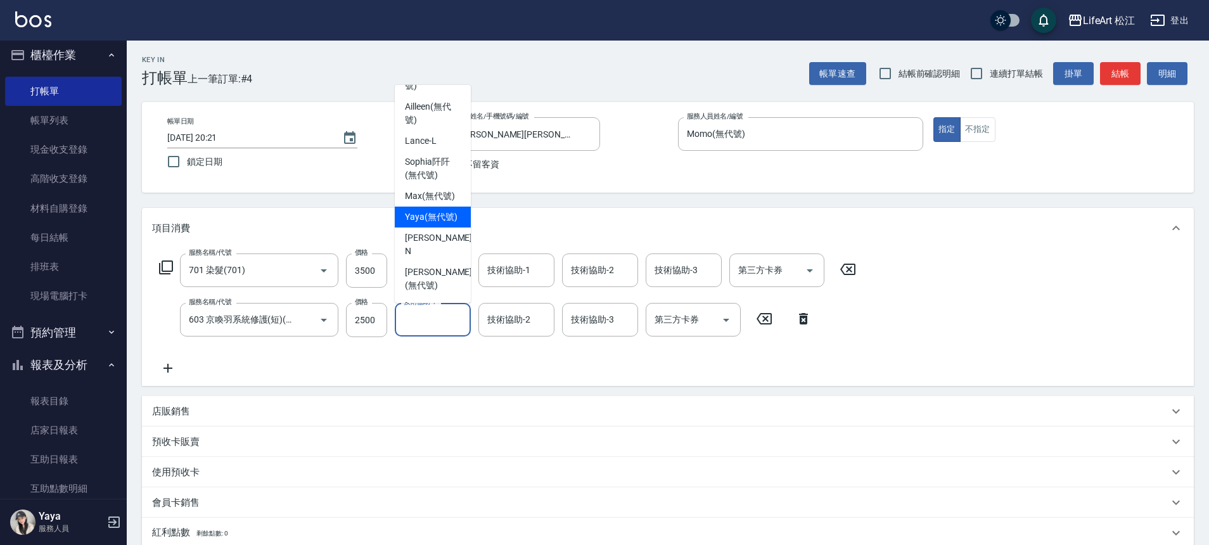
scroll to position [0, 0]
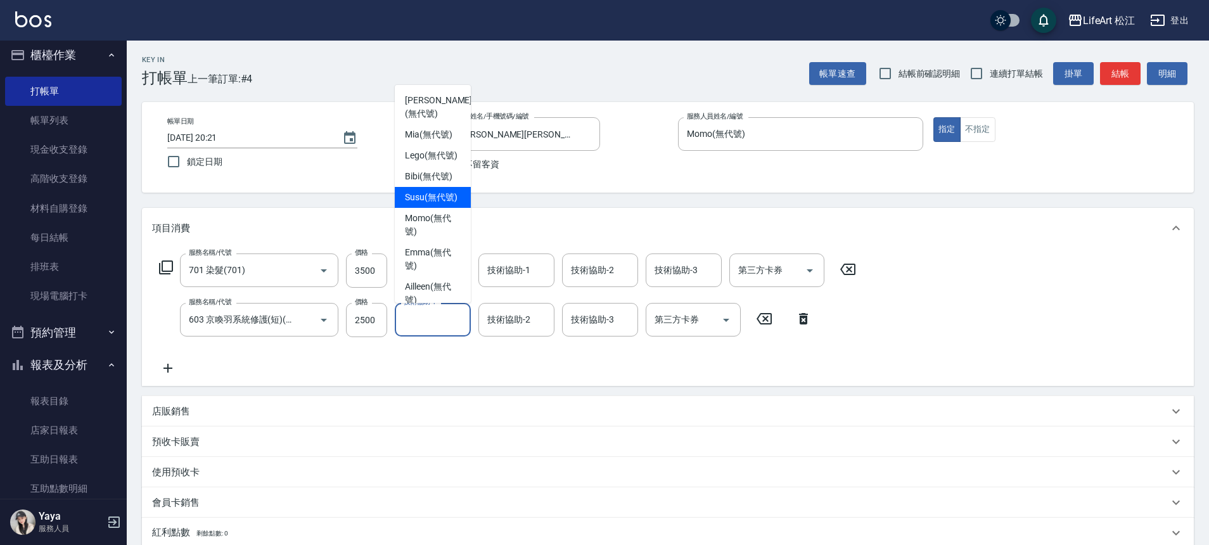
click at [435, 192] on span "Susu (無代號)" at bounding box center [431, 197] width 53 height 13
type input "Susu(無代號)"
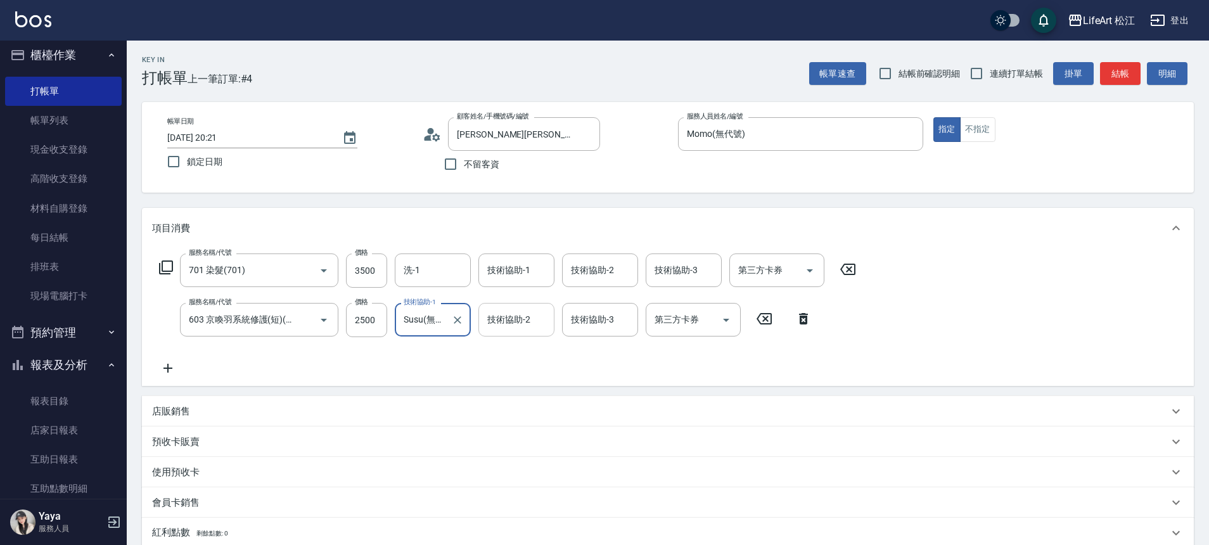
click at [511, 317] on div "技術協助-2 技術協助-2" at bounding box center [516, 320] width 76 height 34
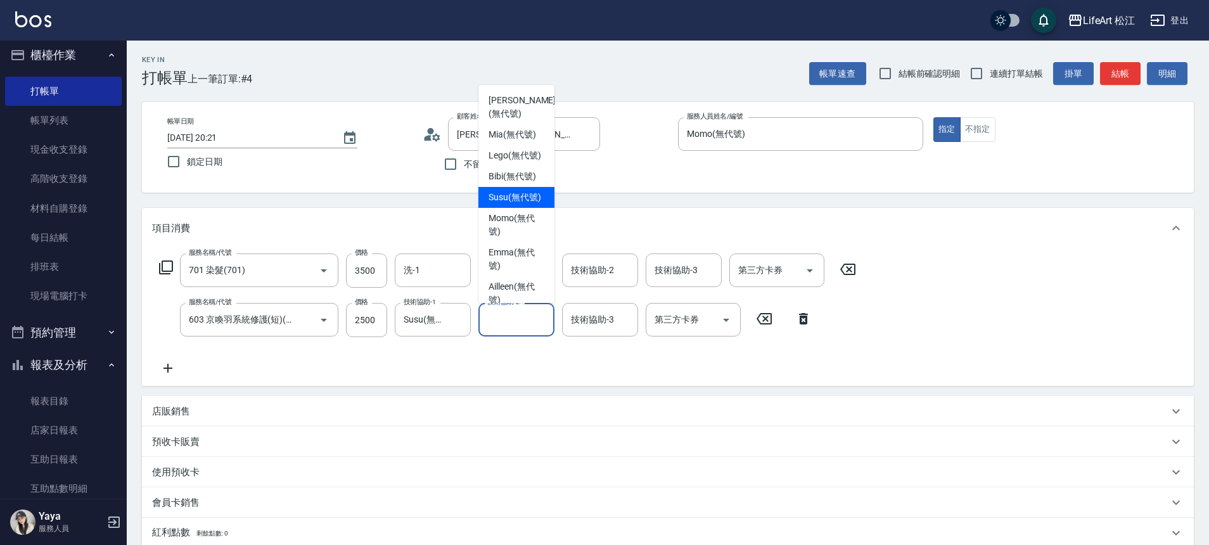
click at [503, 203] on span "Susu (無代號)" at bounding box center [515, 197] width 53 height 13
type input "Susu(無代號)"
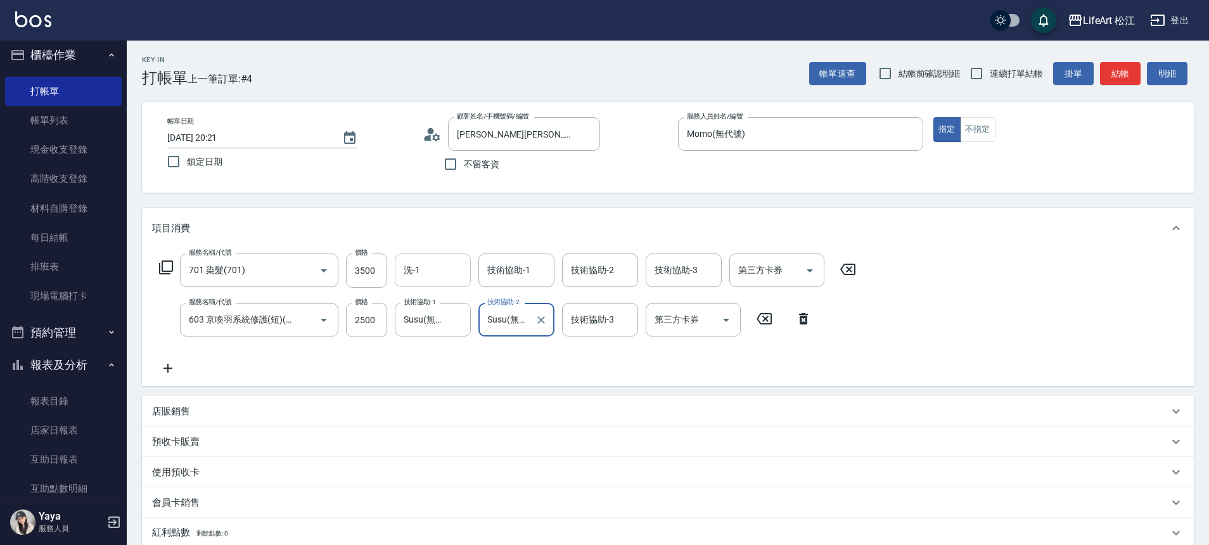
click at [421, 267] on input "洗-1" at bounding box center [432, 270] width 65 height 22
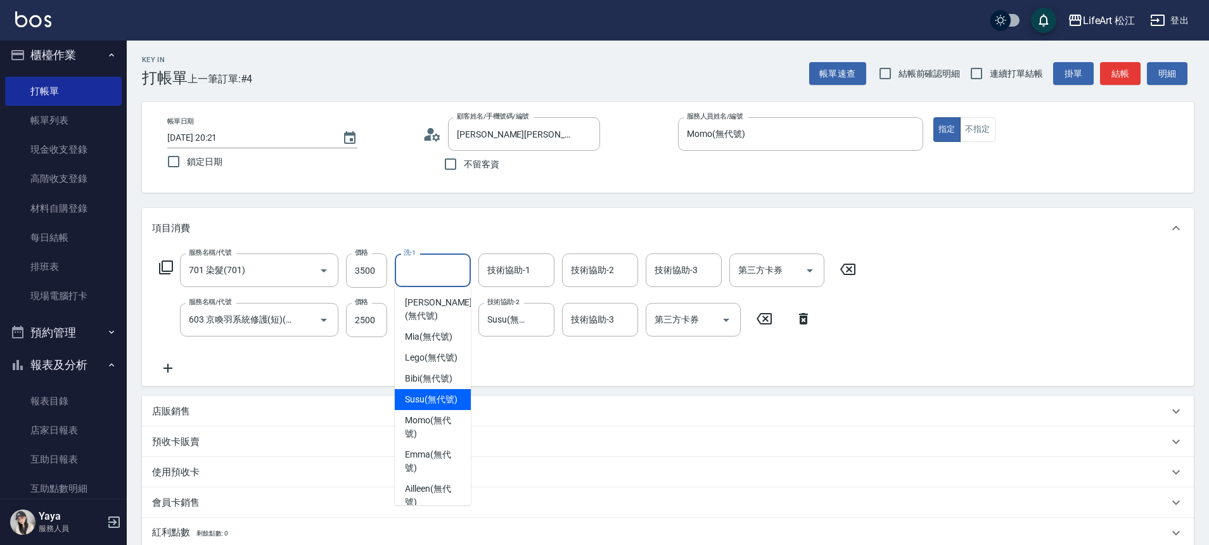
drag, startPoint x: 427, startPoint y: 401, endPoint x: 452, endPoint y: 364, distance: 44.8
click at [428, 403] on span "Susu (無代號)" at bounding box center [431, 399] width 53 height 13
type input "Susu(無代號)"
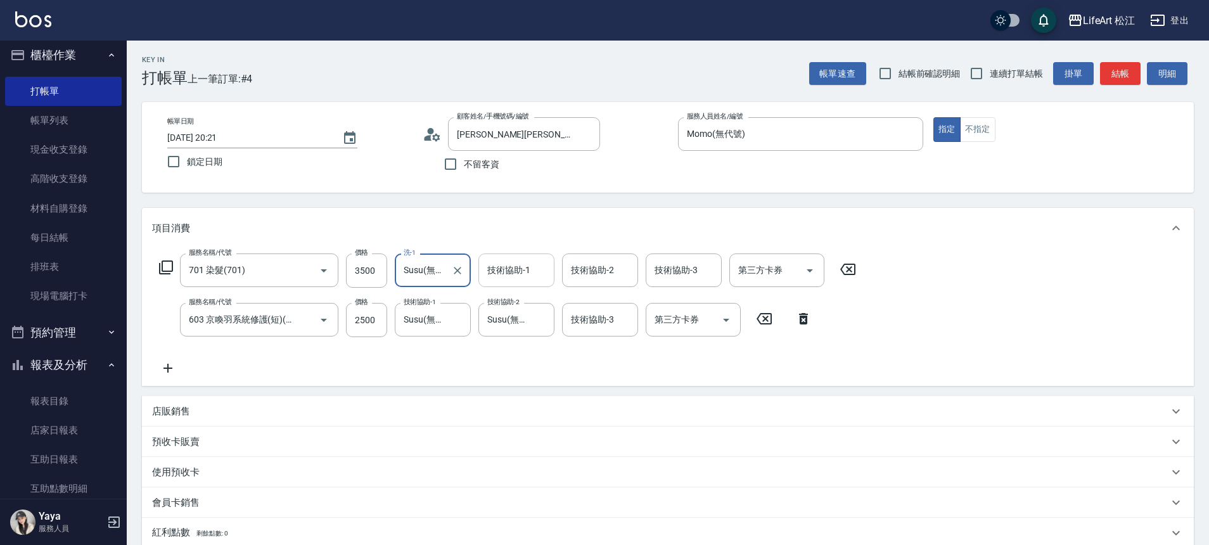
click at [484, 274] on input "技術協助-1" at bounding box center [516, 270] width 65 height 22
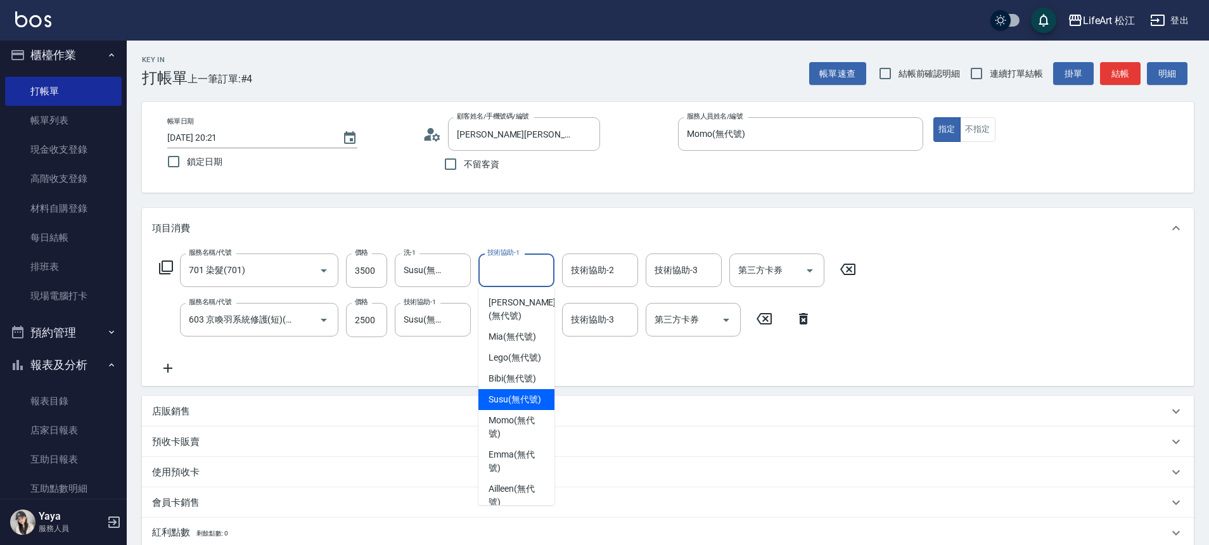
click at [523, 406] on span "Susu (無代號)" at bounding box center [515, 399] width 53 height 13
type input "Susu(無代號)"
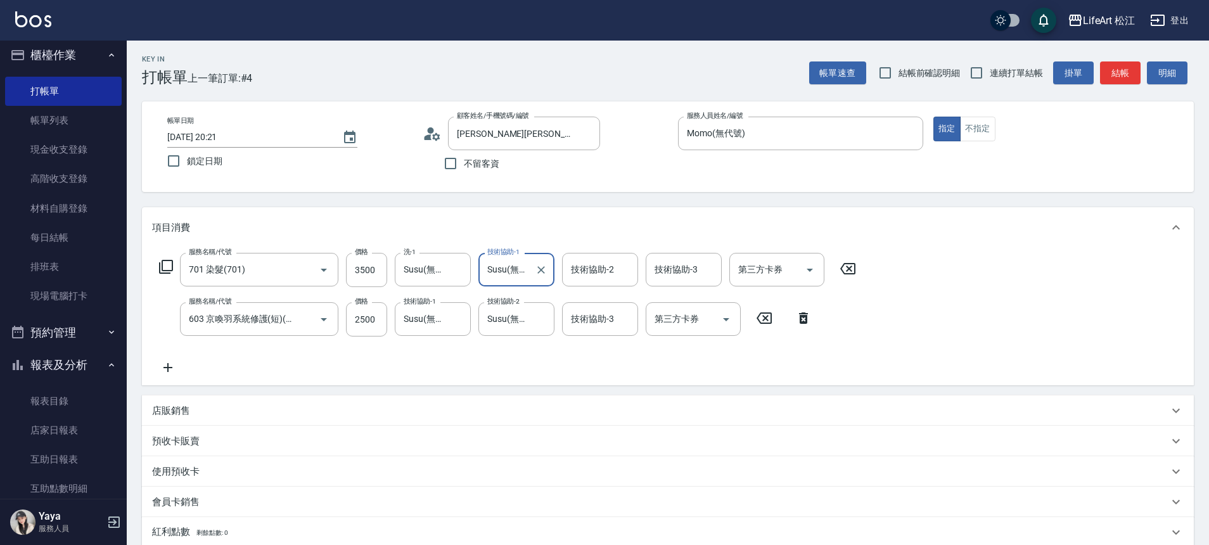
scroll to position [207, 0]
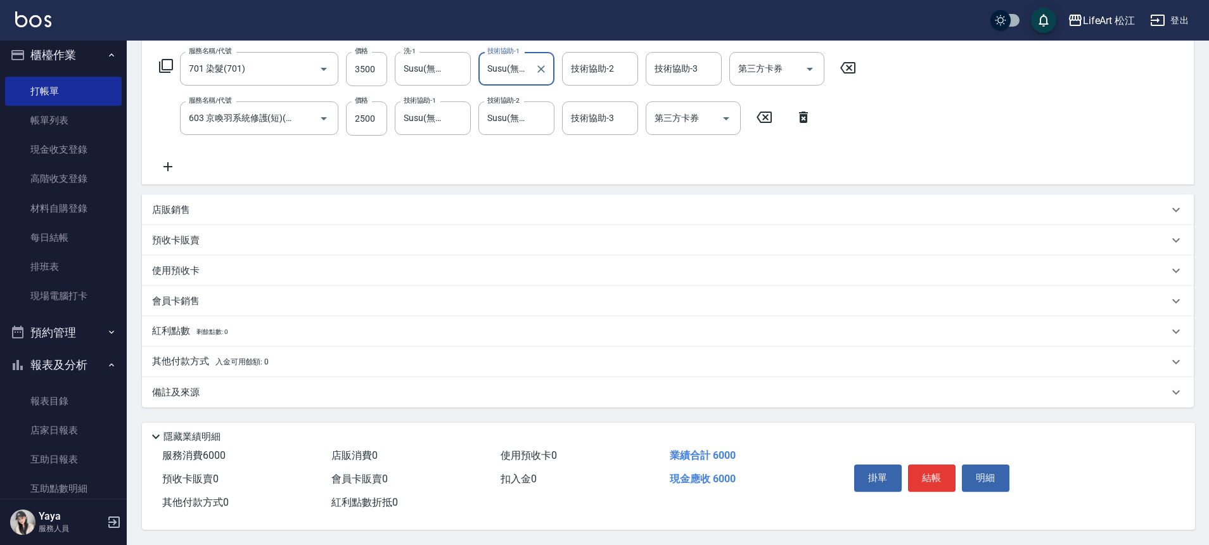
click at [409, 397] on div "備註及來源" at bounding box center [668, 392] width 1052 height 30
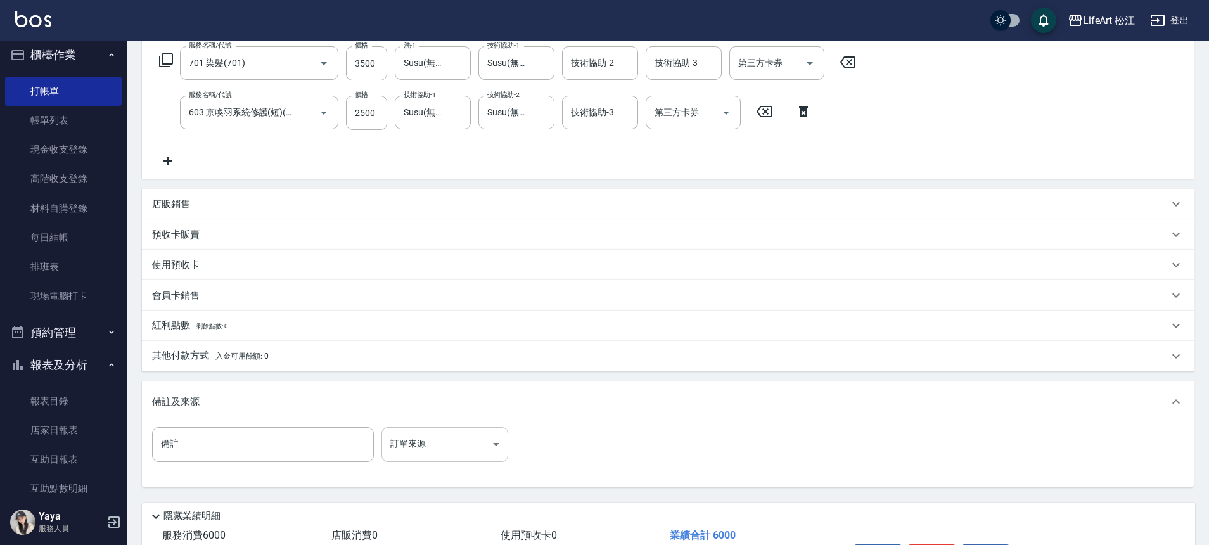
click at [480, 443] on body "LifeArt 松江 登出 櫃檯作業 打帳單 帳單列表 現金收支登錄 高階收支登錄 材料自購登錄 每日結帳 排班表 現場電腦打卡 預約管理 預約管理 單日預約…" at bounding box center [604, 209] width 1209 height 832
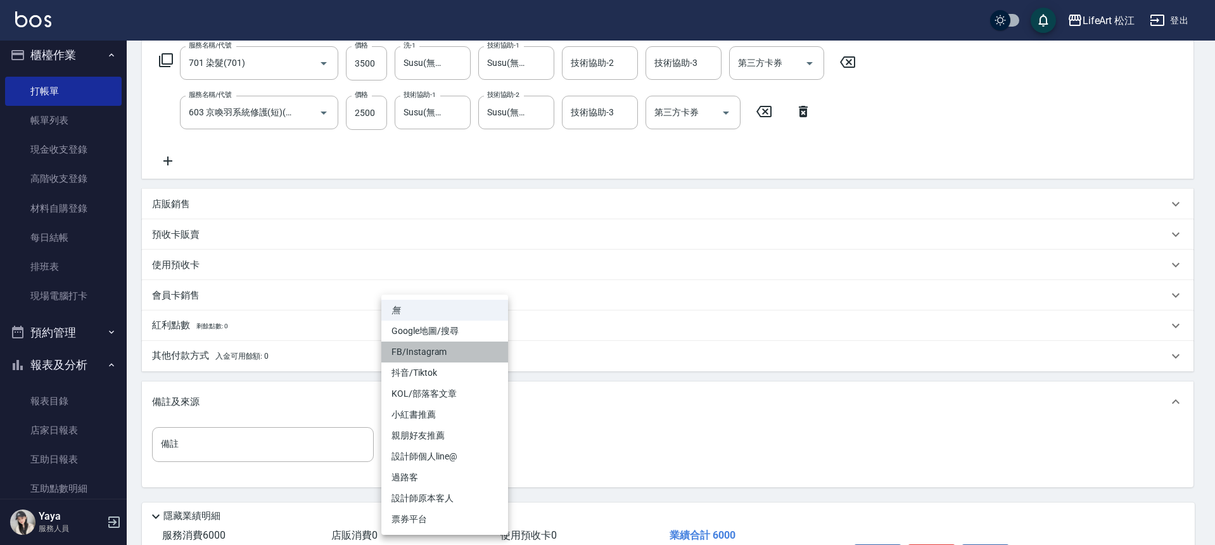
click at [442, 346] on li "FB/Instagram" at bounding box center [444, 352] width 127 height 21
type input "FB/Instagram"
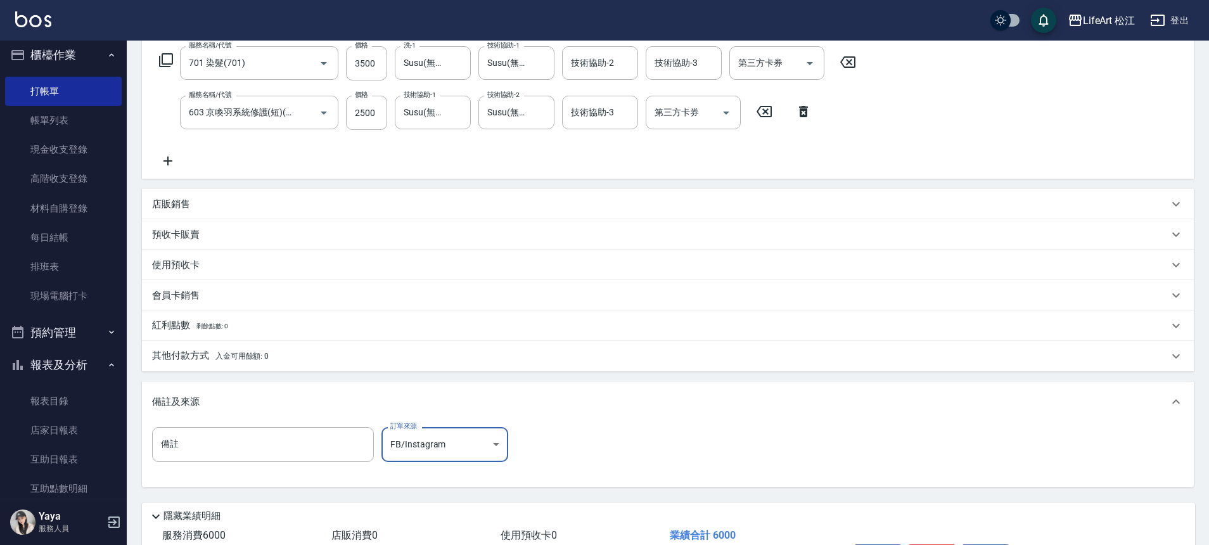
click at [334, 355] on div "其他付款方式 入金可用餘額: 0" at bounding box center [660, 356] width 1016 height 14
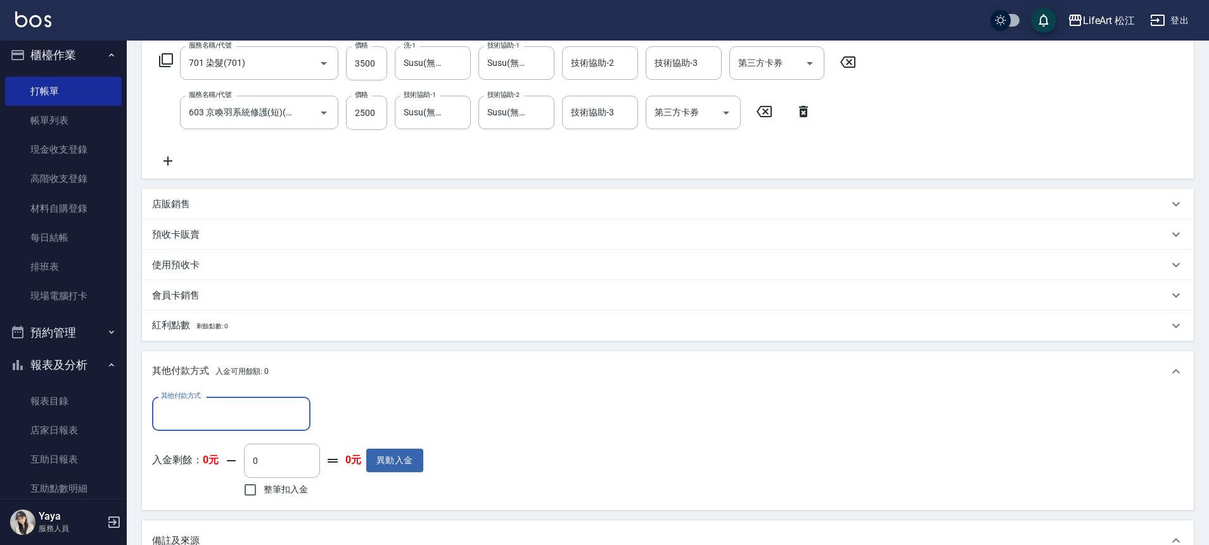
scroll to position [0, 0]
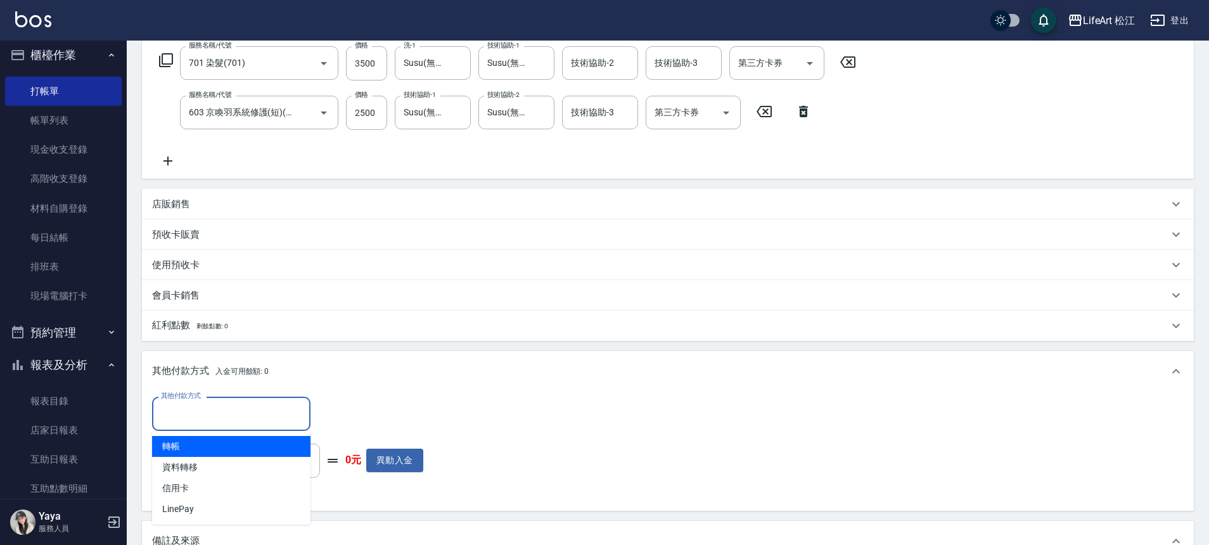
click at [259, 407] on input "其他付款方式" at bounding box center [231, 413] width 147 height 22
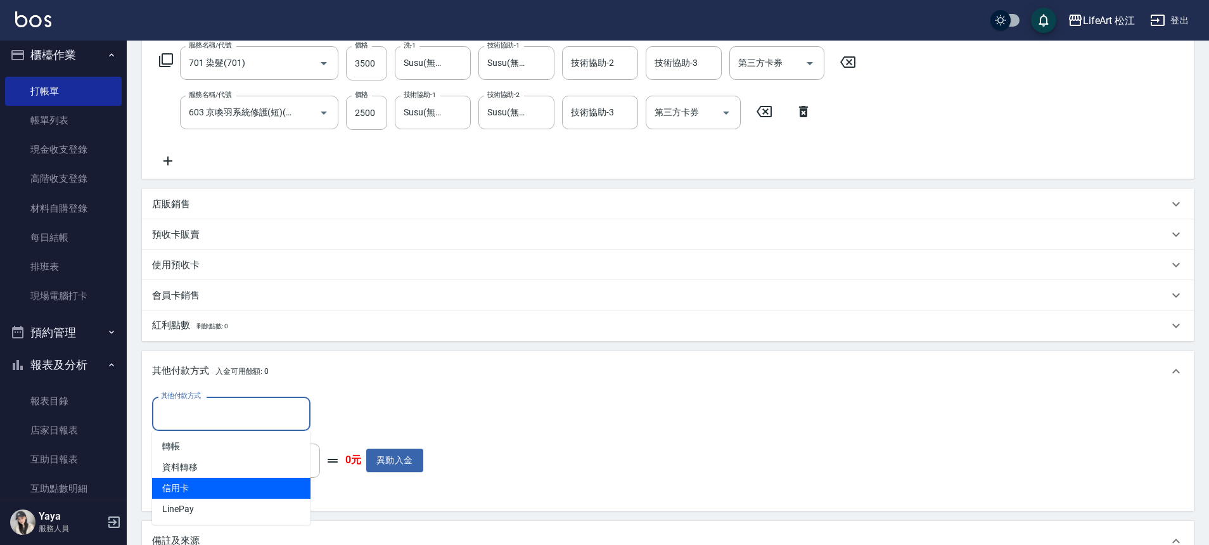
click at [188, 488] on span "信用卡" at bounding box center [231, 488] width 158 height 21
type input "信用卡"
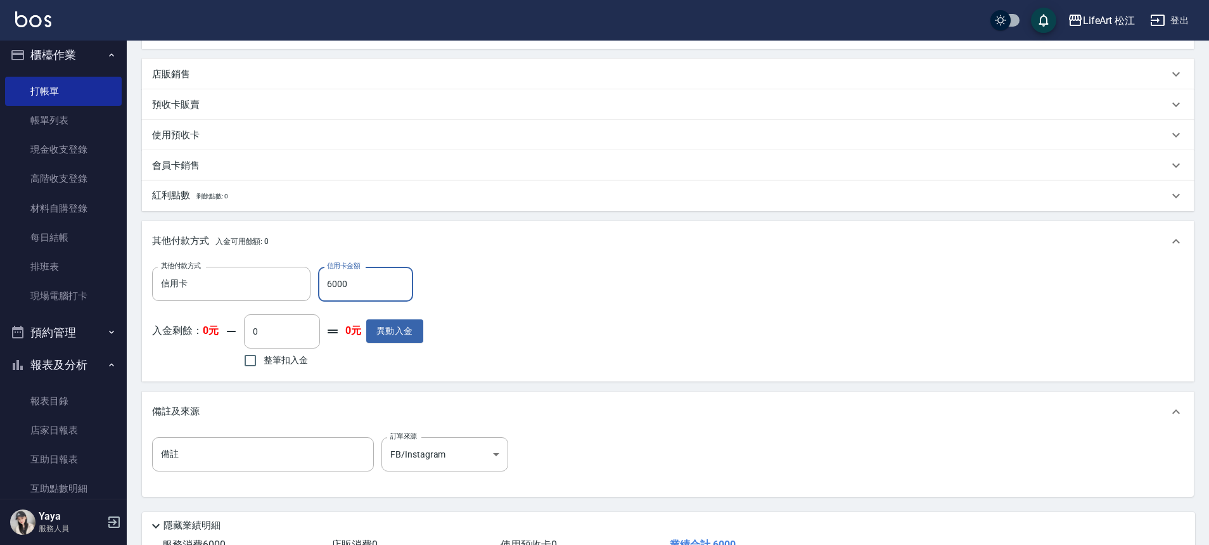
scroll to position [432, 0]
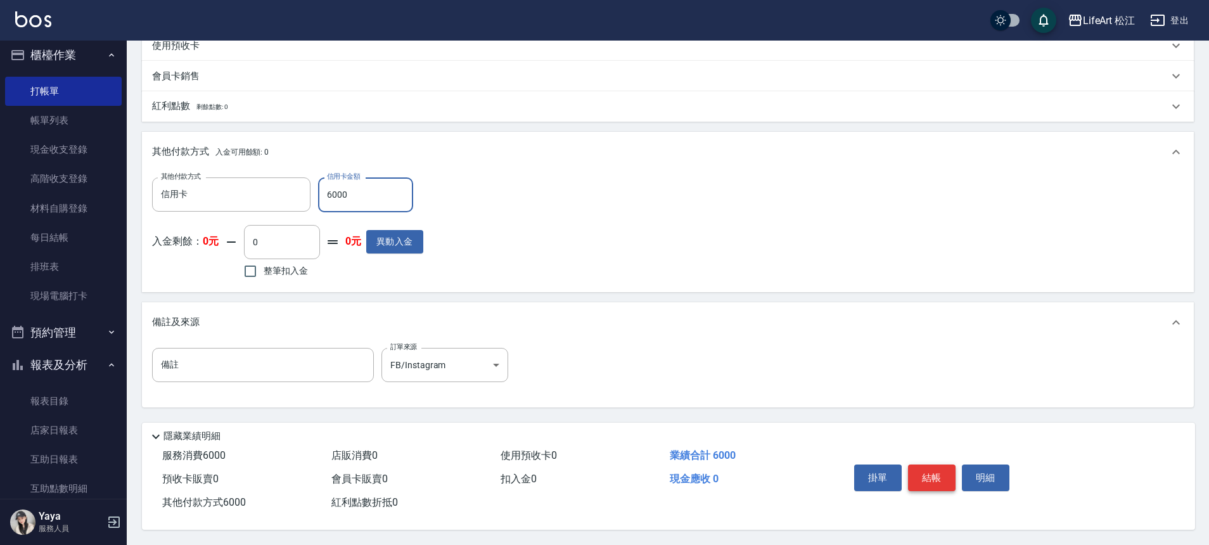
type input "6000"
click at [930, 470] on button "結帳" at bounding box center [932, 477] width 48 height 27
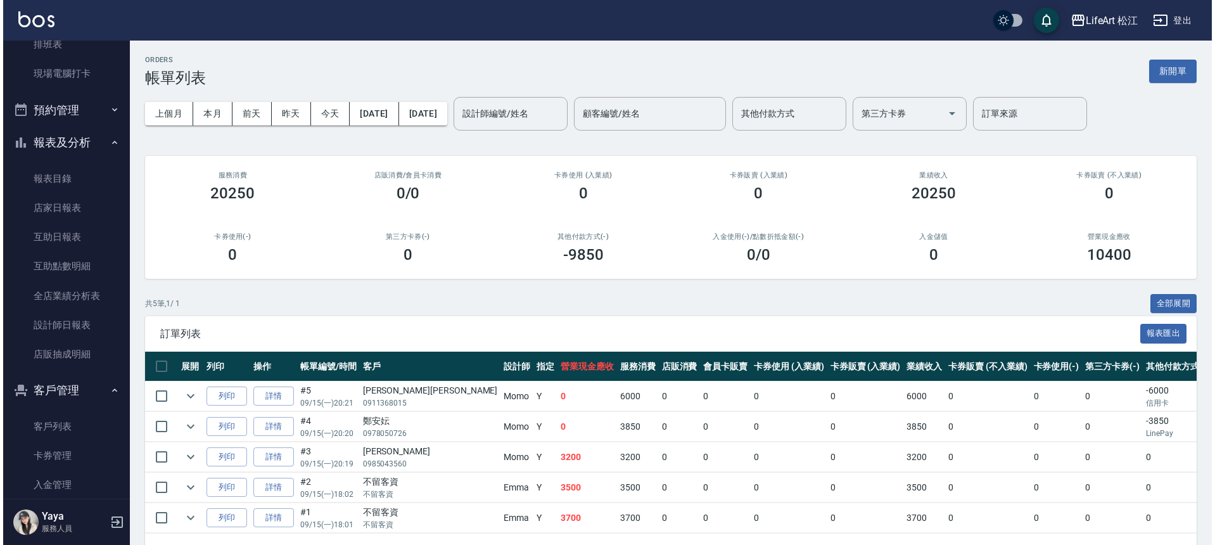
scroll to position [289, 0]
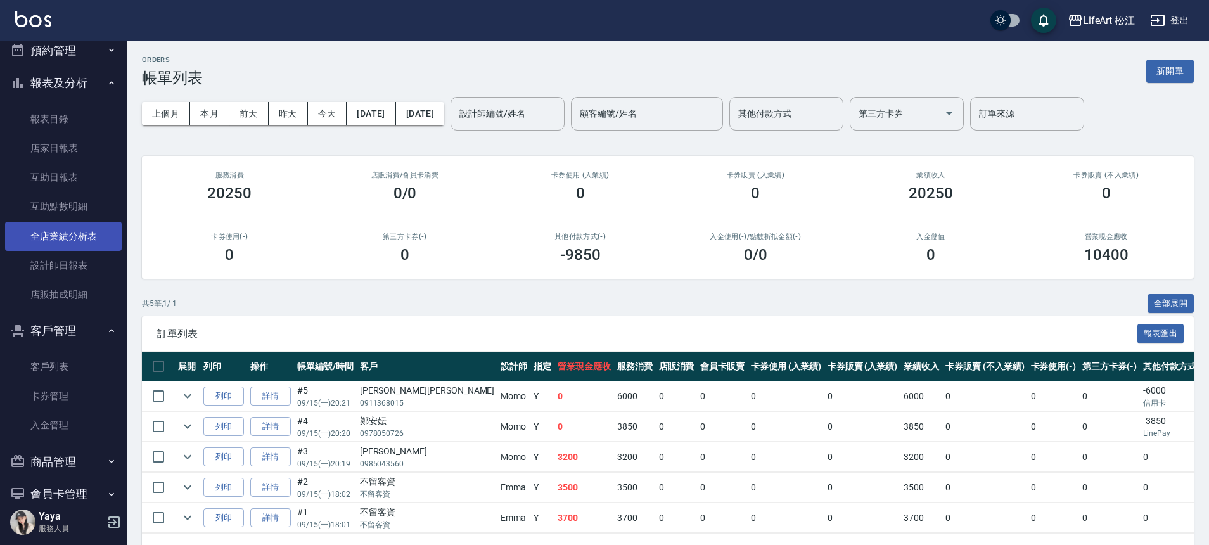
click at [76, 231] on link "全店業績分析表" at bounding box center [63, 236] width 117 height 29
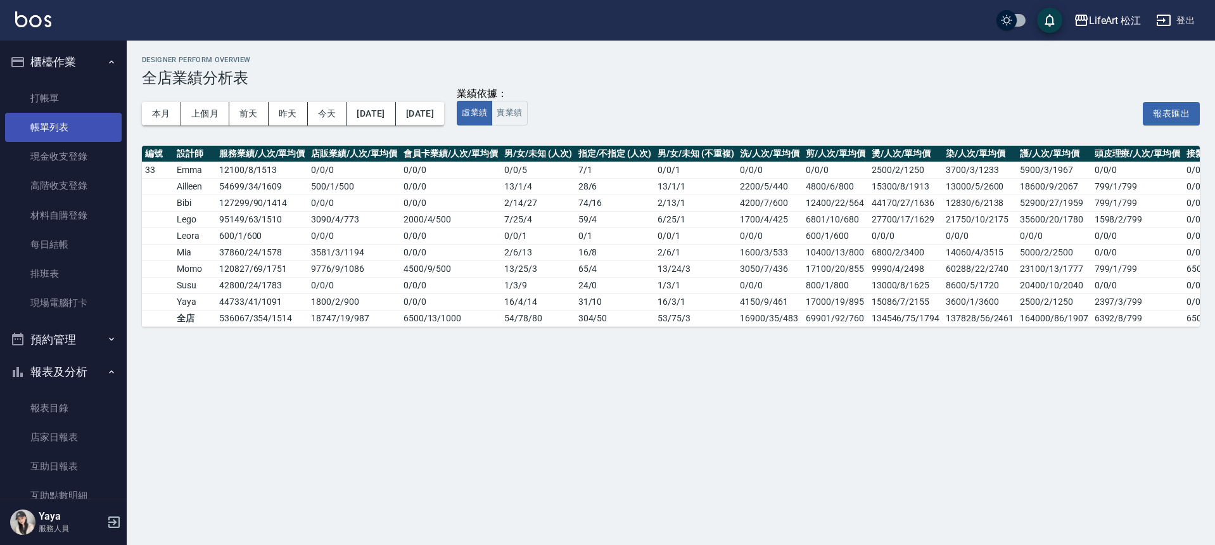
click at [58, 134] on link "帳單列表" at bounding box center [63, 127] width 117 height 29
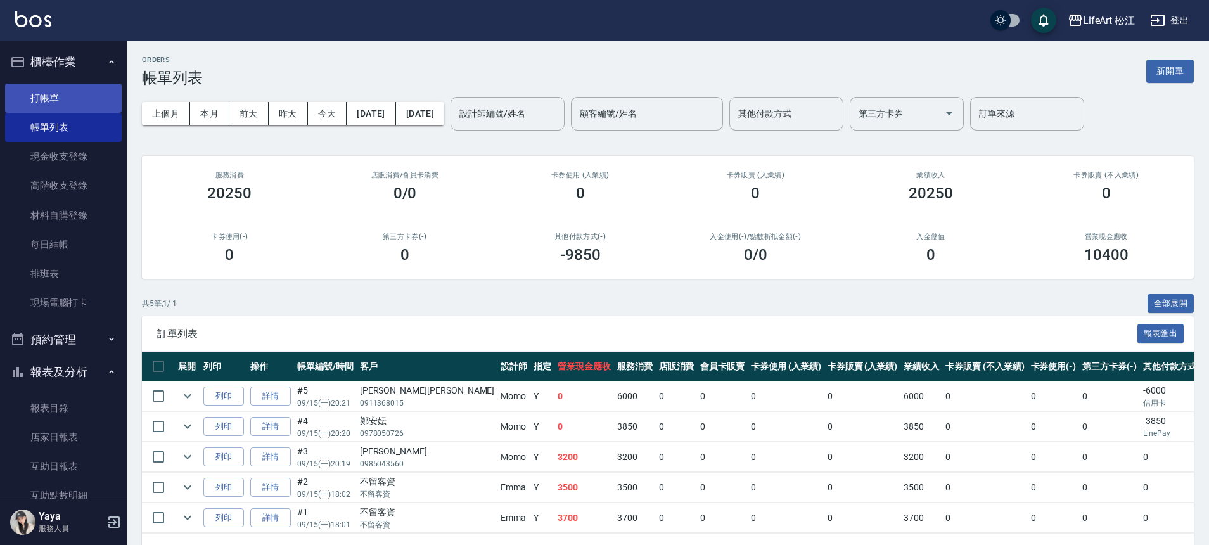
click at [92, 85] on link "打帳單" at bounding box center [63, 98] width 117 height 29
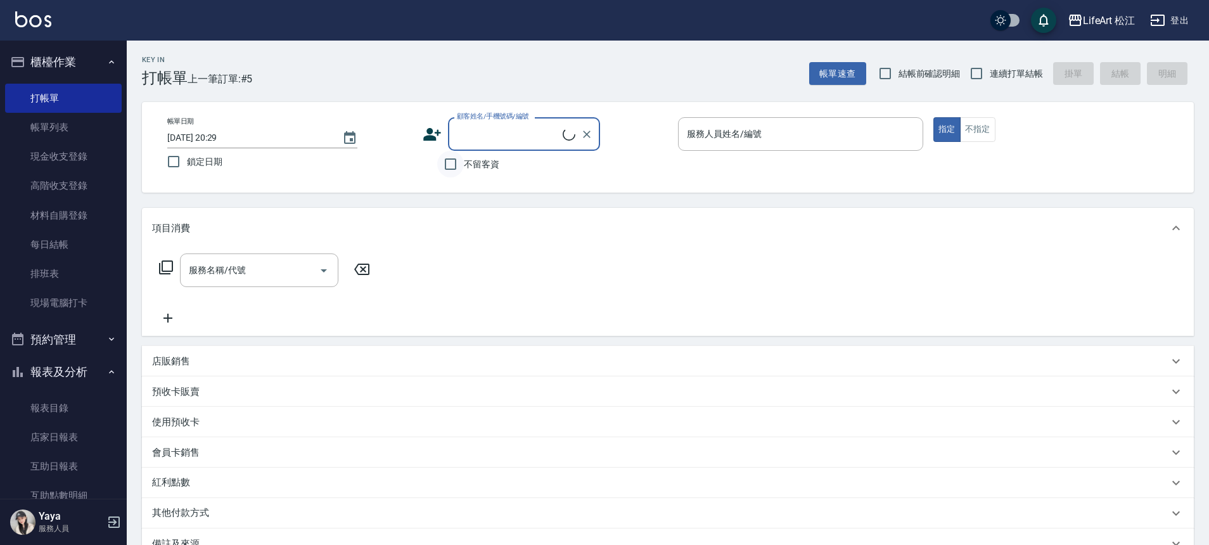
click at [444, 163] on input "不留客資" at bounding box center [450, 164] width 27 height 27
checkbox input "true"
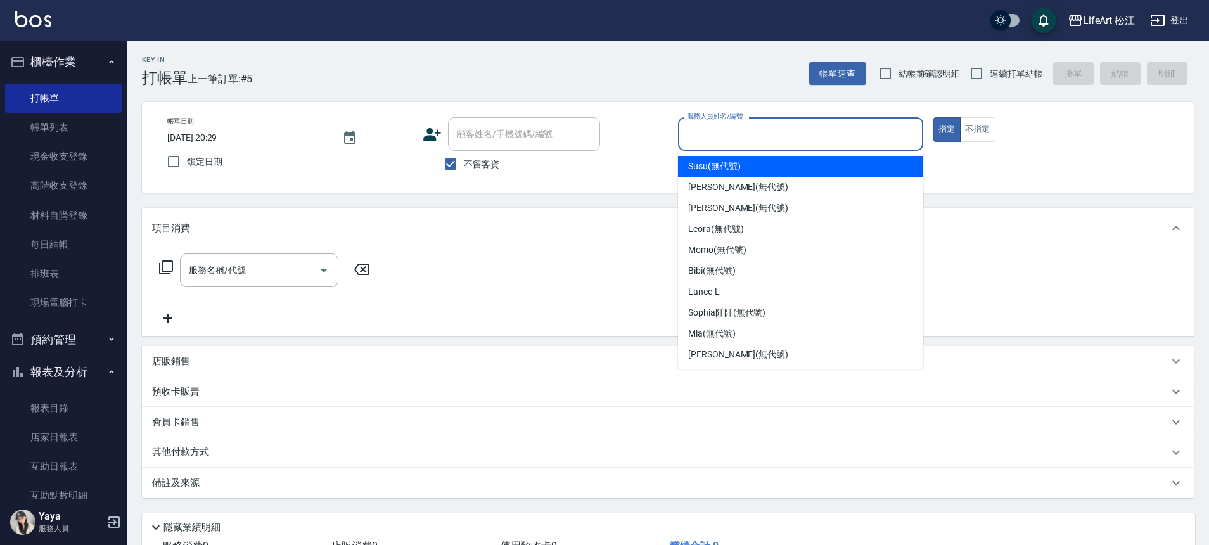
click at [719, 137] on input "服務人員姓名/編號" at bounding box center [801, 134] width 234 height 22
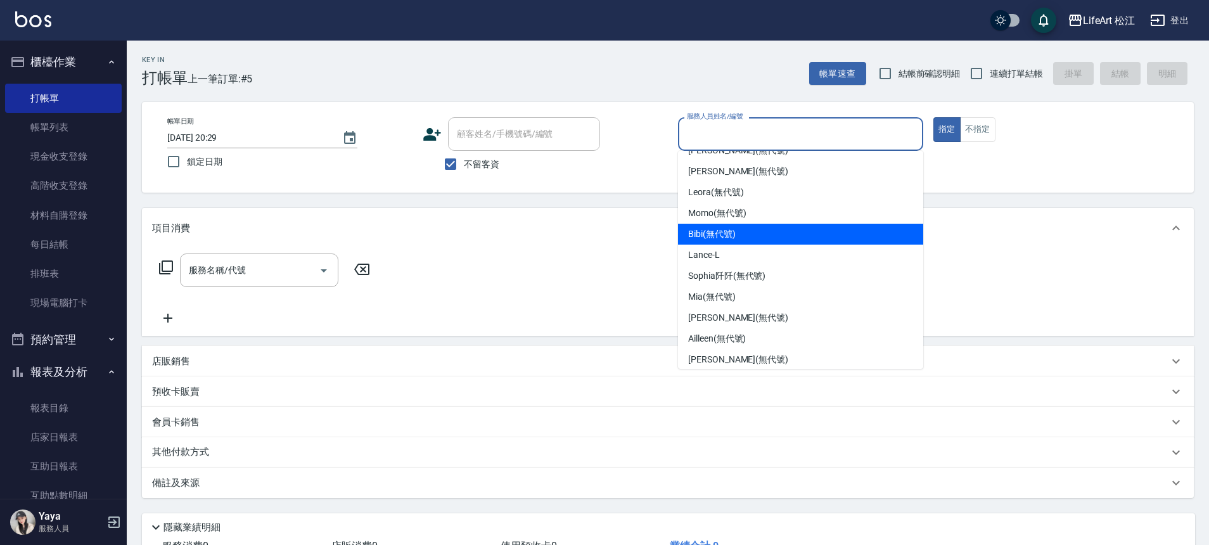
scroll to position [102, 0]
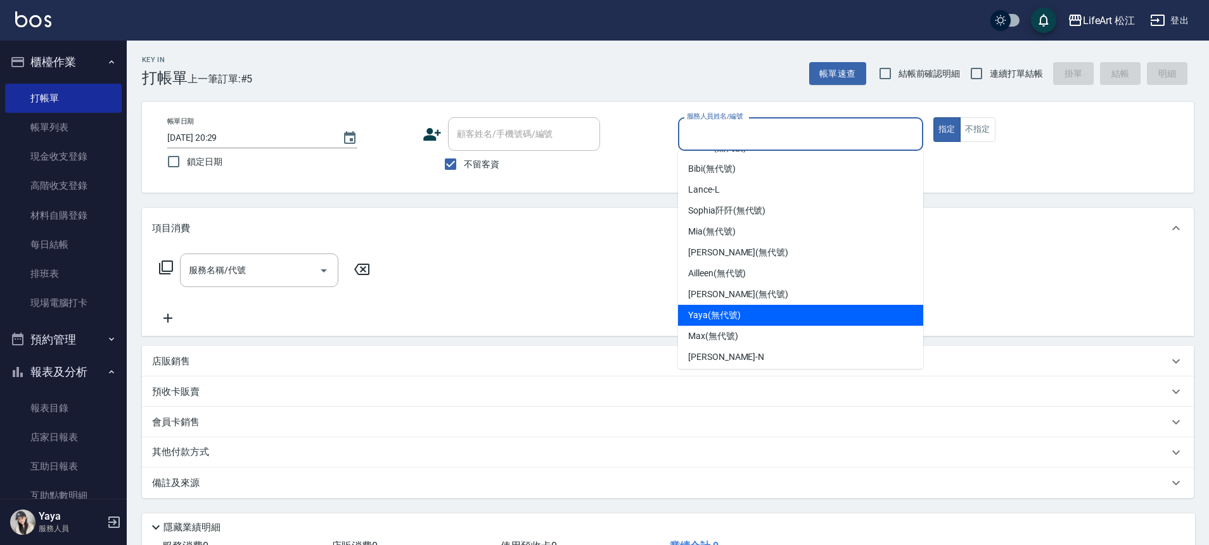
click at [741, 314] on div "Yaya (無代號)" at bounding box center [800, 315] width 245 height 21
type input "Yaya(無代號)"
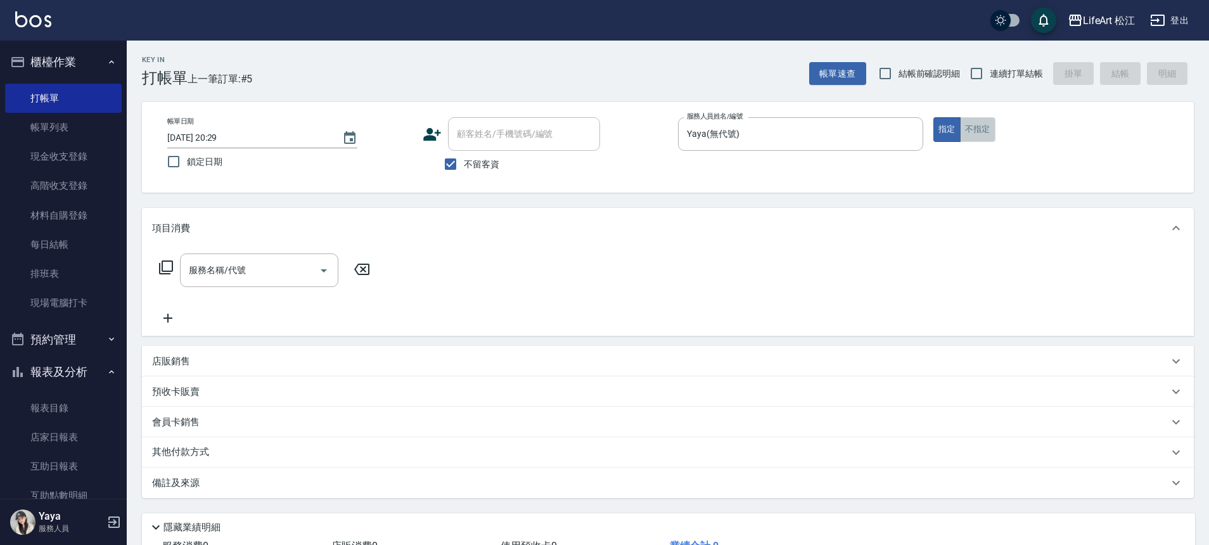
click at [982, 121] on button "不指定" at bounding box center [977, 129] width 35 height 25
click at [281, 281] on input "服務名稱/代號" at bounding box center [250, 270] width 128 height 22
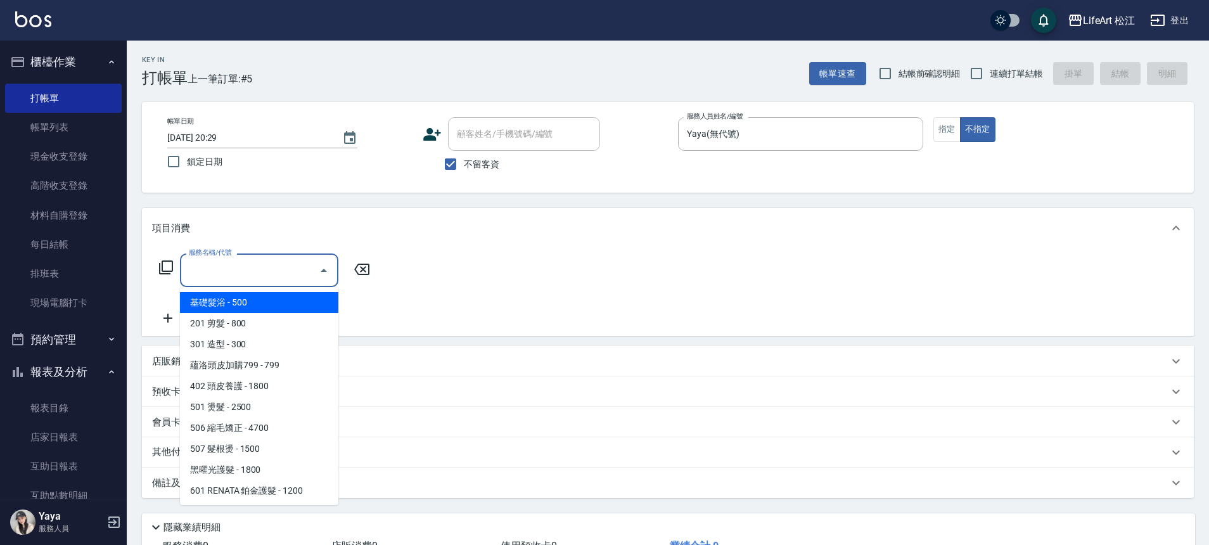
click at [271, 308] on span "基礎髮浴 - 500" at bounding box center [259, 302] width 158 height 21
type input "基礎髮浴 (101)"
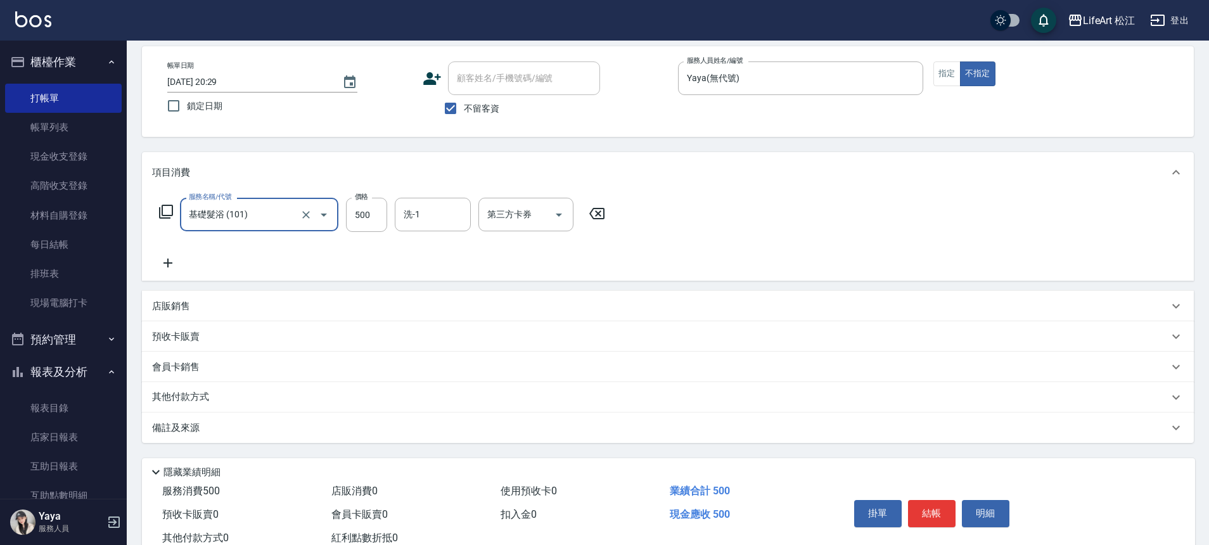
scroll to position [97, 0]
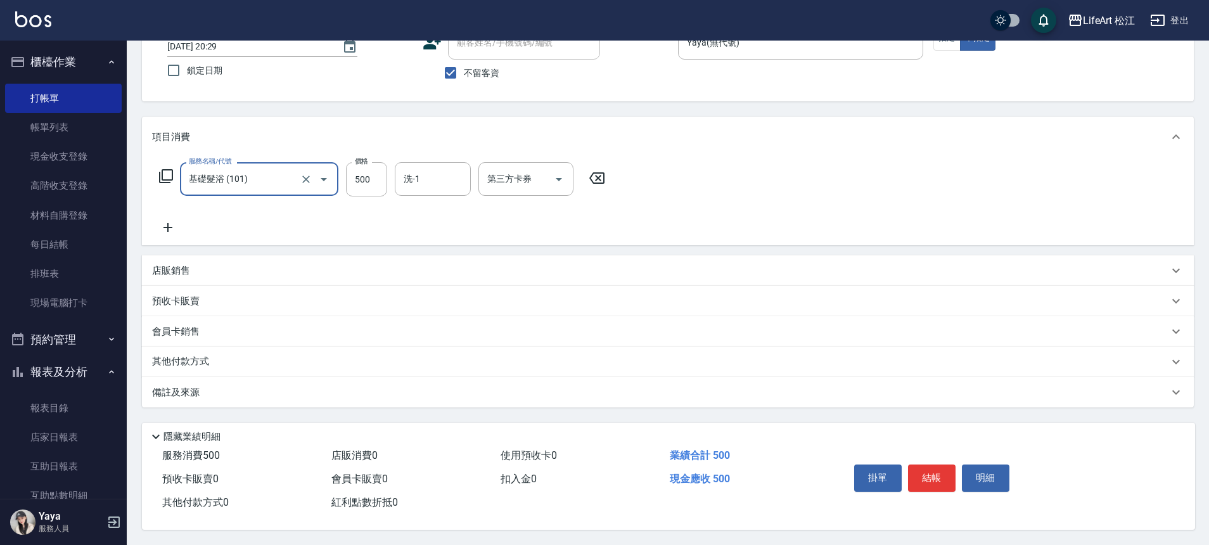
click at [262, 388] on div "備註及來源" at bounding box center [660, 392] width 1016 height 13
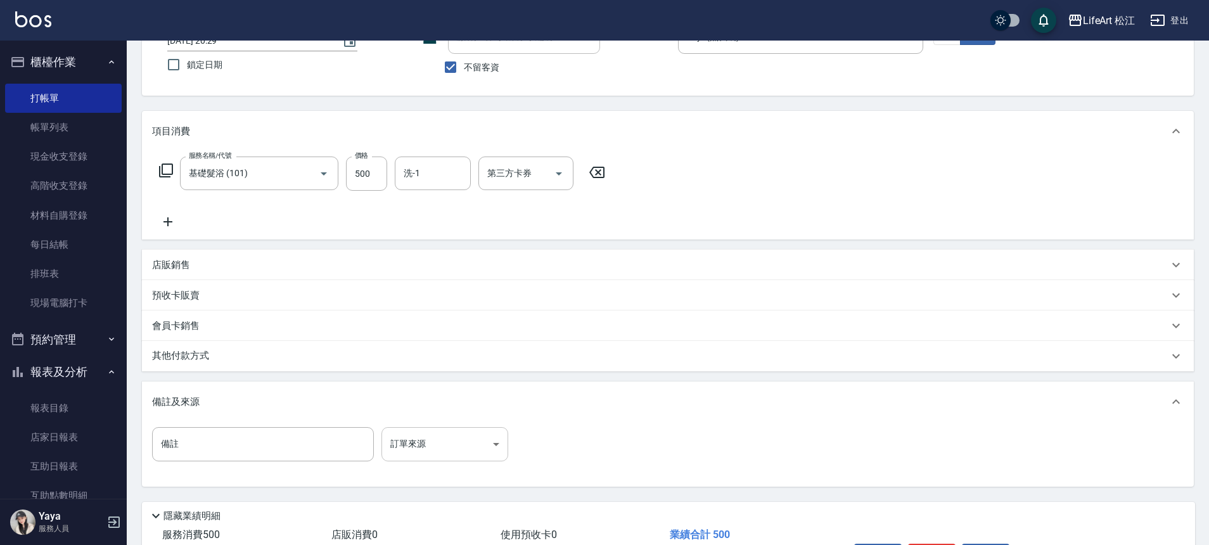
click at [411, 445] on body "LifeArt 松江 登出 櫃檯作業 打帳單 帳單列表 現金收支登錄 高階收支登錄 材料自購登錄 每日結帳 排班表 現場電腦打卡 預約管理 預約管理 單日預約…" at bounding box center [604, 263] width 1209 height 721
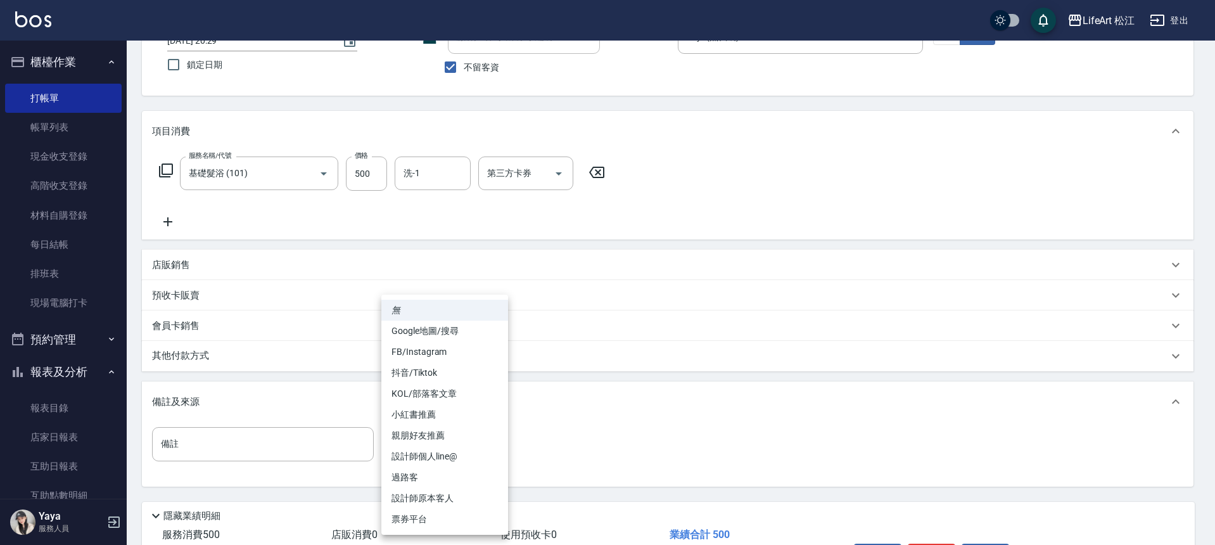
click at [459, 333] on li "Google地圖/搜尋" at bounding box center [444, 331] width 127 height 21
type input "Google地圖/搜尋"
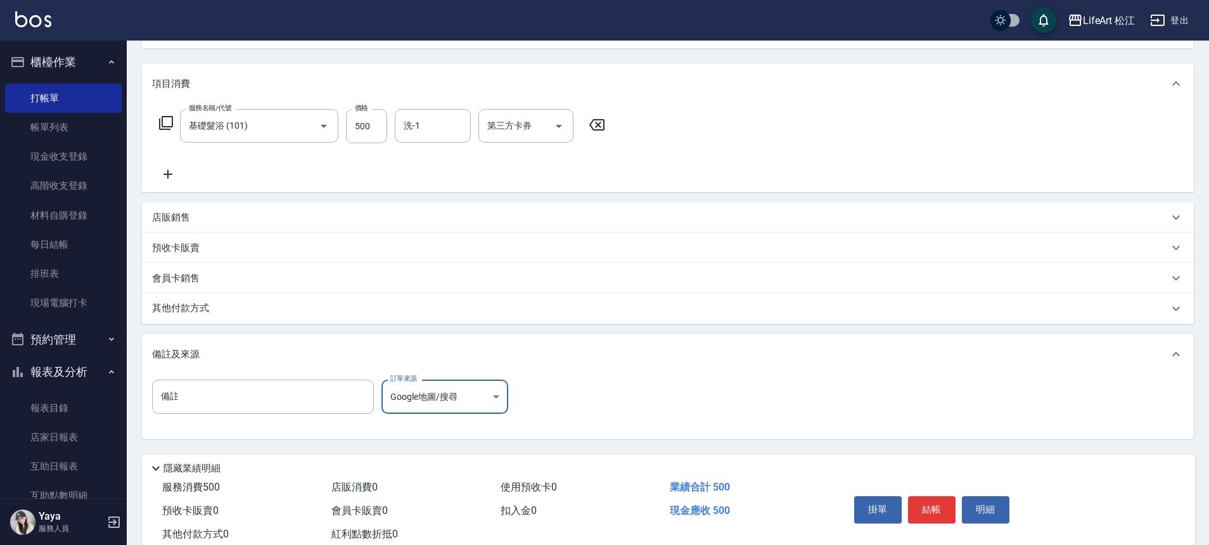
scroll to position [182, 0]
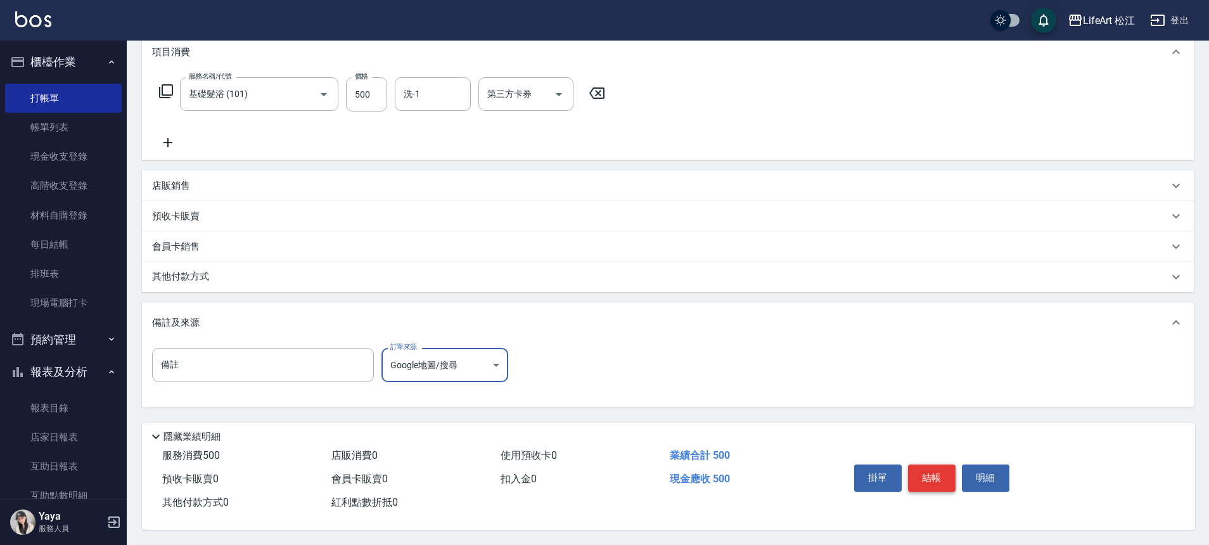
click at [919, 470] on button "結帳" at bounding box center [932, 477] width 48 height 27
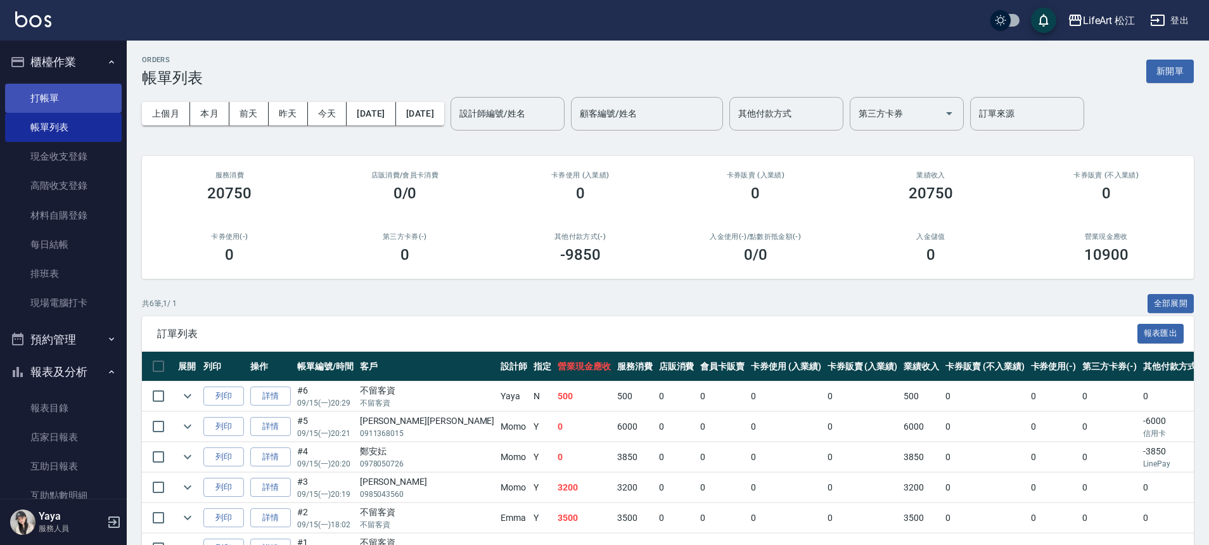
click at [84, 106] on link "打帳單" at bounding box center [63, 98] width 117 height 29
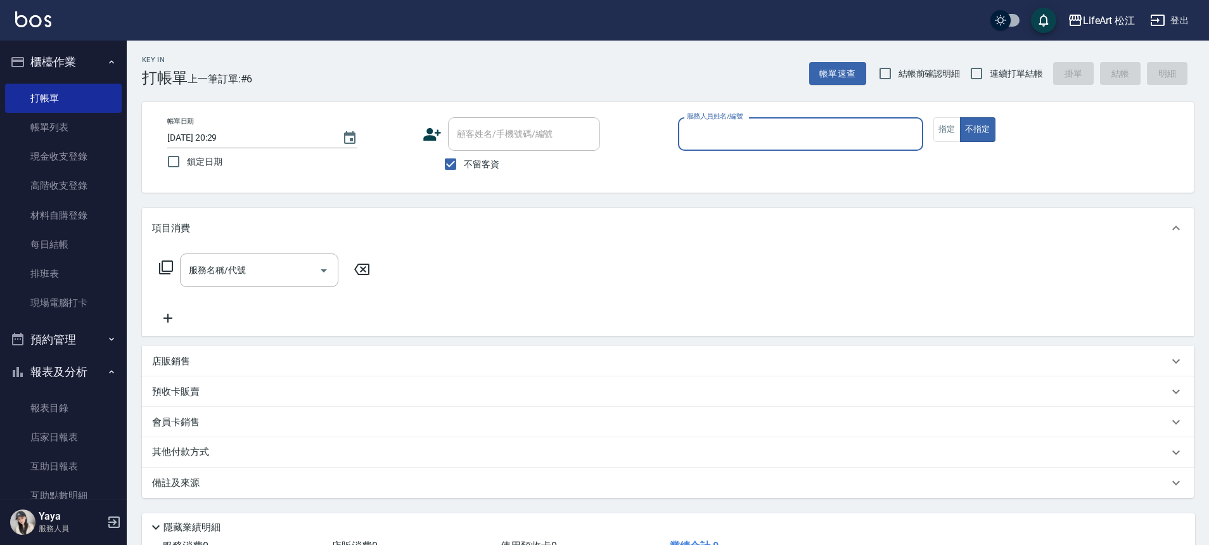
click at [759, 149] on div "服務人員姓名/編號" at bounding box center [800, 134] width 245 height 34
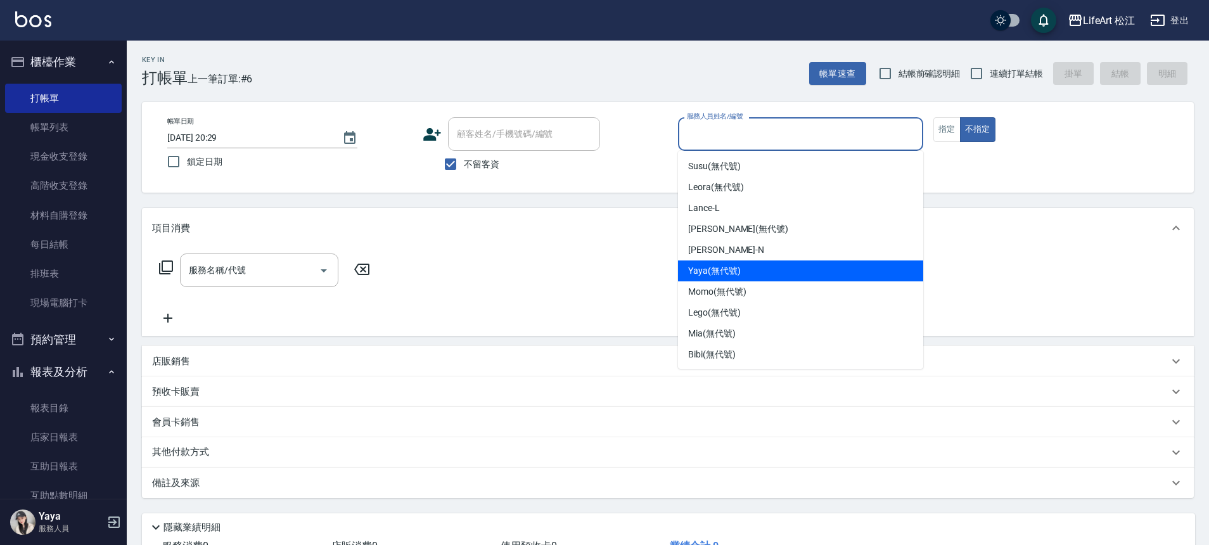
click at [750, 272] on div "Yaya (無代號)" at bounding box center [800, 270] width 245 height 21
type input "Yaya(無代號)"
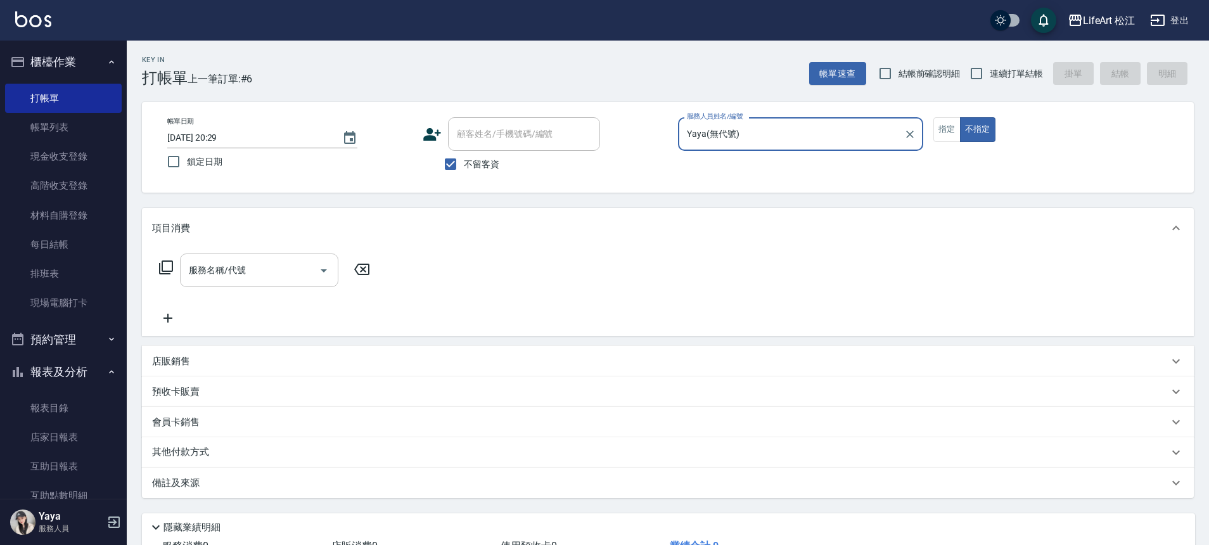
click at [215, 278] on input "服務名稱/代號" at bounding box center [250, 270] width 128 height 22
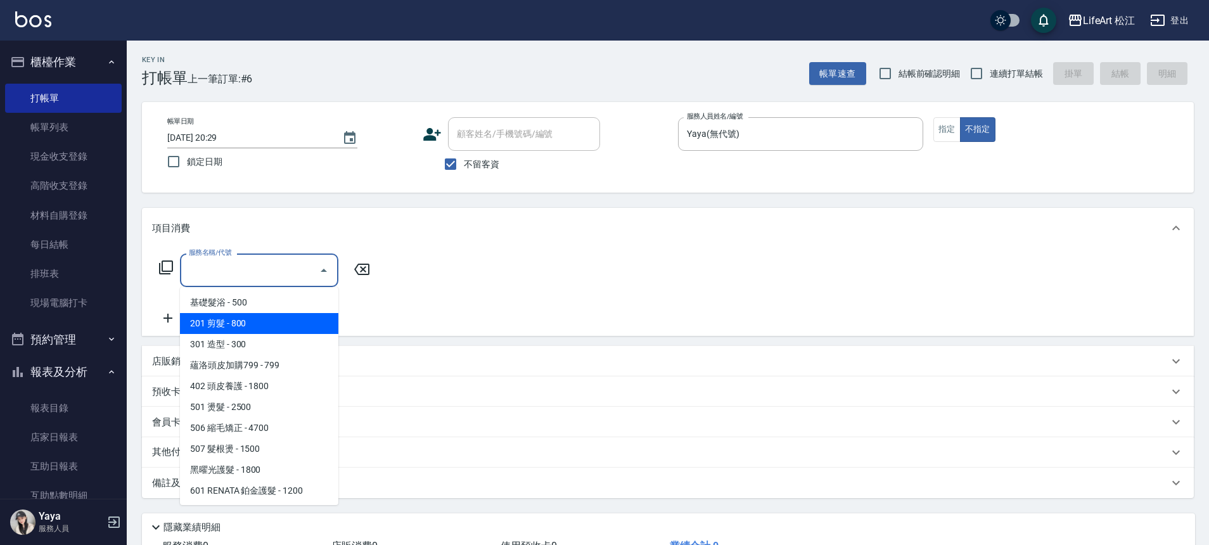
click at [244, 323] on span "201 剪髮 - 800" at bounding box center [259, 323] width 158 height 21
type input "201 剪髮(201)"
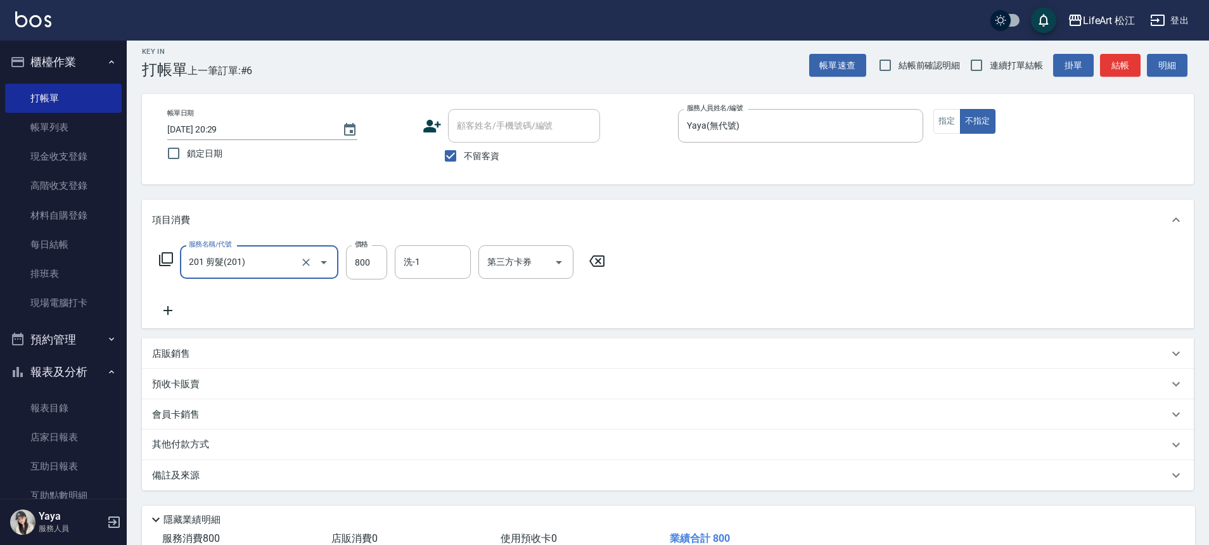
scroll to position [97, 0]
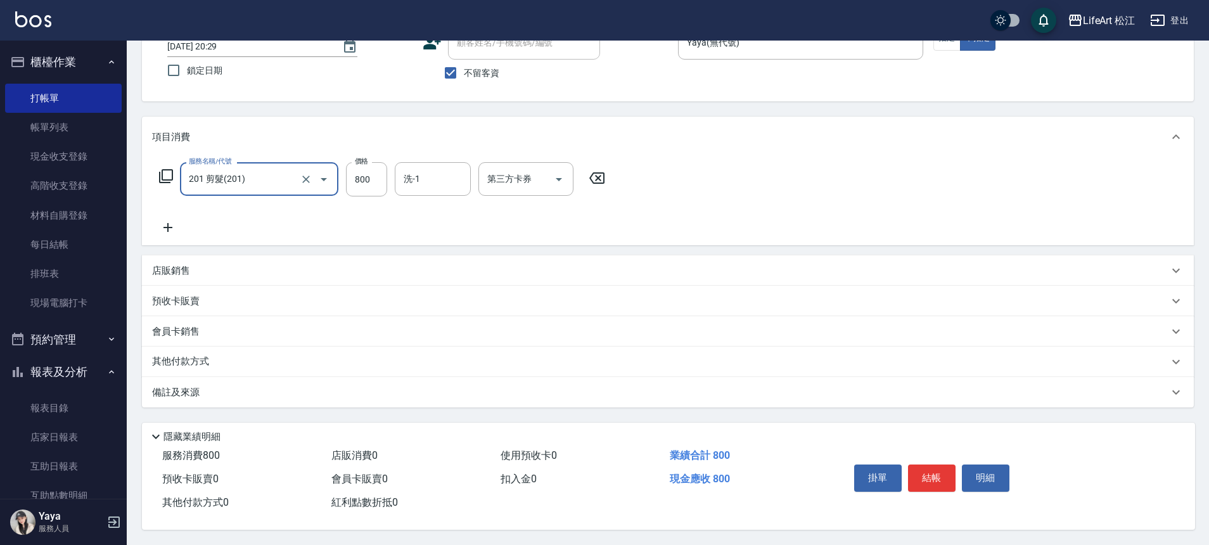
click at [355, 390] on div "備註及來源" at bounding box center [660, 392] width 1016 height 13
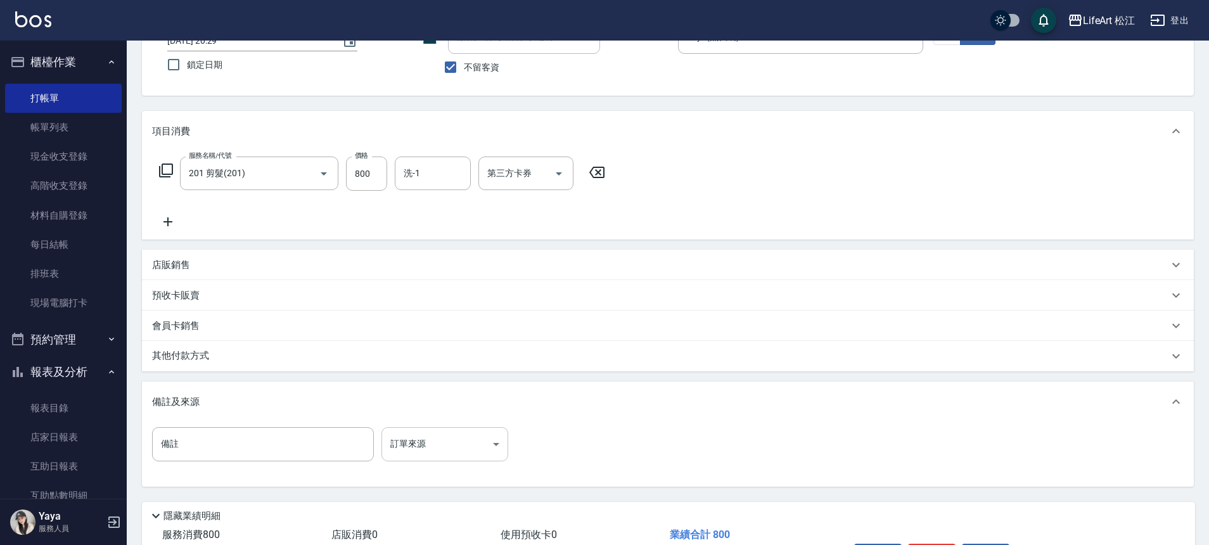
click at [440, 439] on body "LifeArt 松江 登出 櫃檯作業 打帳單 帳單列表 現金收支登錄 高階收支登錄 材料自購登錄 每日結帳 排班表 現場電腦打卡 預約管理 預約管理 單日預約…" at bounding box center [604, 263] width 1209 height 721
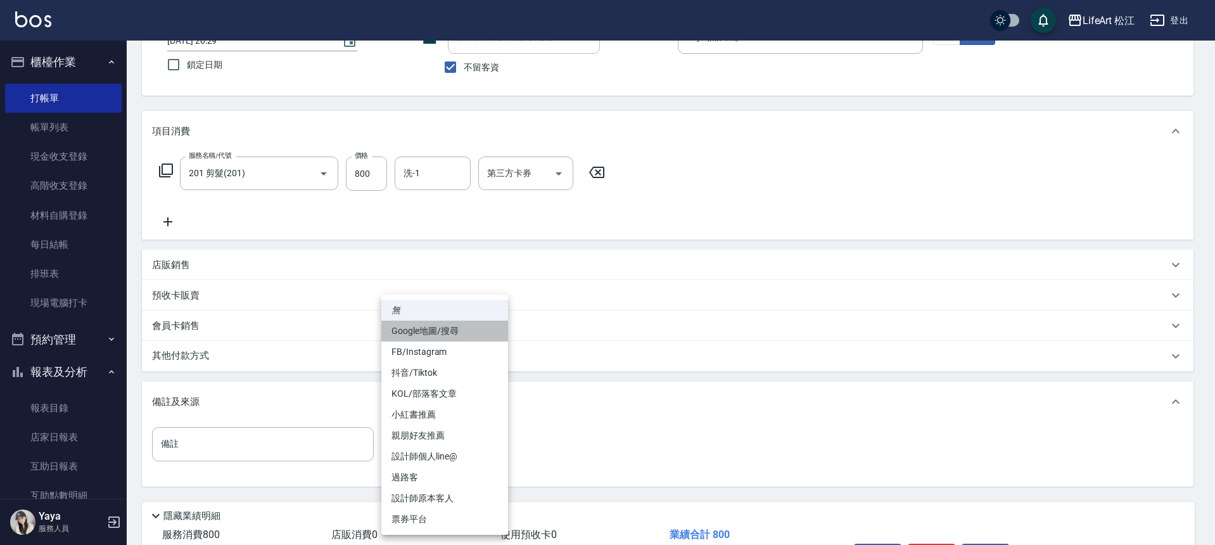
click at [462, 330] on li "Google地圖/搜尋" at bounding box center [444, 331] width 127 height 21
type input "Google地圖/搜尋"
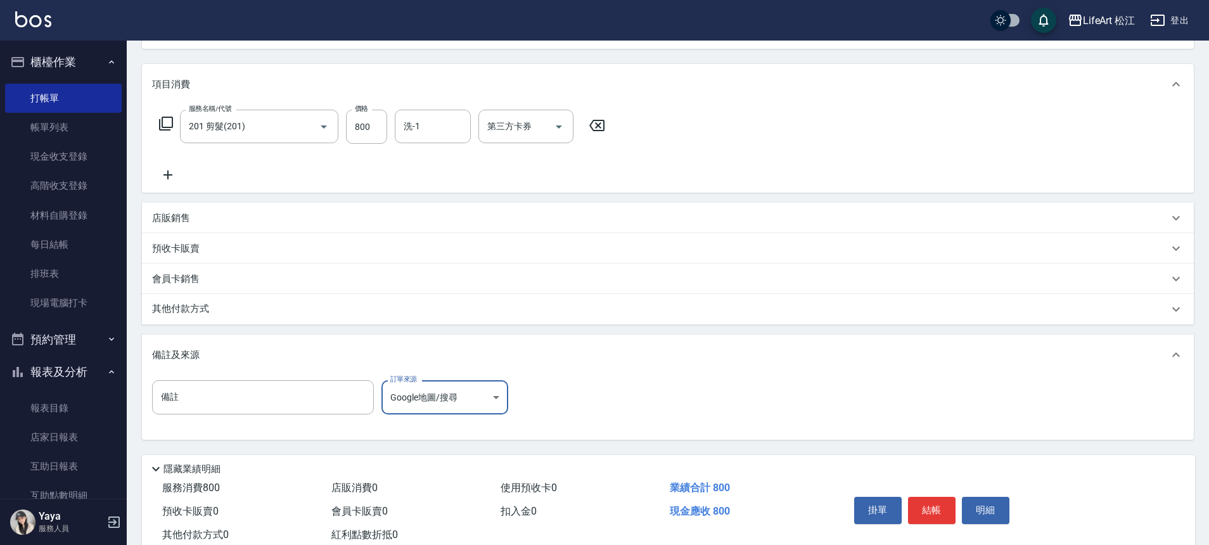
scroll to position [182, 0]
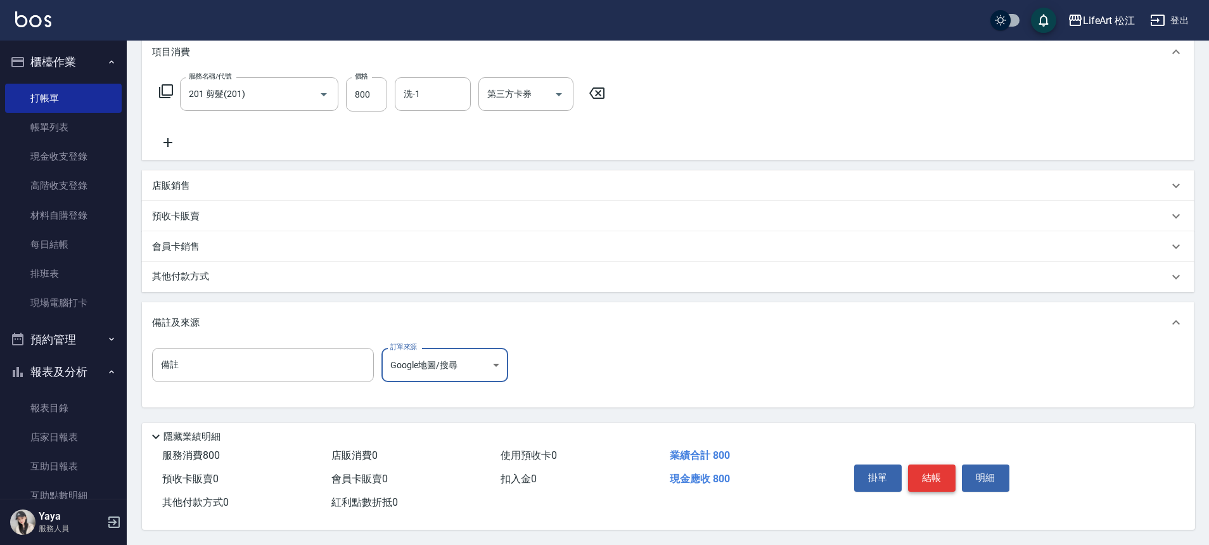
click at [930, 468] on button "結帳" at bounding box center [932, 477] width 48 height 27
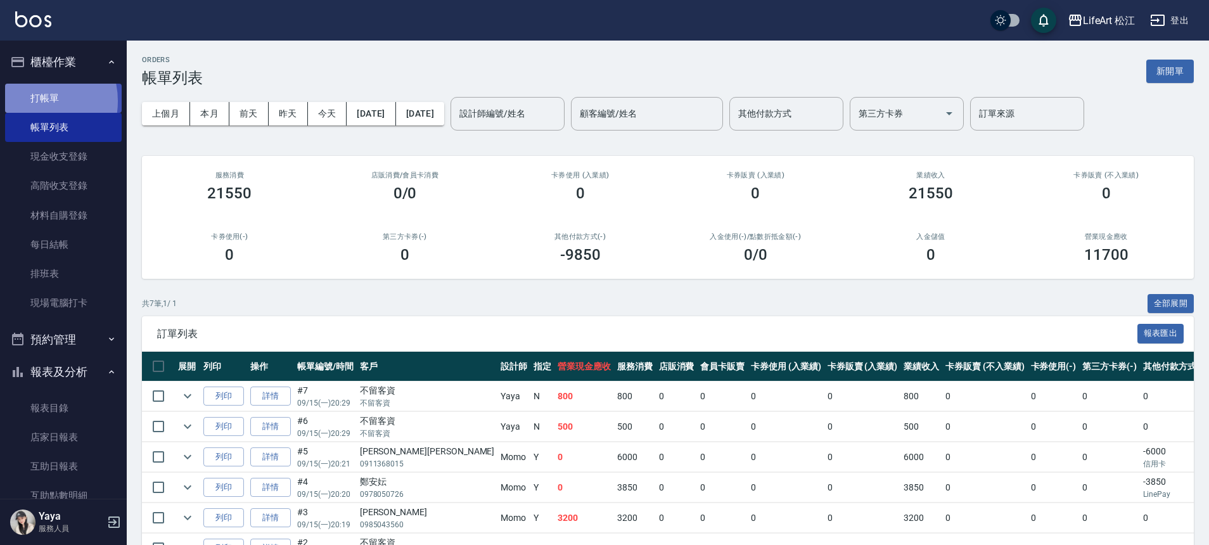
click at [34, 102] on link "打帳單" at bounding box center [63, 98] width 117 height 29
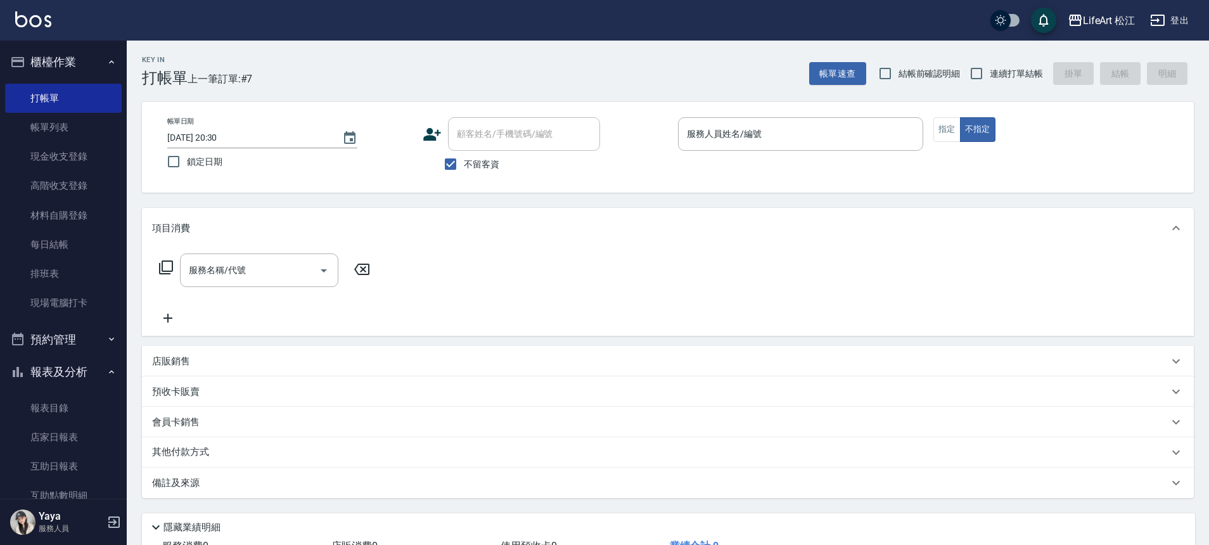
click at [925, 132] on div "帳單日期 [DATE] 20:30 鎖定日期 顧客姓名/手機號碼/編號 顧客姓名/手機號碼/編號 不留客資 服務人員姓名/編號 服務人員姓名/編號 指定 不指定" at bounding box center [668, 147] width 1022 height 60
click at [959, 140] on button "指定" at bounding box center [946, 129] width 27 height 25
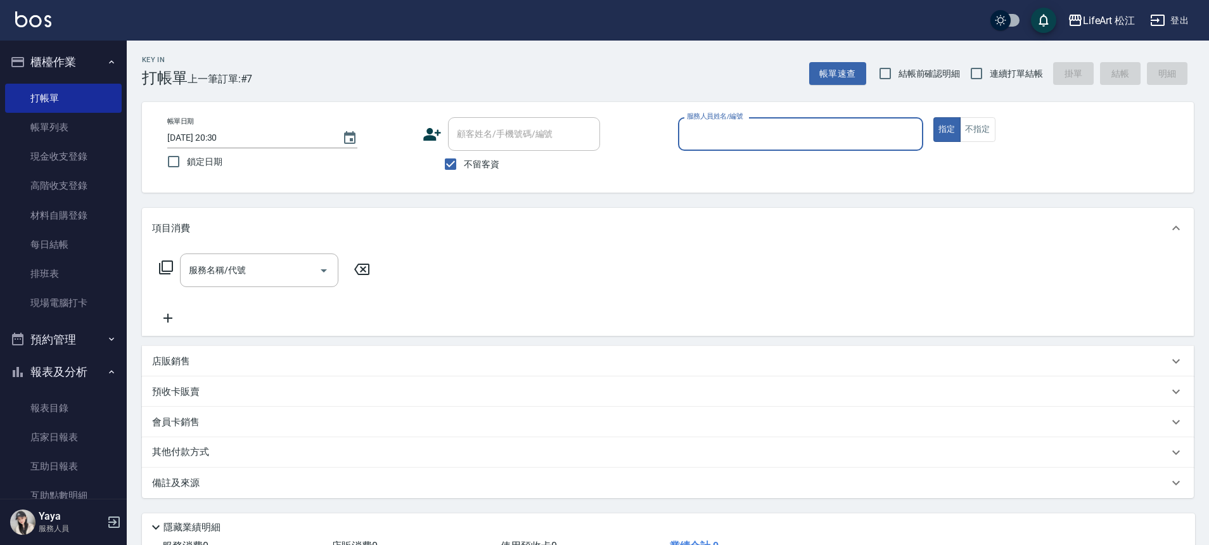
click at [779, 138] on input "服務人員姓名/編號" at bounding box center [801, 134] width 234 height 22
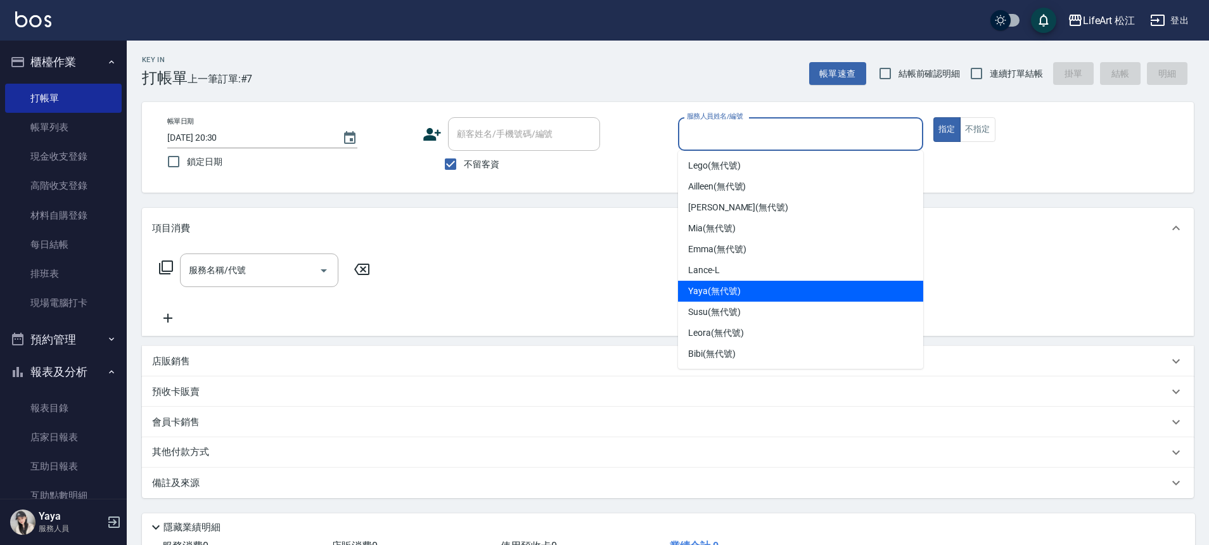
scroll to position [148, 0]
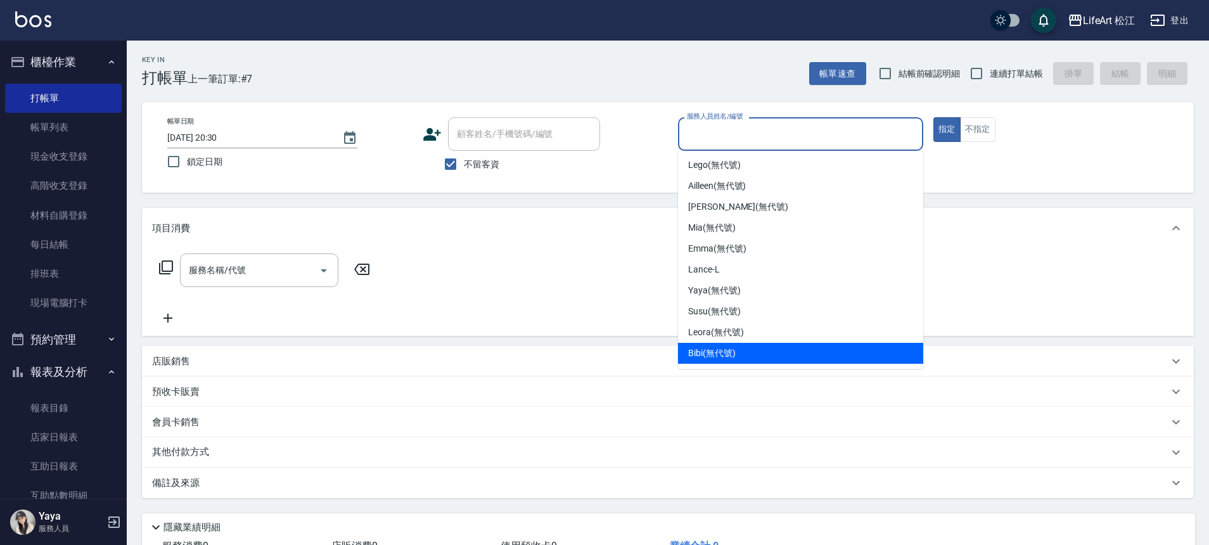
click at [752, 354] on div "Bibi (無代號)" at bounding box center [800, 353] width 245 height 21
type input "Bibi(無代號)"
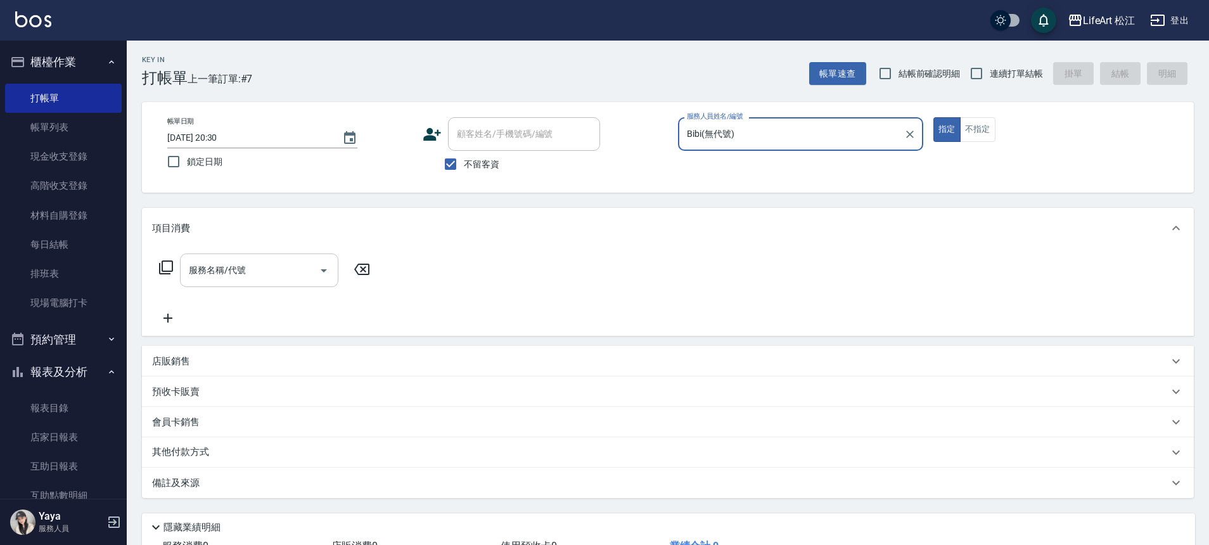
click at [278, 281] on div "服務名稱/代號" at bounding box center [259, 270] width 158 height 34
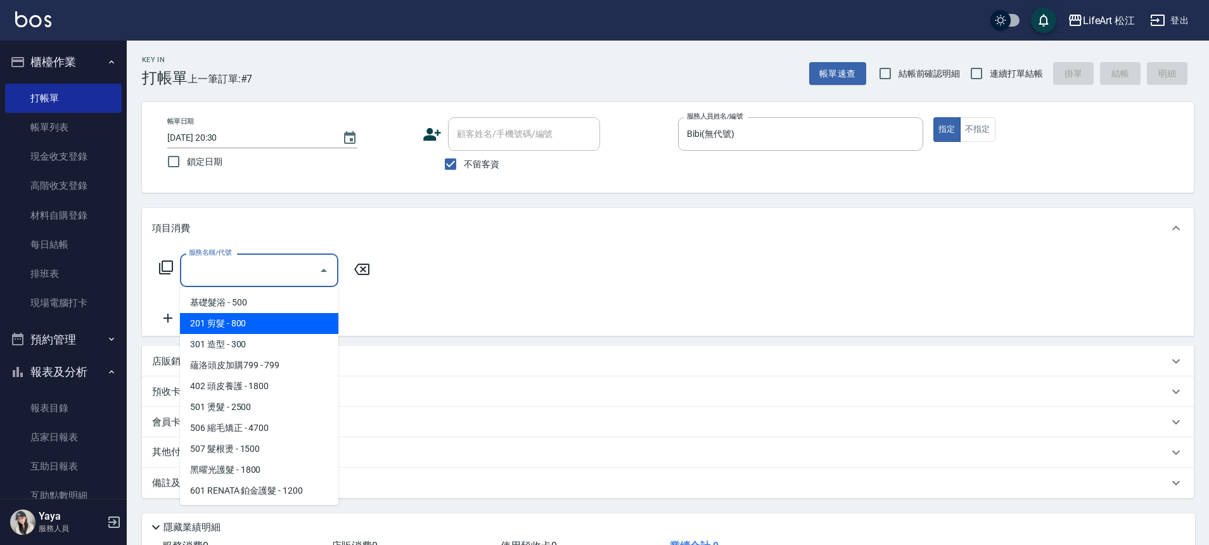
click at [277, 327] on span "201 剪髮 - 800" at bounding box center [259, 323] width 158 height 21
type input "201 剪髮(201)"
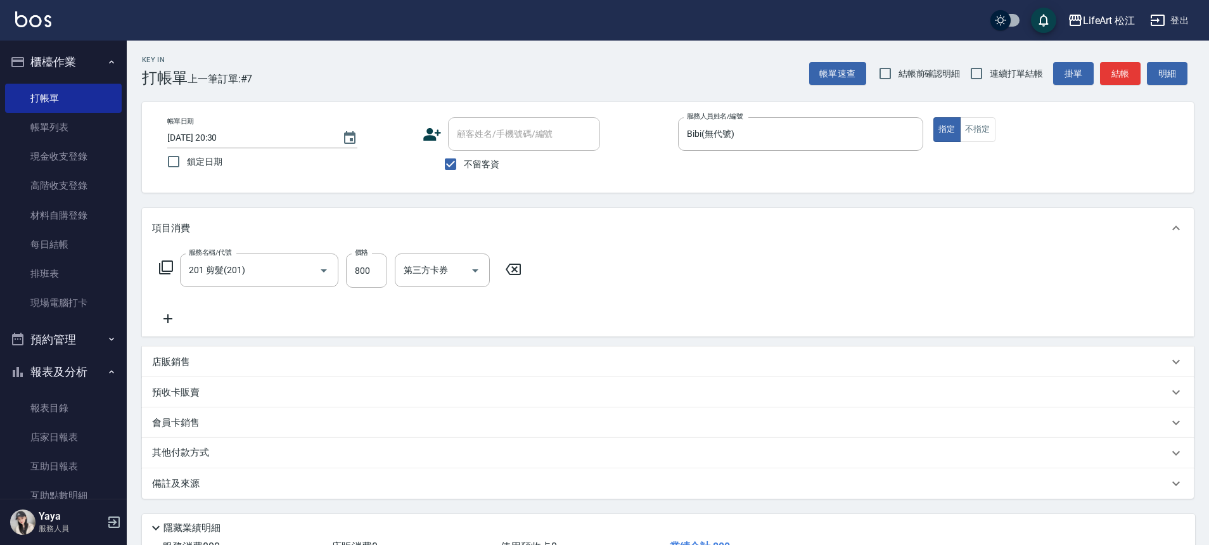
click at [164, 324] on icon at bounding box center [168, 318] width 32 height 15
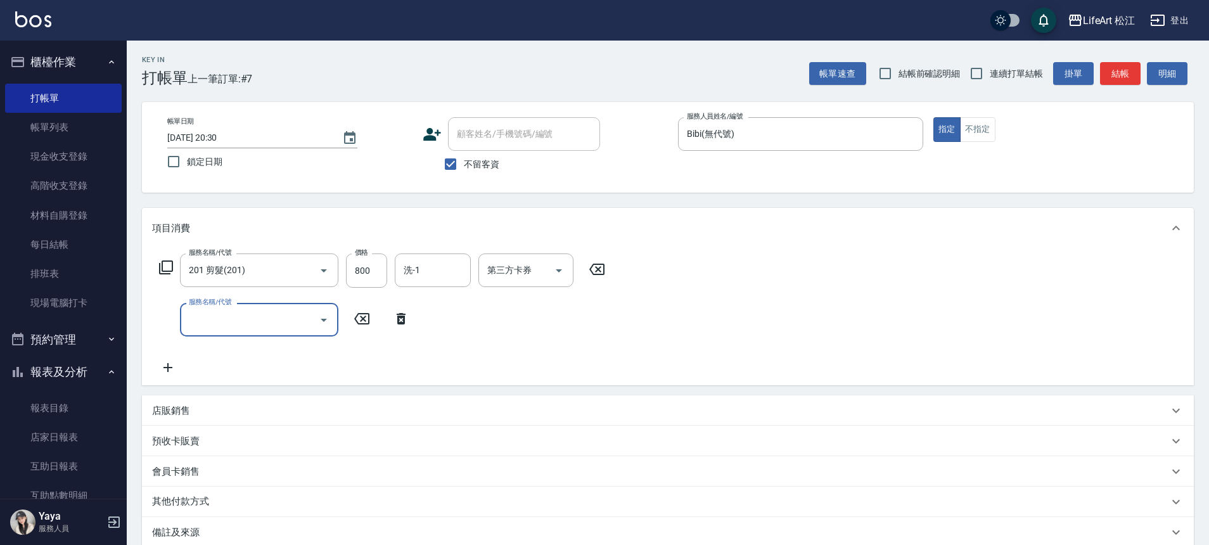
click at [248, 325] on input "服務名稱/代號" at bounding box center [250, 320] width 128 height 22
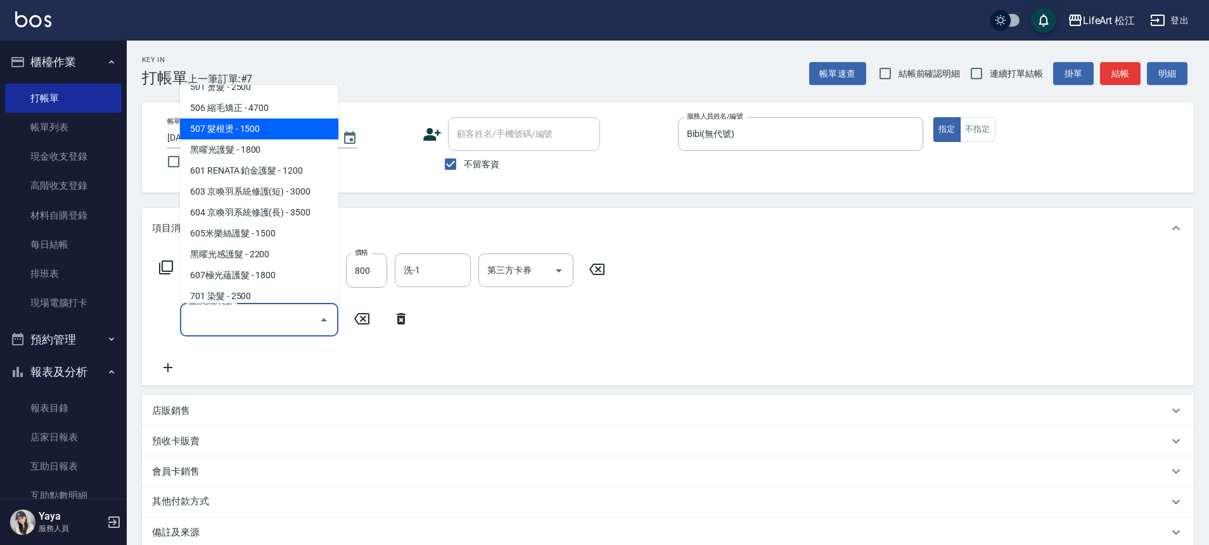
scroll to position [119, 0]
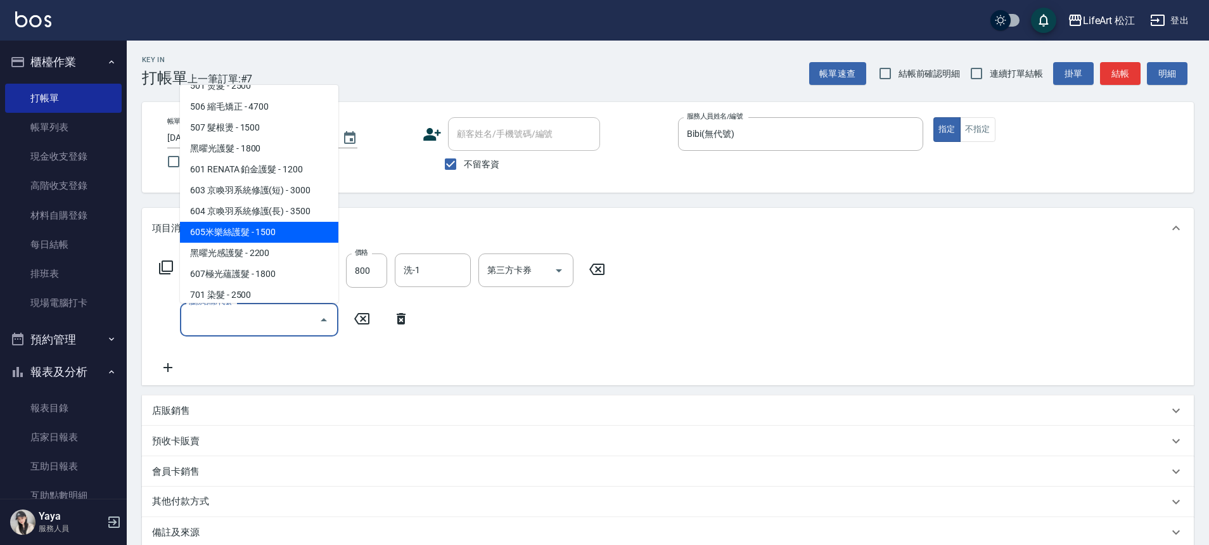
click at [264, 231] on span "605米樂絲護髮 - 1500" at bounding box center [259, 232] width 158 height 21
type input "605米樂絲護髮(605)"
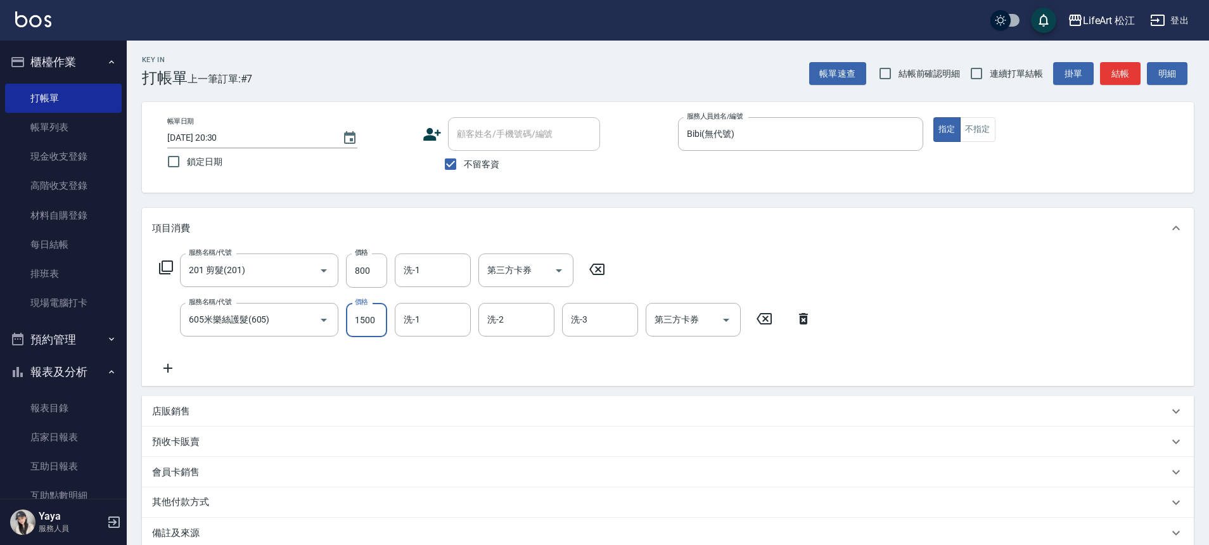
click at [366, 324] on input "1500" at bounding box center [366, 320] width 41 height 34
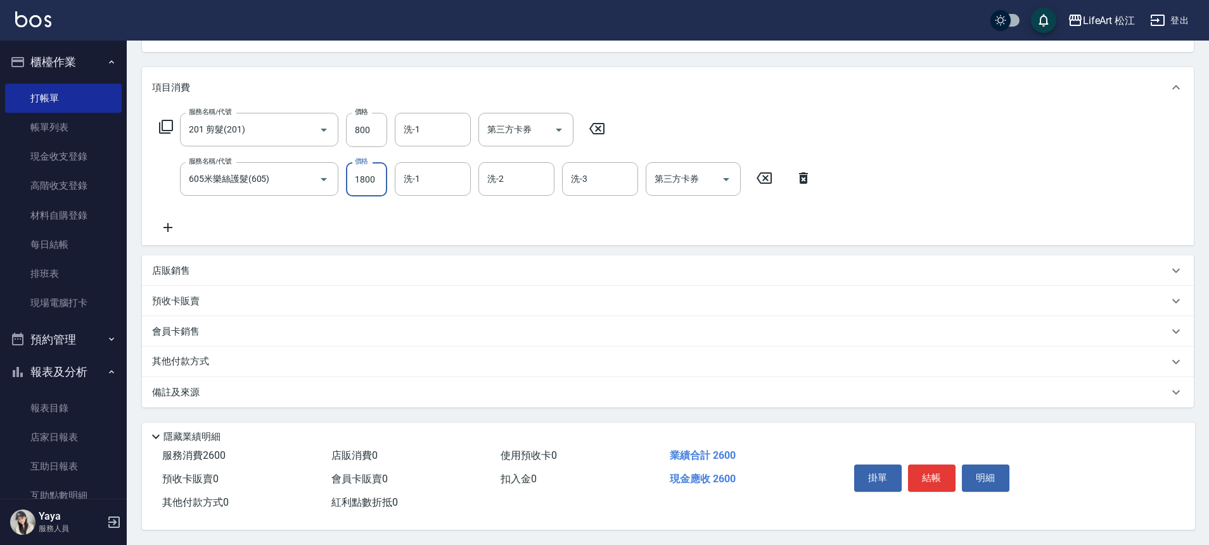
scroll to position [146, 0]
type input "1800"
click at [304, 390] on div "備註及來源" at bounding box center [660, 392] width 1016 height 13
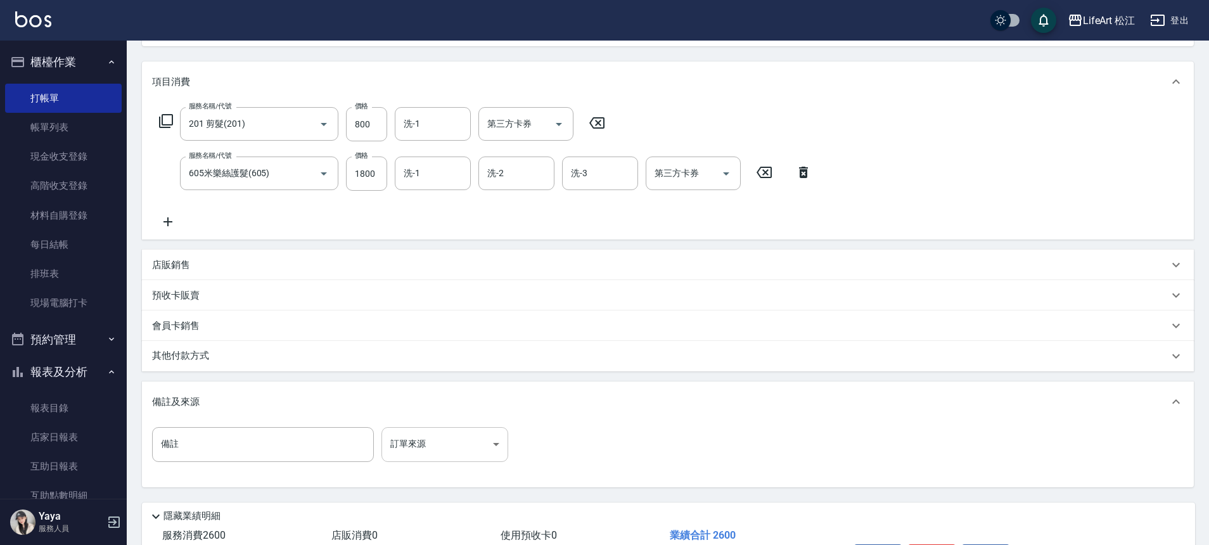
click at [491, 441] on body "LifeArt 松江 登出 櫃檯作業 打帳單 帳單列表 現金收支登錄 高階收支登錄 材料自購登錄 每日結帳 排班表 現場電腦打卡 預約管理 預約管理 單日預約…" at bounding box center [604, 239] width 1209 height 771
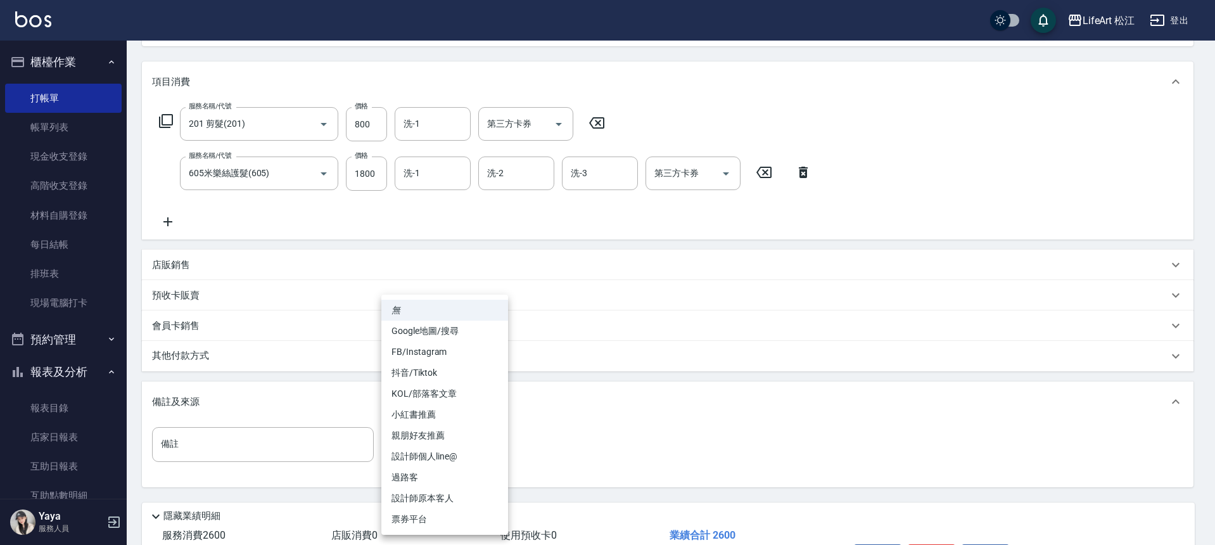
click at [455, 353] on li "FB/Instagram" at bounding box center [444, 352] width 127 height 21
type input "FB/Instagram"
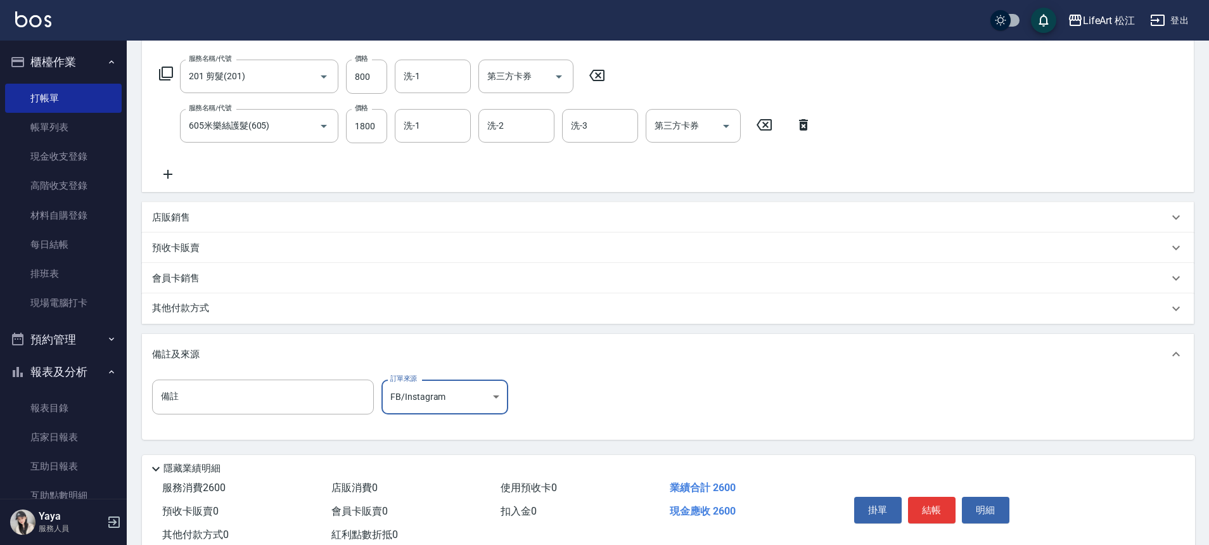
scroll to position [232, 0]
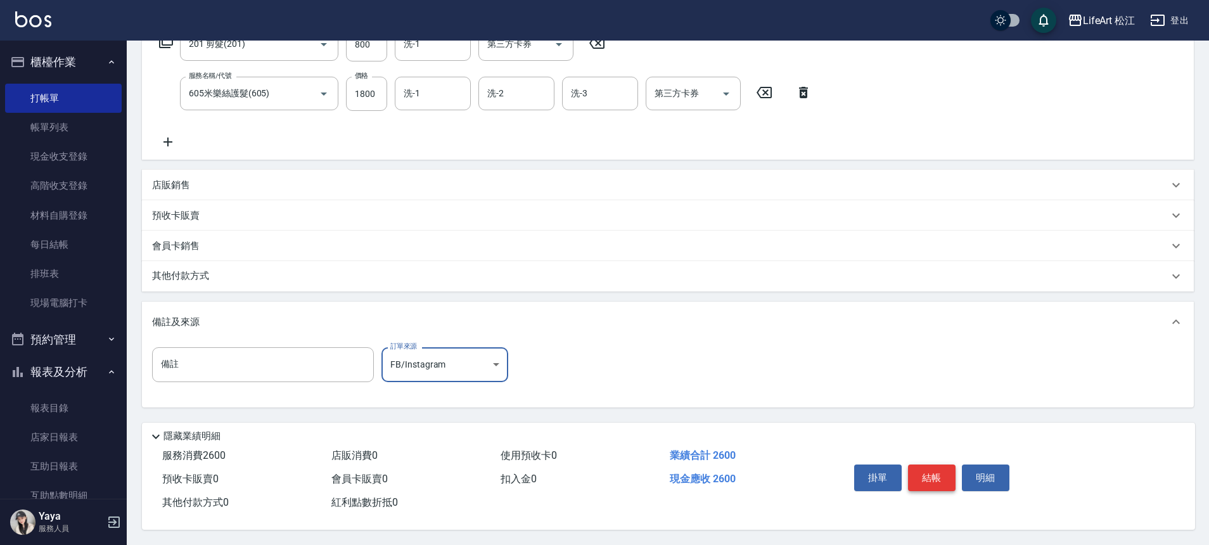
click at [930, 479] on button "結帳" at bounding box center [932, 477] width 48 height 27
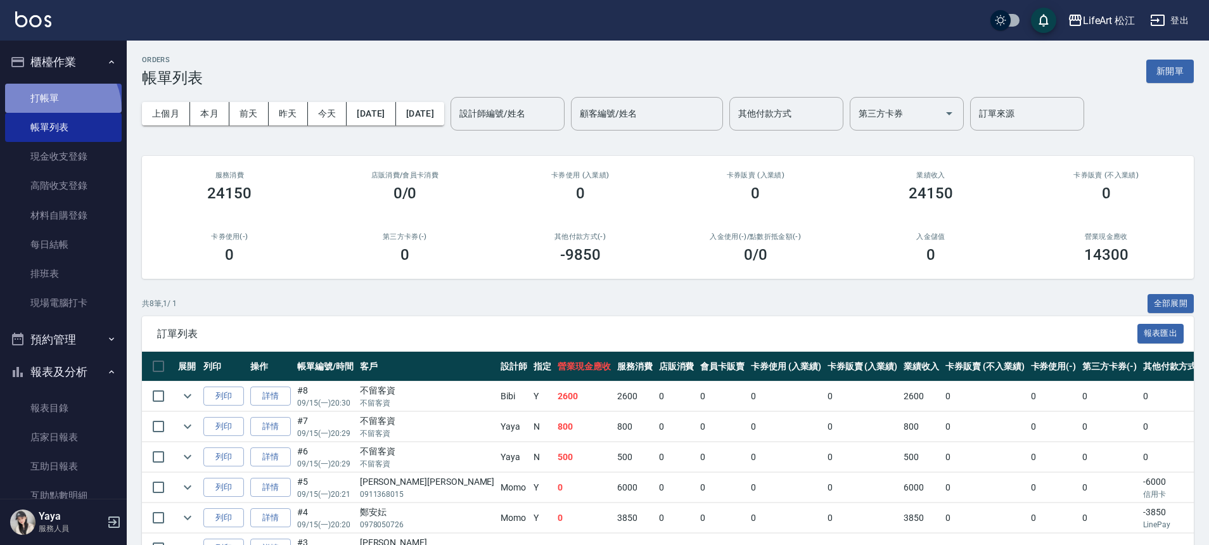
click at [53, 109] on link "打帳單" at bounding box center [63, 98] width 117 height 29
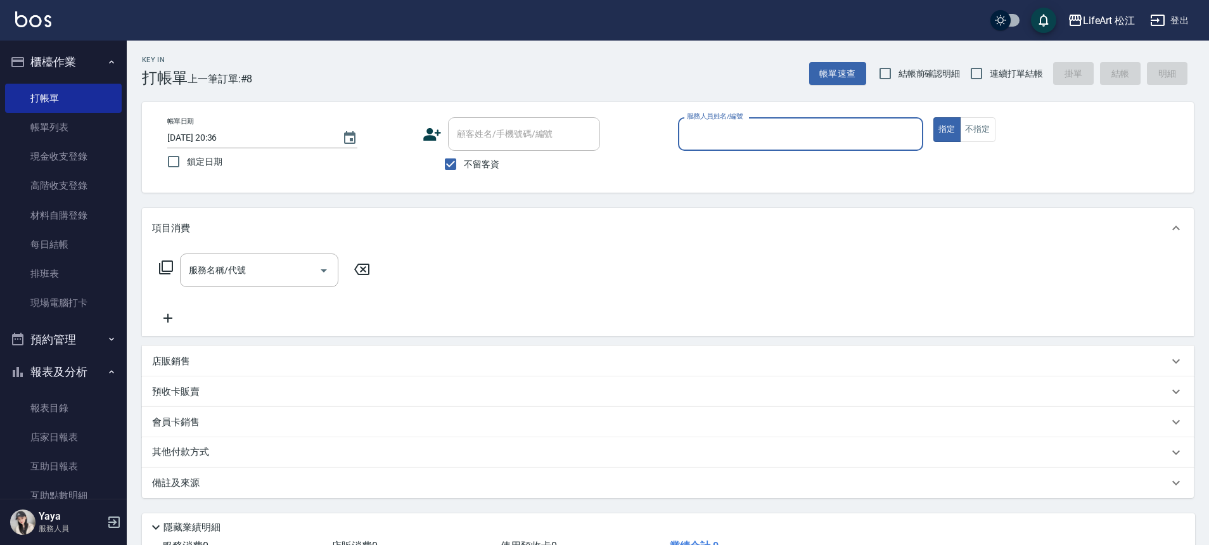
click at [743, 140] on input "服務人員姓名/編號" at bounding box center [801, 134] width 234 height 22
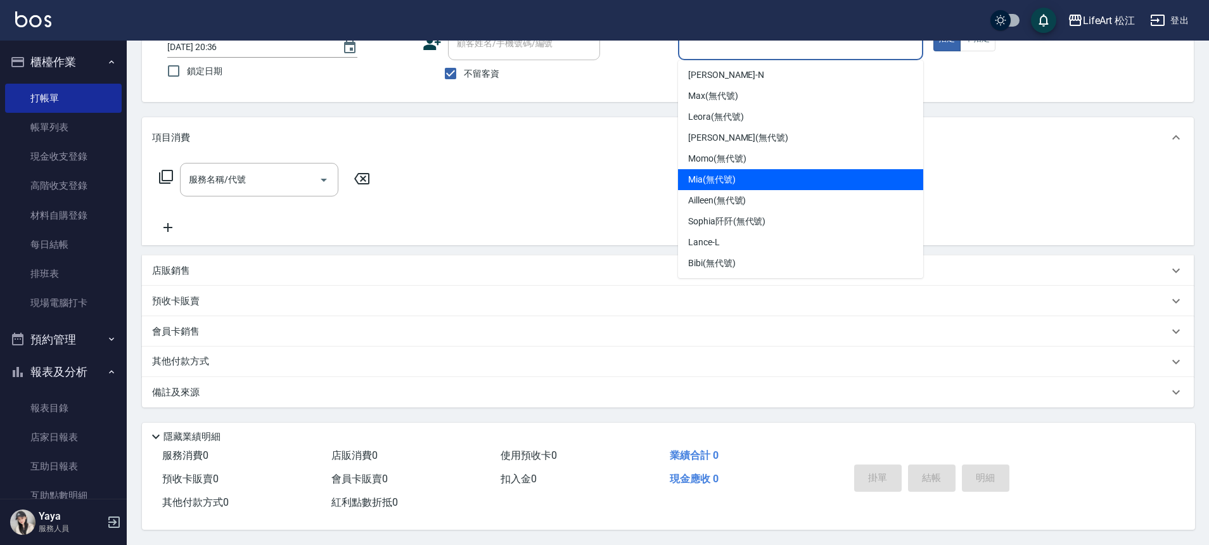
scroll to position [148, 0]
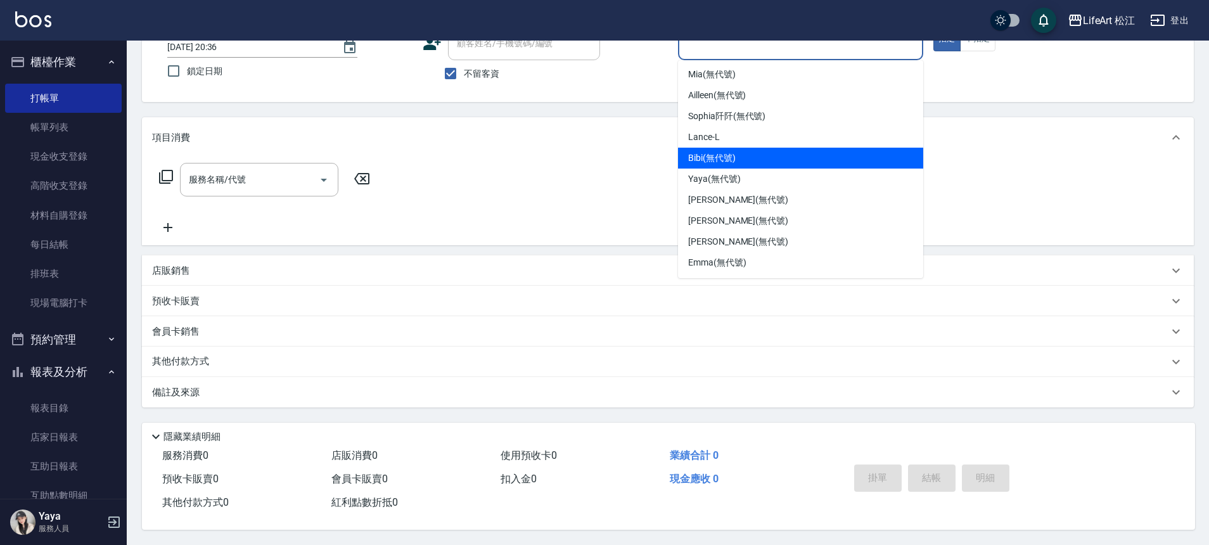
click at [797, 149] on div "Bibi (無代號)" at bounding box center [800, 158] width 245 height 21
type input "Bibi(無代號)"
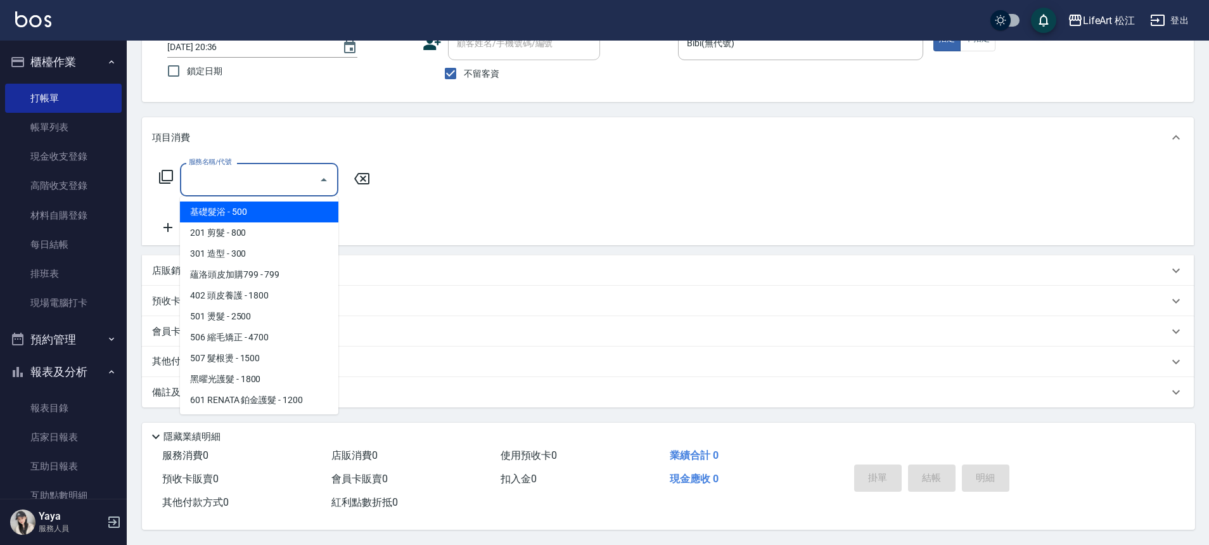
click at [221, 177] on input "服務名稱/代號" at bounding box center [250, 180] width 128 height 22
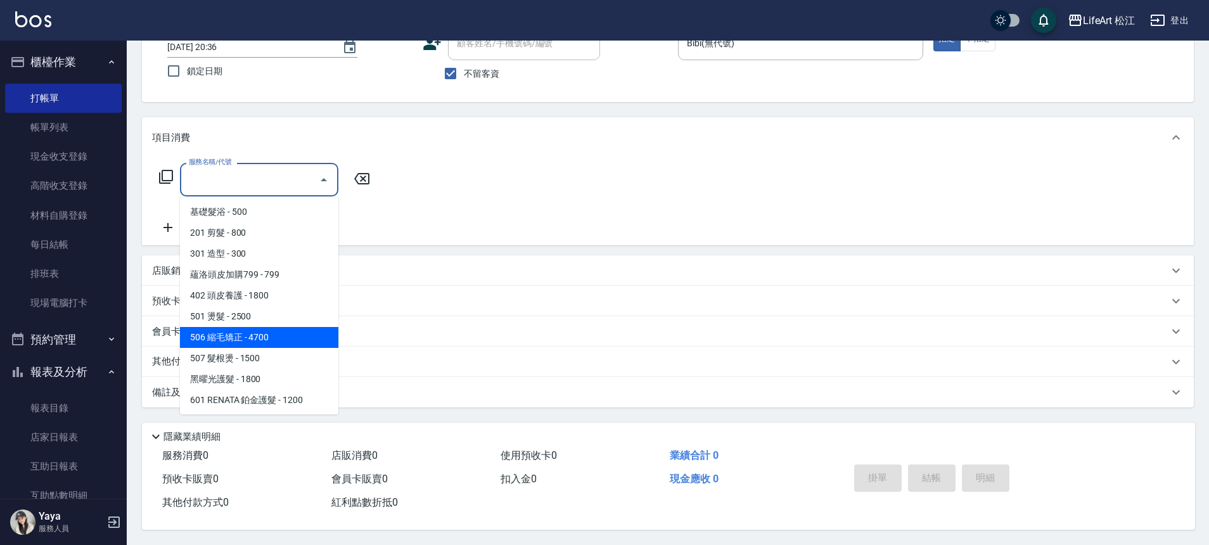
click at [286, 327] on span "506 縮毛矯正 - 4700" at bounding box center [259, 337] width 158 height 21
type input "506 縮毛矯正 (506)"
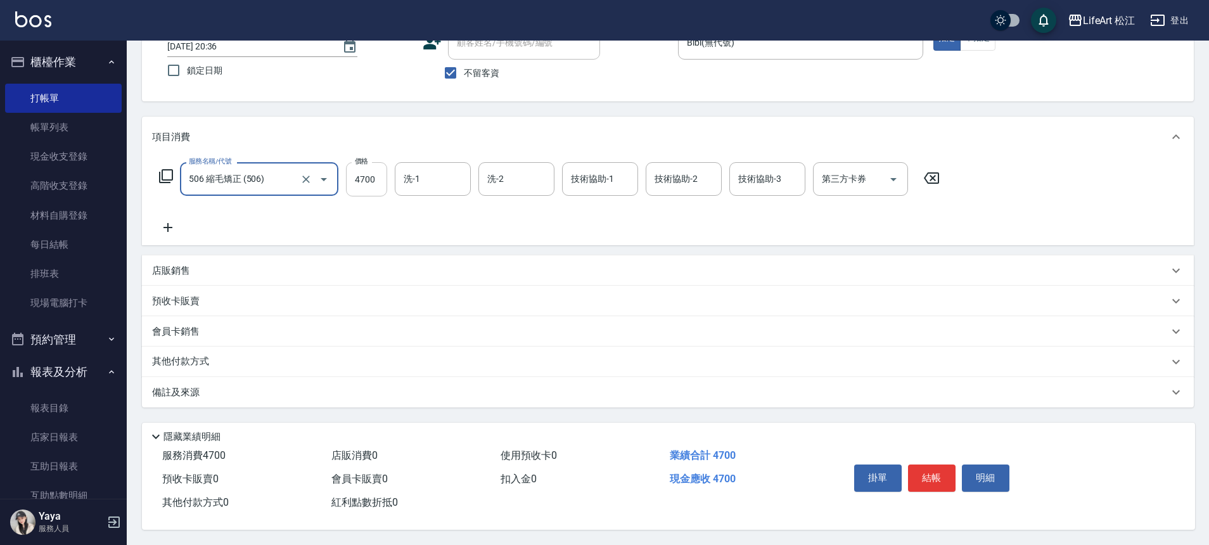
click at [372, 177] on input "4700" at bounding box center [366, 179] width 41 height 34
type input "1500"
click at [333, 391] on div "備註及來源" at bounding box center [660, 392] width 1016 height 13
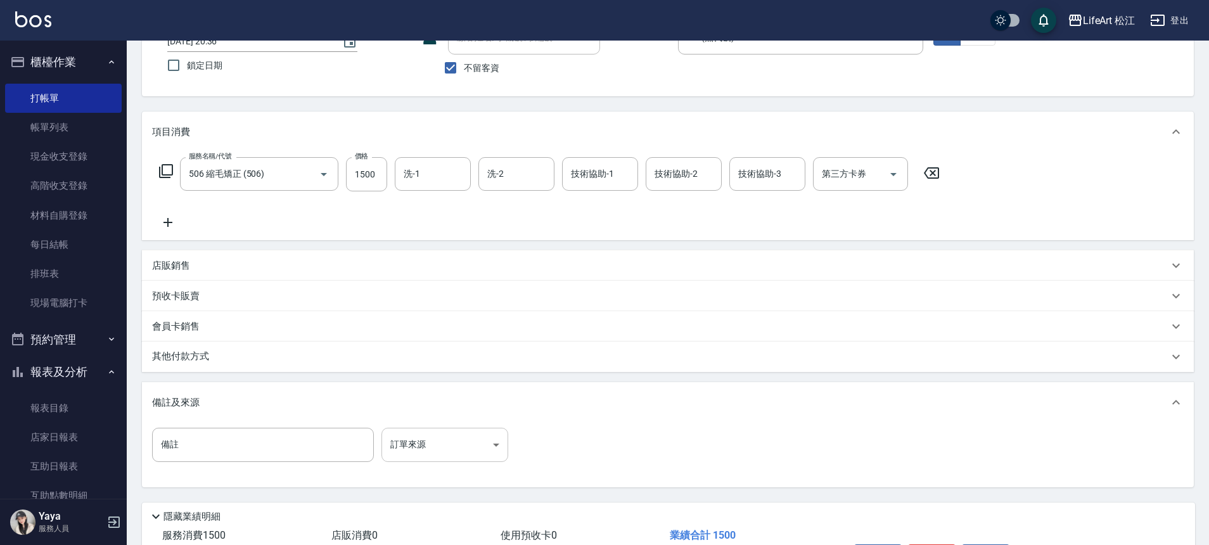
click at [480, 454] on body "LifeArt 松江 登出 櫃檯作業 打帳單 帳單列表 現金收支登錄 高階收支登錄 材料自購登錄 每日結帳 排班表 現場電腦打卡 預約管理 預約管理 單日預約…" at bounding box center [604, 264] width 1209 height 721
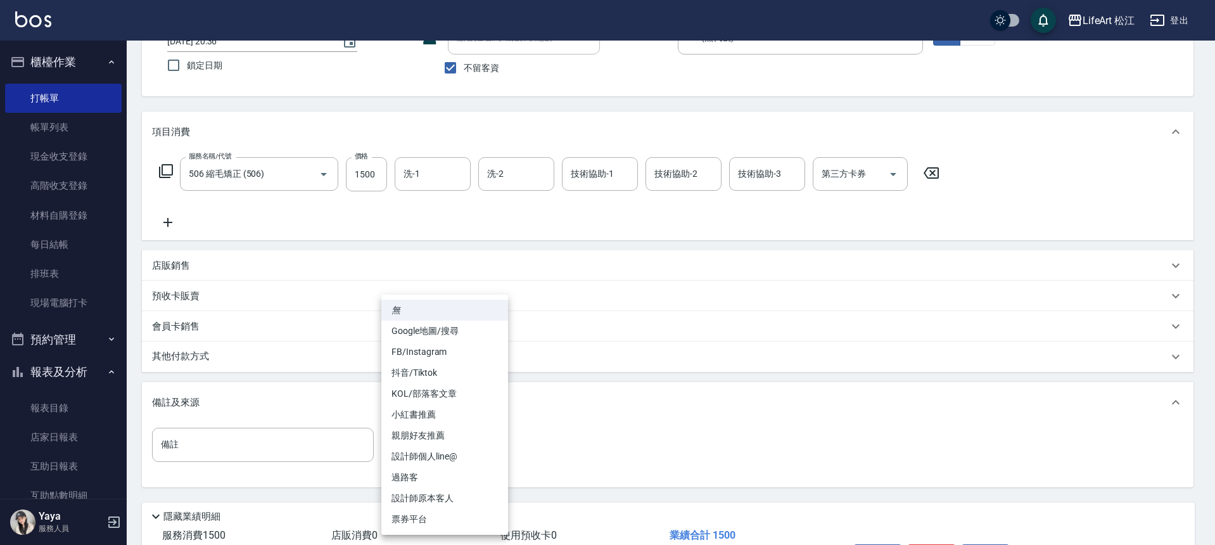
click at [468, 351] on li "FB/Instagram" at bounding box center [444, 352] width 127 height 21
type input "FB/Instagram"
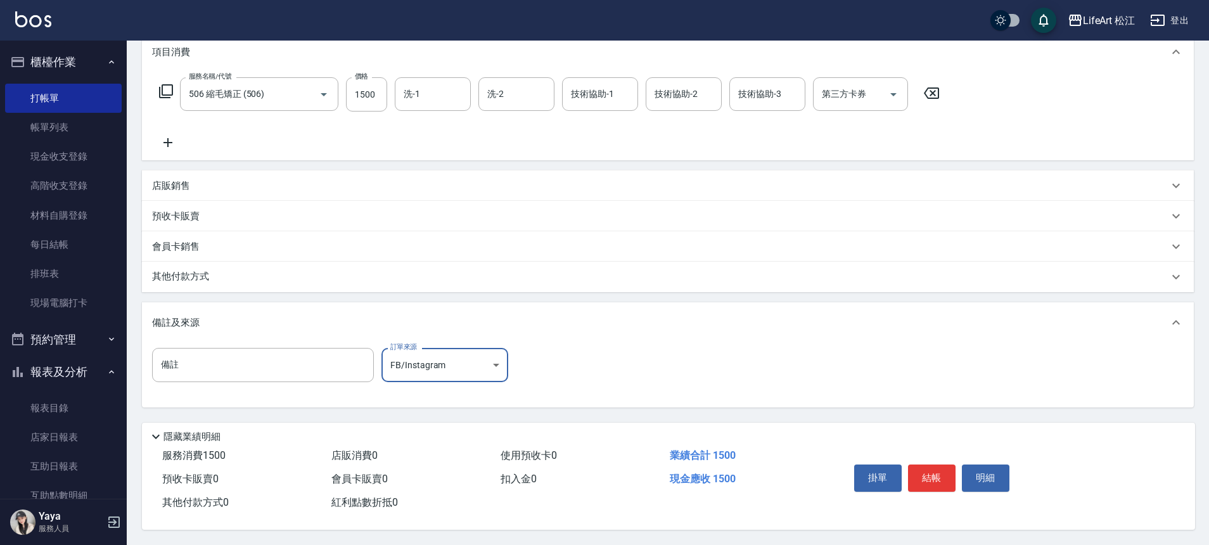
scroll to position [182, 0]
click at [942, 471] on button "結帳" at bounding box center [932, 477] width 48 height 27
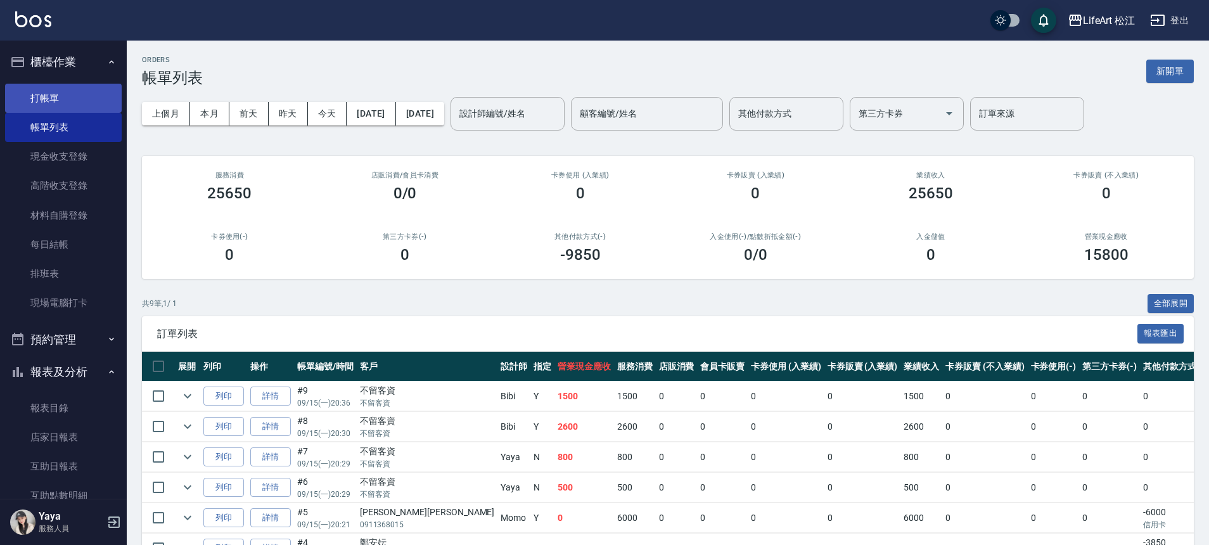
click at [51, 86] on link "打帳單" at bounding box center [63, 98] width 117 height 29
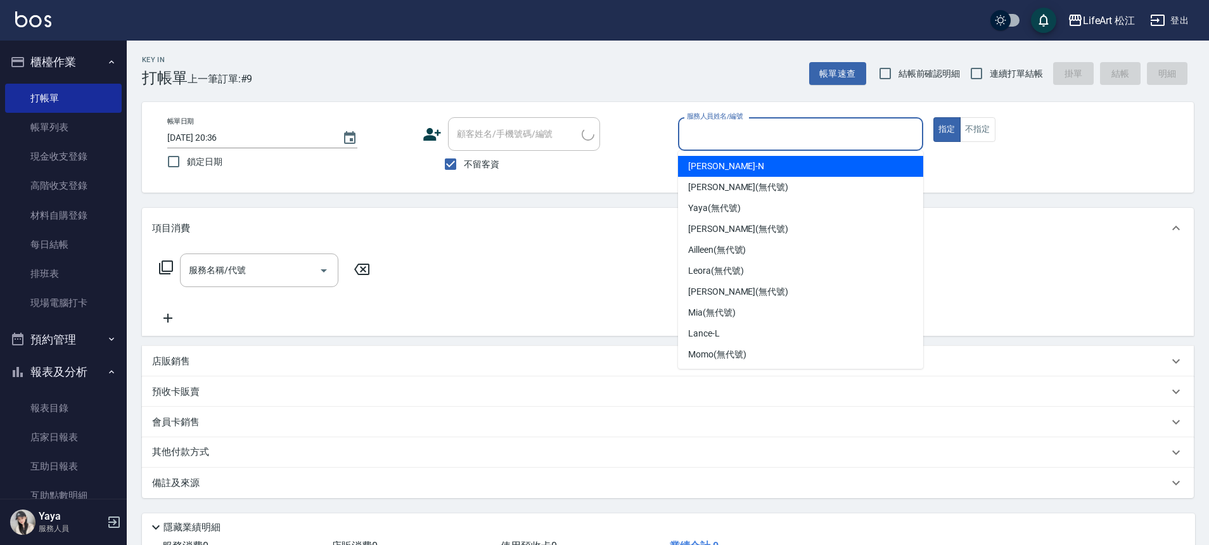
click at [821, 140] on input "服務人員姓名/編號" at bounding box center [801, 134] width 234 height 22
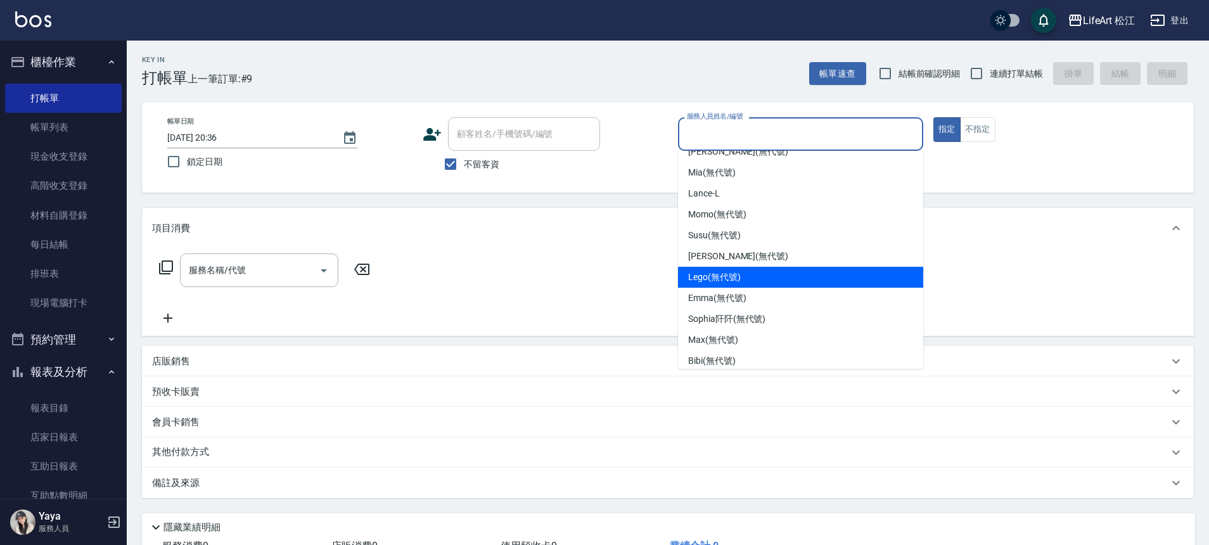
scroll to position [148, 0]
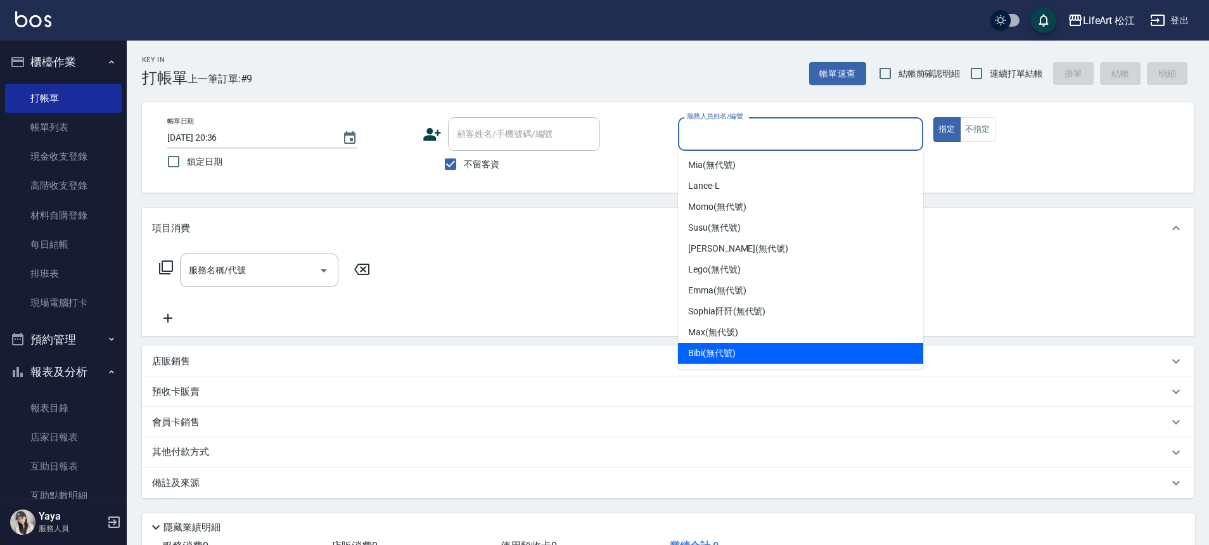
click at [750, 360] on div "Bibi (無代號)" at bounding box center [800, 353] width 245 height 21
type input "Bibi(無代號)"
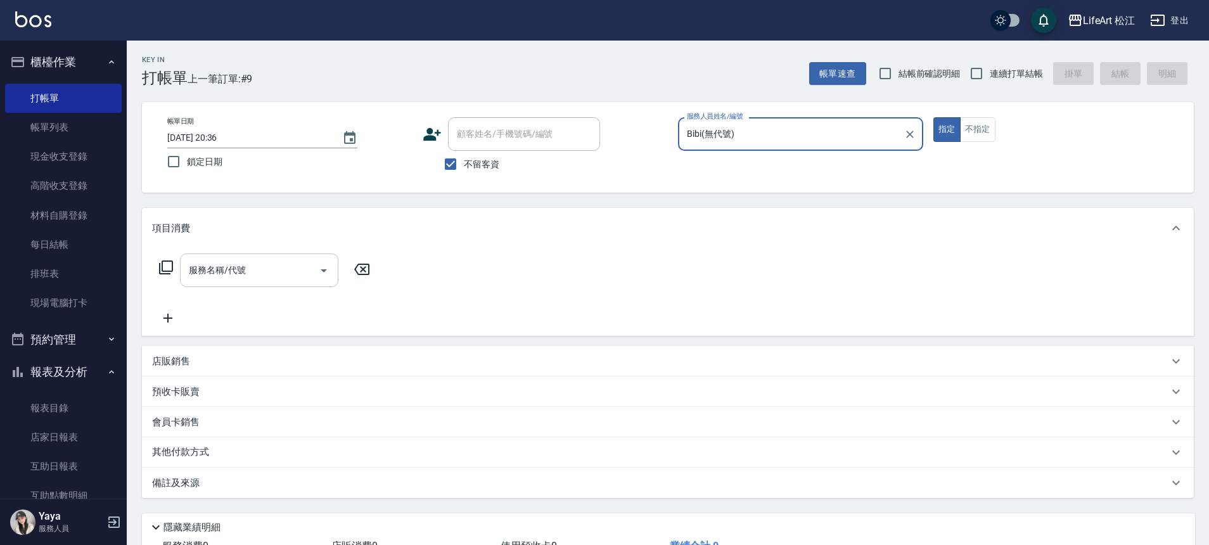
click at [291, 281] on input "服務名稱/代號" at bounding box center [250, 270] width 128 height 22
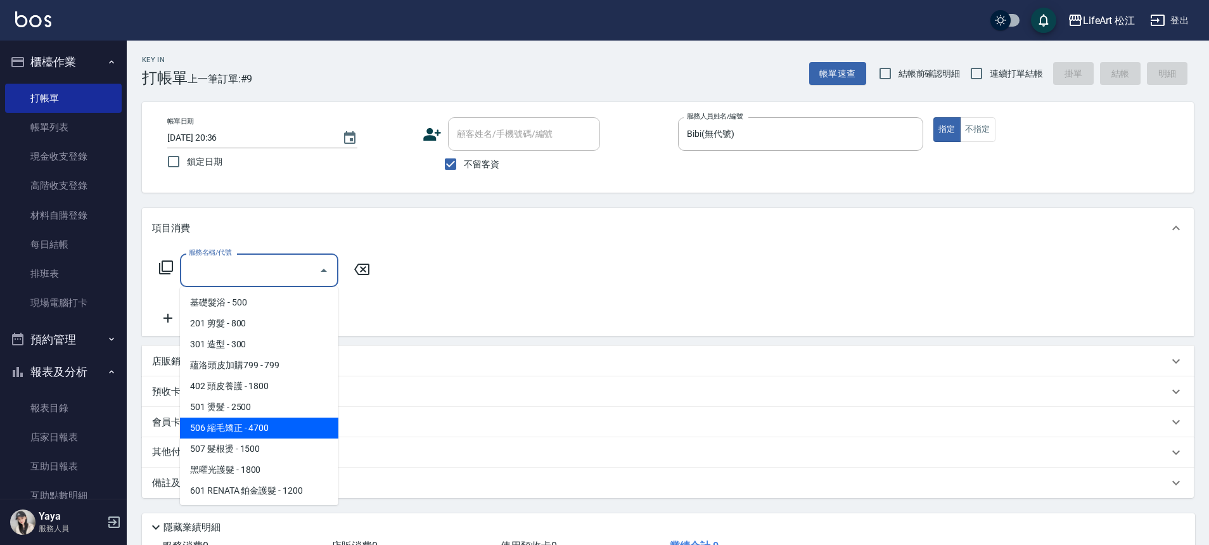
click at [310, 431] on span "506 縮毛矯正 - 4700" at bounding box center [259, 428] width 158 height 21
type input "506 縮毛矯正 (506)"
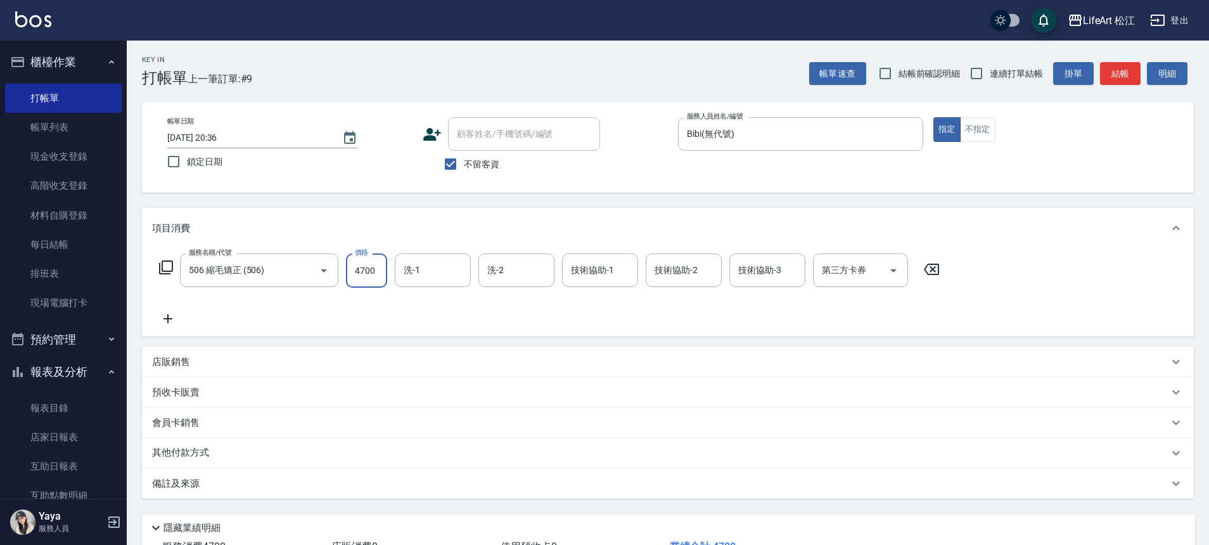
click at [374, 272] on input "4700" at bounding box center [366, 270] width 41 height 34
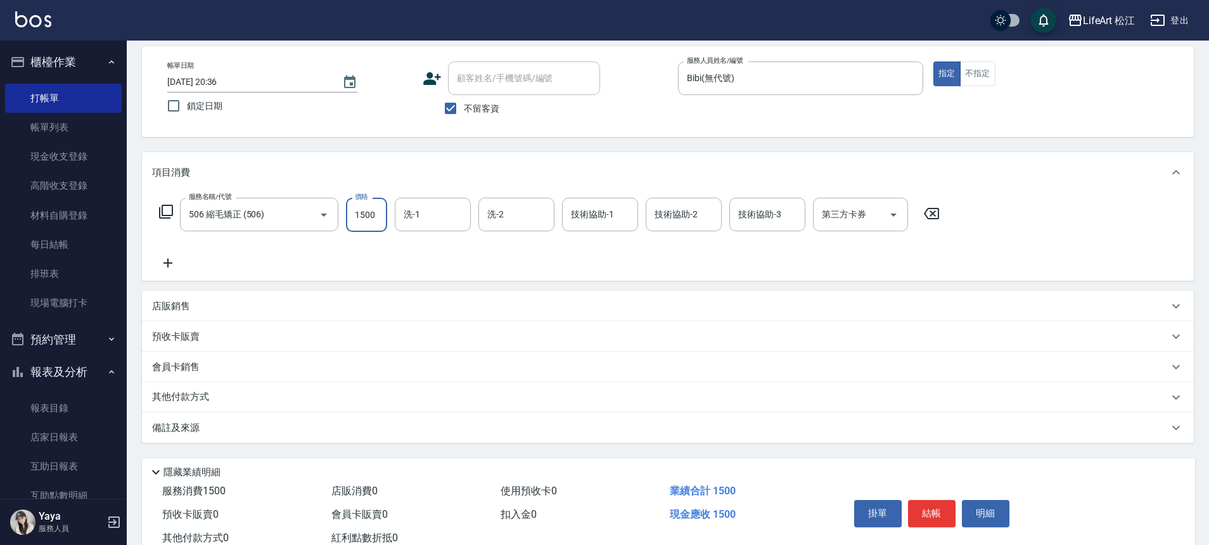
scroll to position [97, 0]
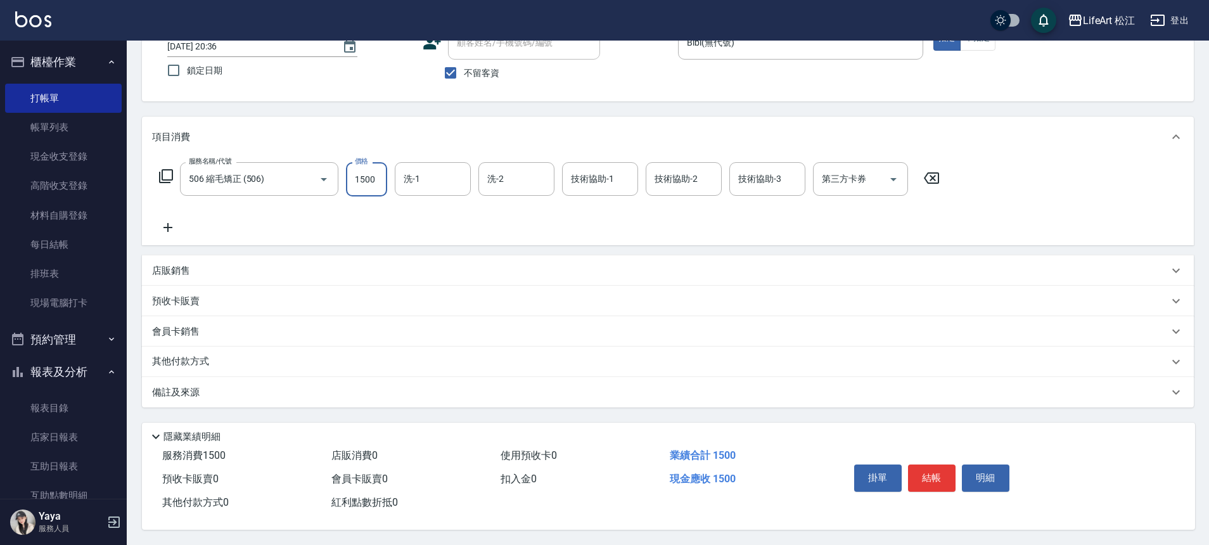
type input "1500"
click at [293, 390] on div "備註及來源" at bounding box center [660, 392] width 1016 height 13
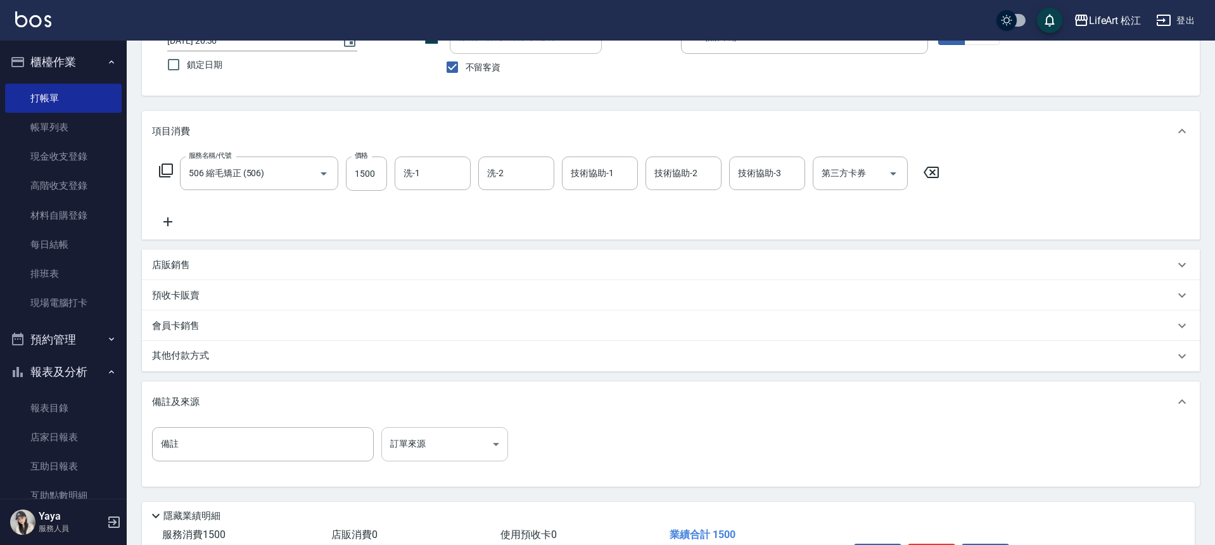
click at [411, 442] on body "LifeArt 松江 登出 櫃檯作業 打帳單 帳單列表 現金收支登錄 高階收支登錄 材料自購登錄 每日結帳 排班表 現場電腦打卡 預約管理 預約管理 單日預約…" at bounding box center [607, 263] width 1215 height 721
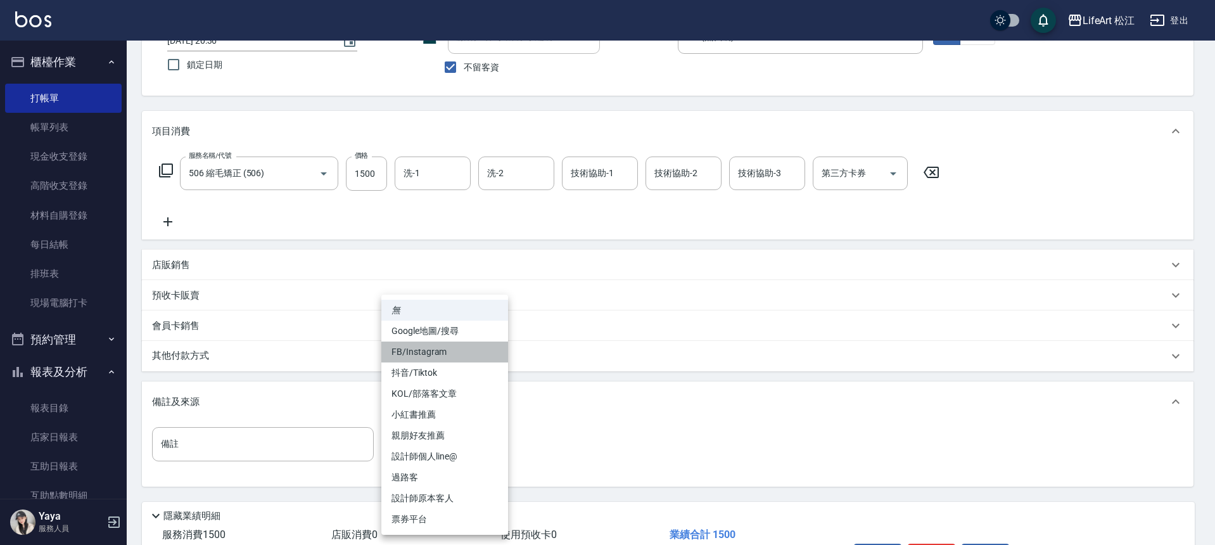
click at [431, 359] on li "FB/Instagram" at bounding box center [444, 352] width 127 height 21
type input "FB/Instagram"
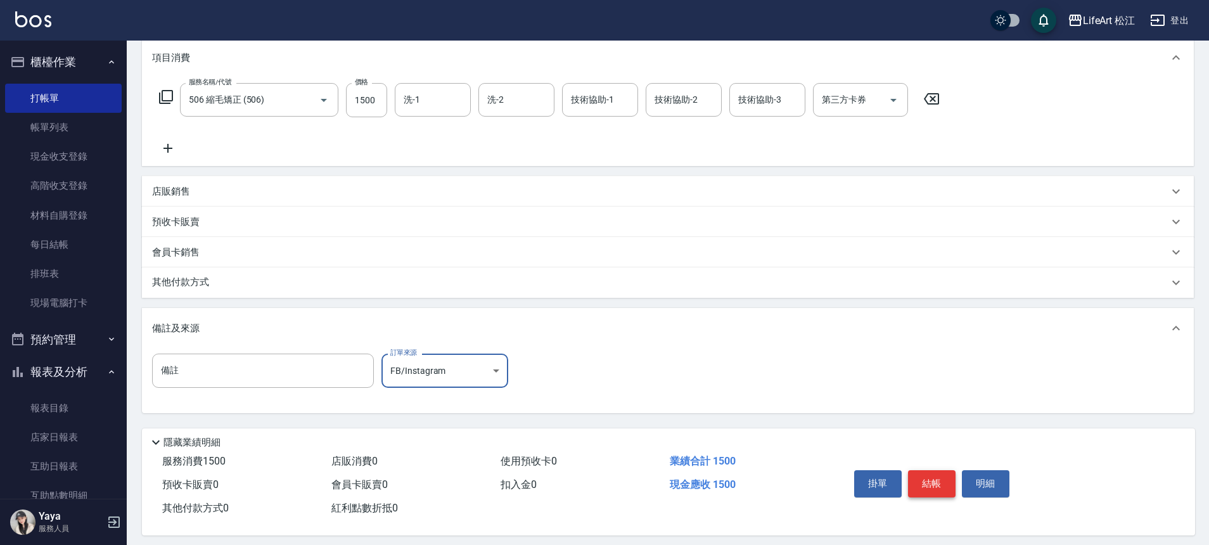
scroll to position [182, 0]
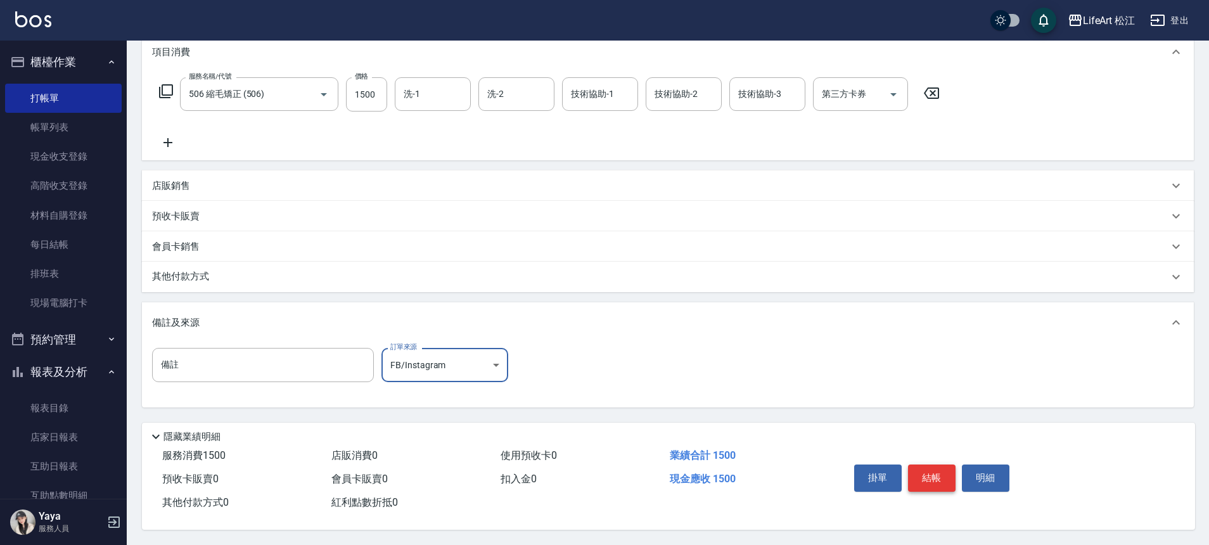
click at [938, 468] on button "結帳" at bounding box center [932, 477] width 48 height 27
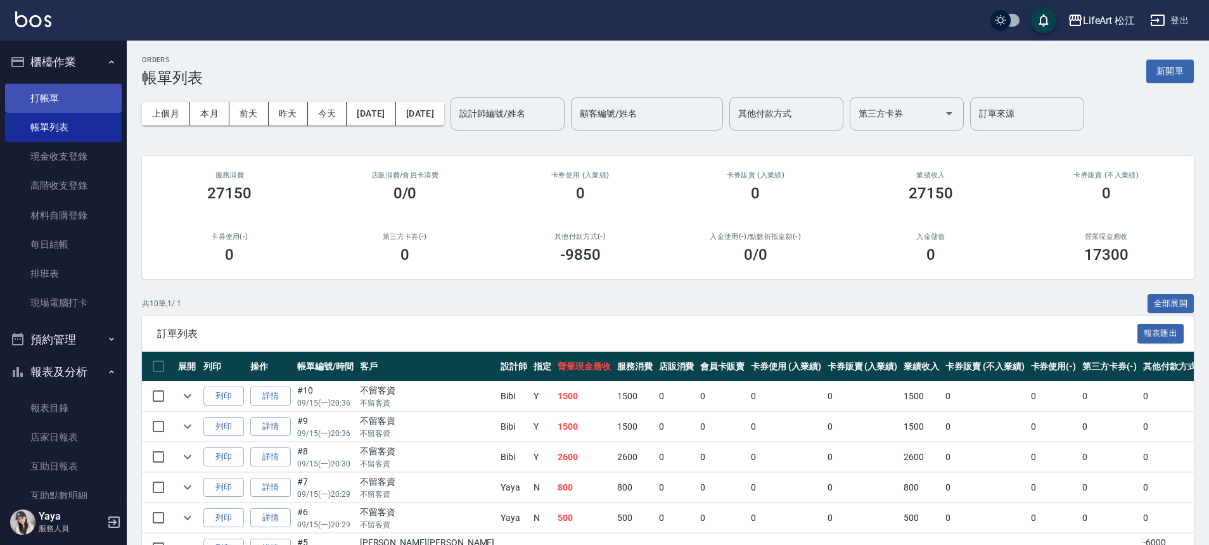
click at [76, 90] on link "打帳單" at bounding box center [63, 98] width 117 height 29
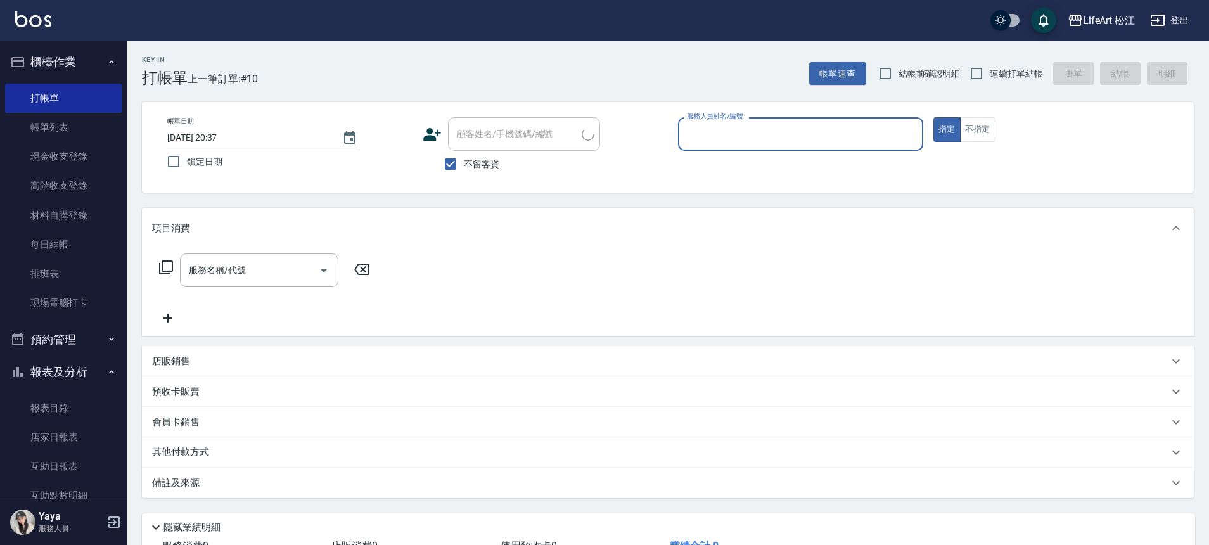
click at [790, 129] on input "服務人員姓名/編號" at bounding box center [801, 134] width 234 height 22
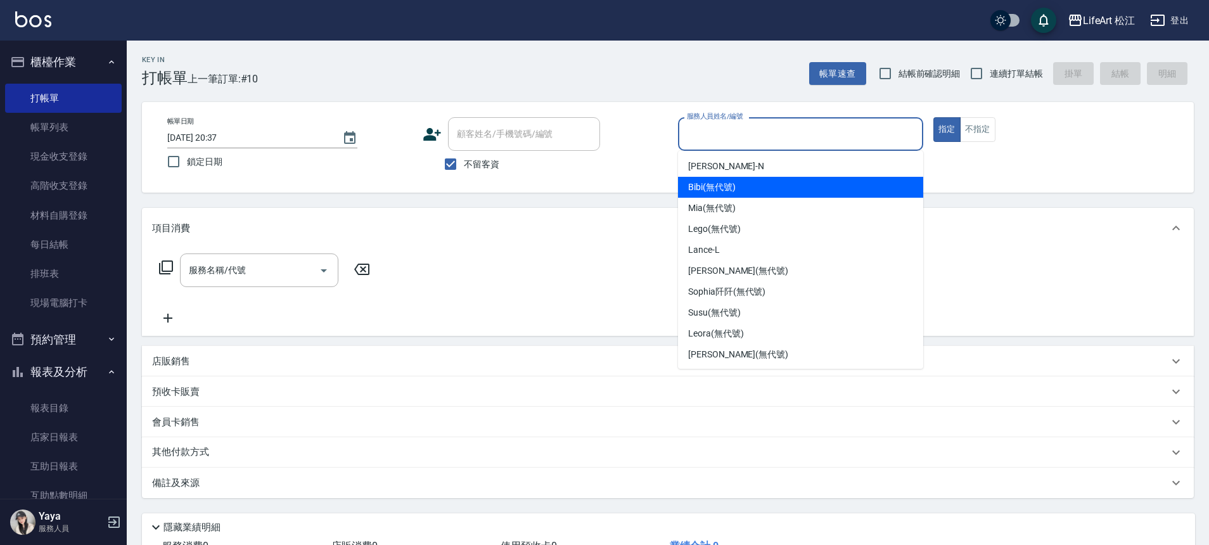
click at [760, 184] on div "Bibi (無代號)" at bounding box center [800, 187] width 245 height 21
type input "Bibi(無代號)"
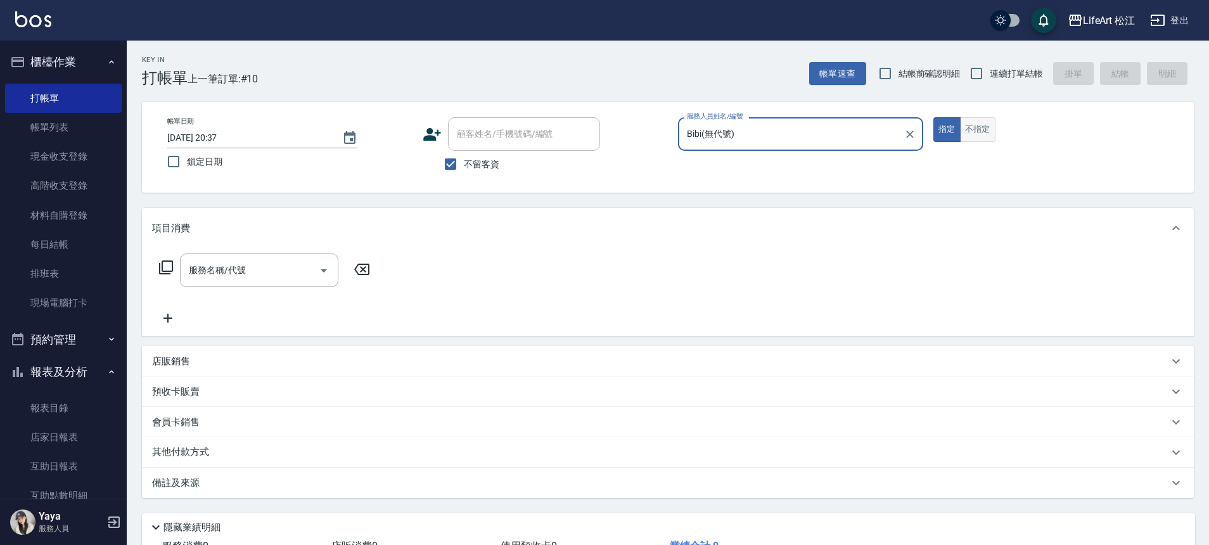
click at [987, 134] on button "不指定" at bounding box center [977, 129] width 35 height 25
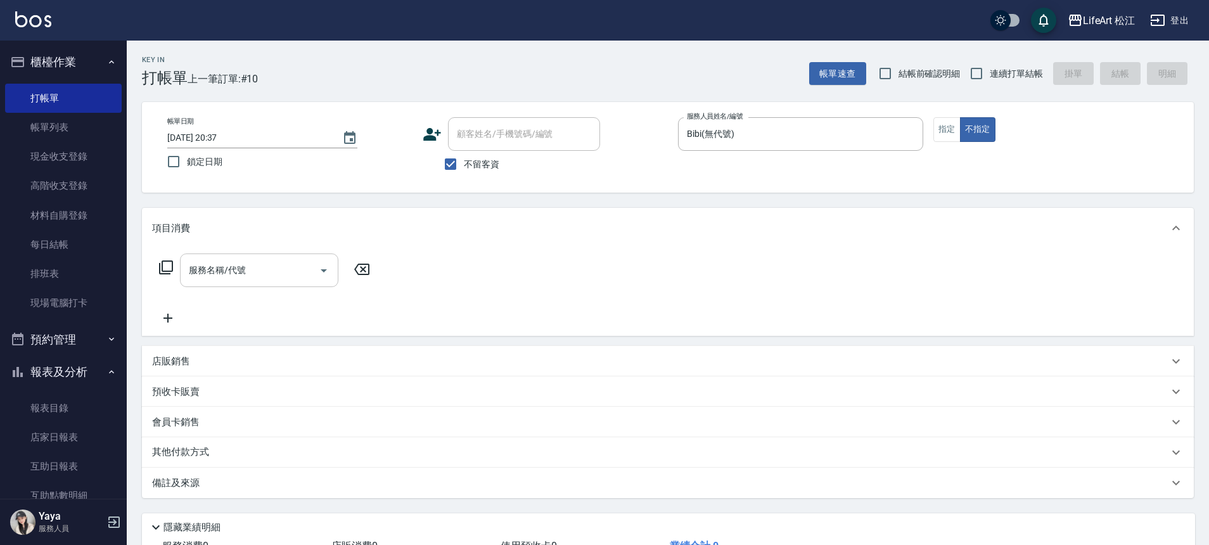
click at [240, 274] on input "服務名稱/代號" at bounding box center [250, 270] width 128 height 22
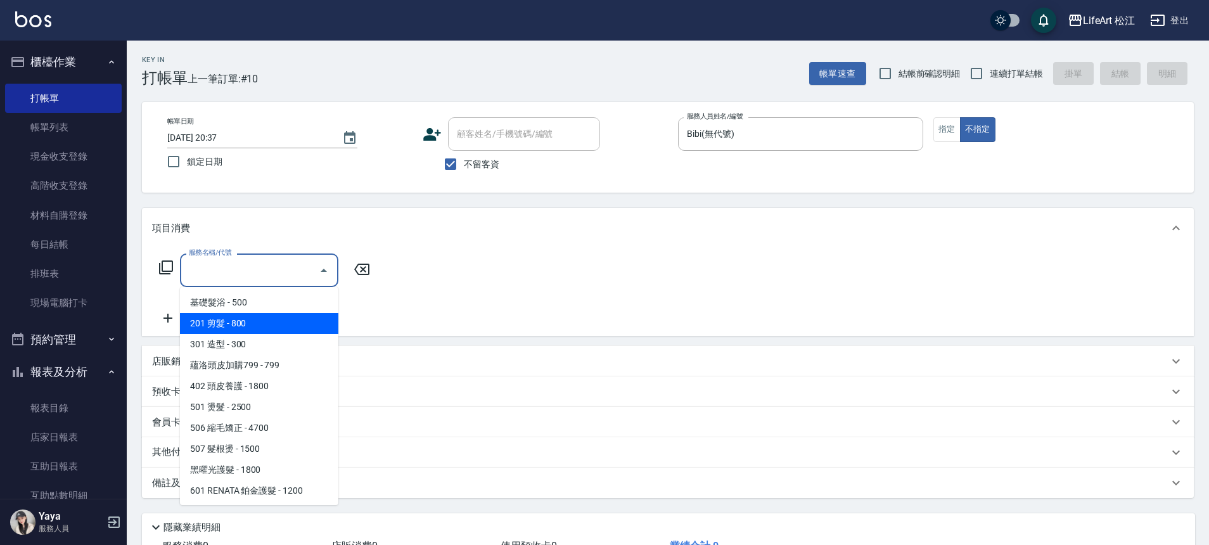
click at [294, 326] on span "201 剪髮 - 800" at bounding box center [259, 323] width 158 height 21
type input "201 剪髮(201)"
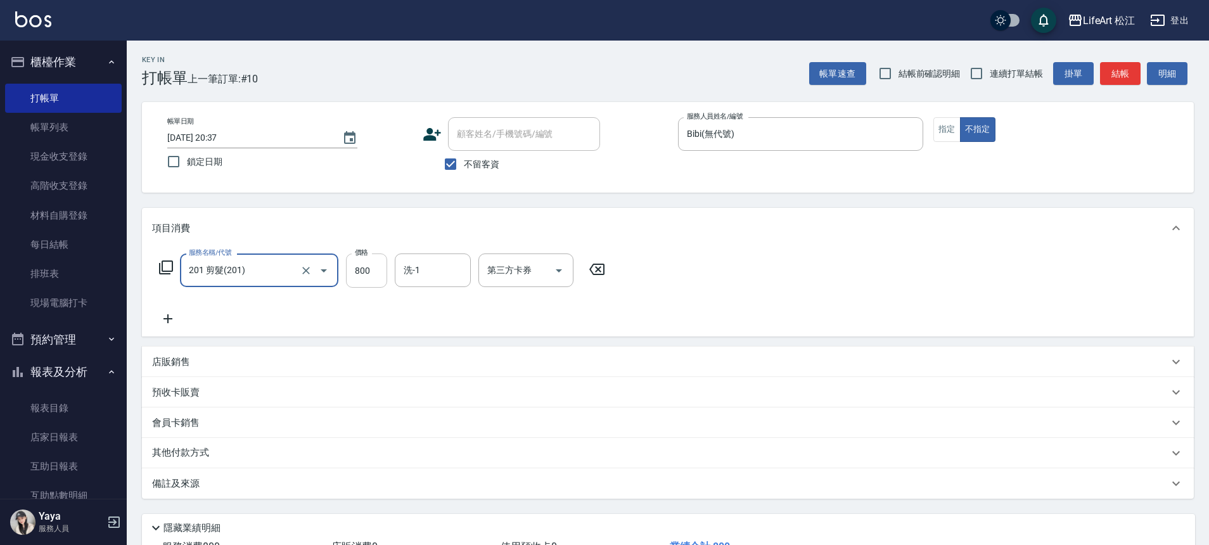
click at [363, 261] on input "800" at bounding box center [366, 270] width 41 height 34
type input "100"
click at [271, 485] on div "備註及來源" at bounding box center [660, 483] width 1016 height 13
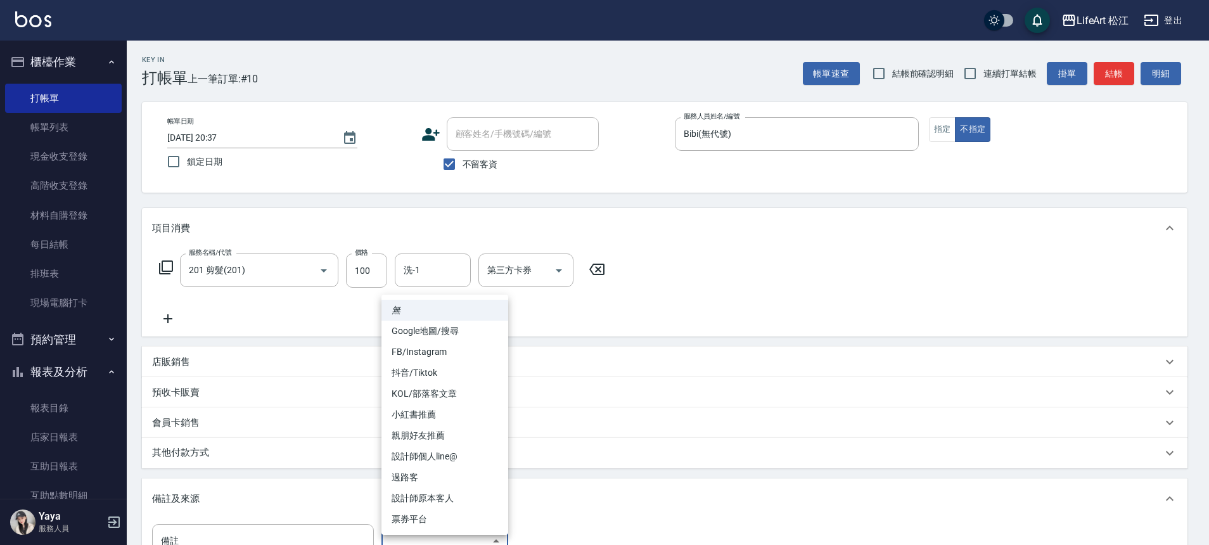
click at [395, 534] on body "LifeArt 松江 登出 櫃檯作業 打帳單 帳單列表 現金收支登錄 高階收支登錄 材料自購登錄 每日結帳 排班表 現場電腦打卡 預約管理 預約管理 單日預約…" at bounding box center [604, 360] width 1209 height 721
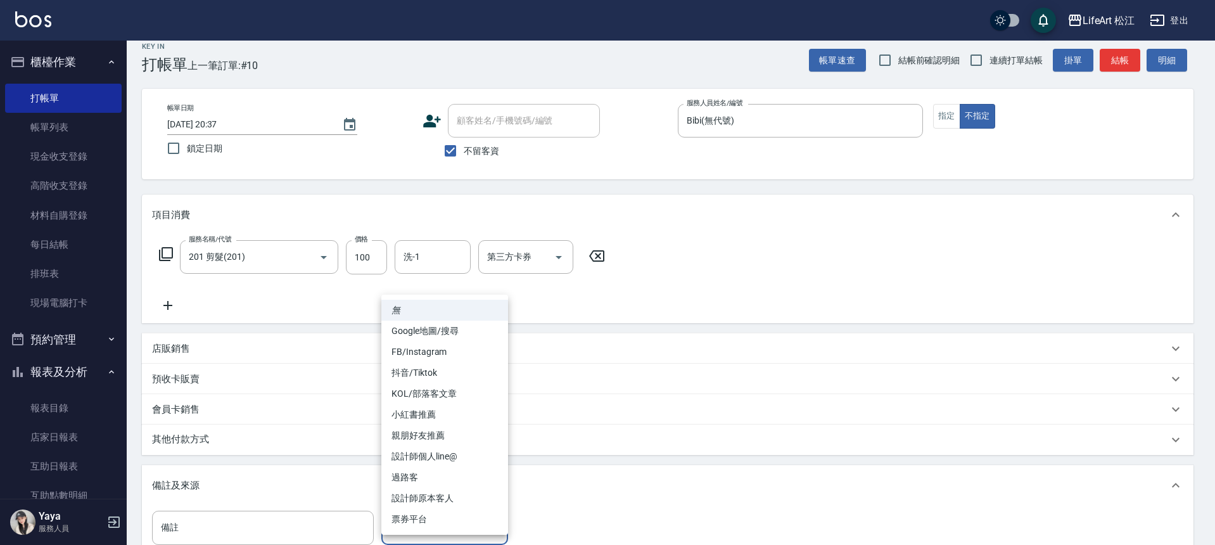
click at [418, 482] on li "過路客" at bounding box center [444, 477] width 127 height 21
type input "過路客"
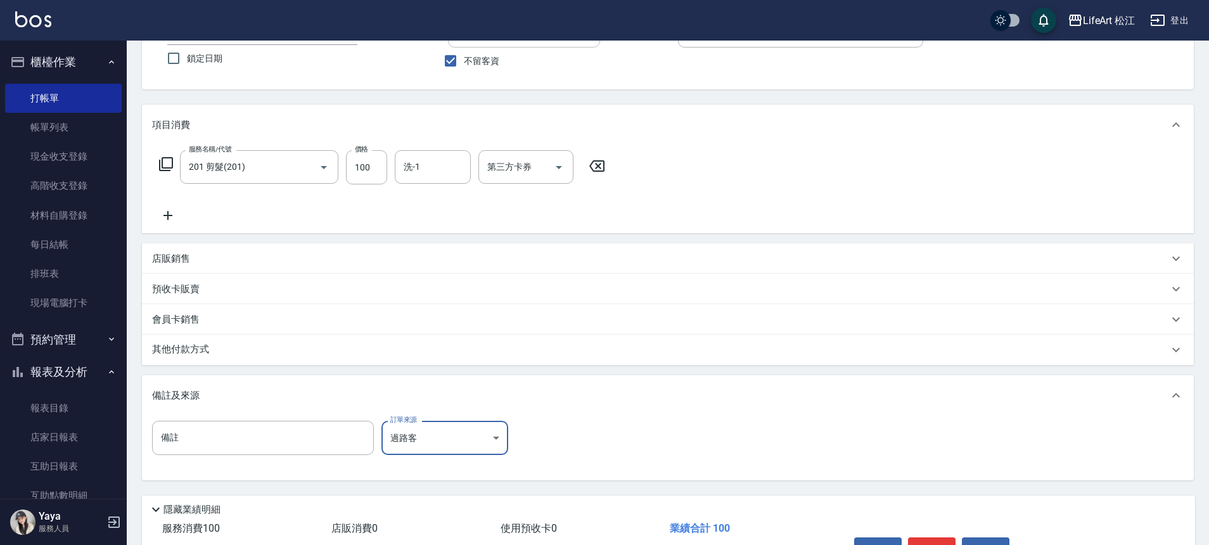
scroll to position [182, 0]
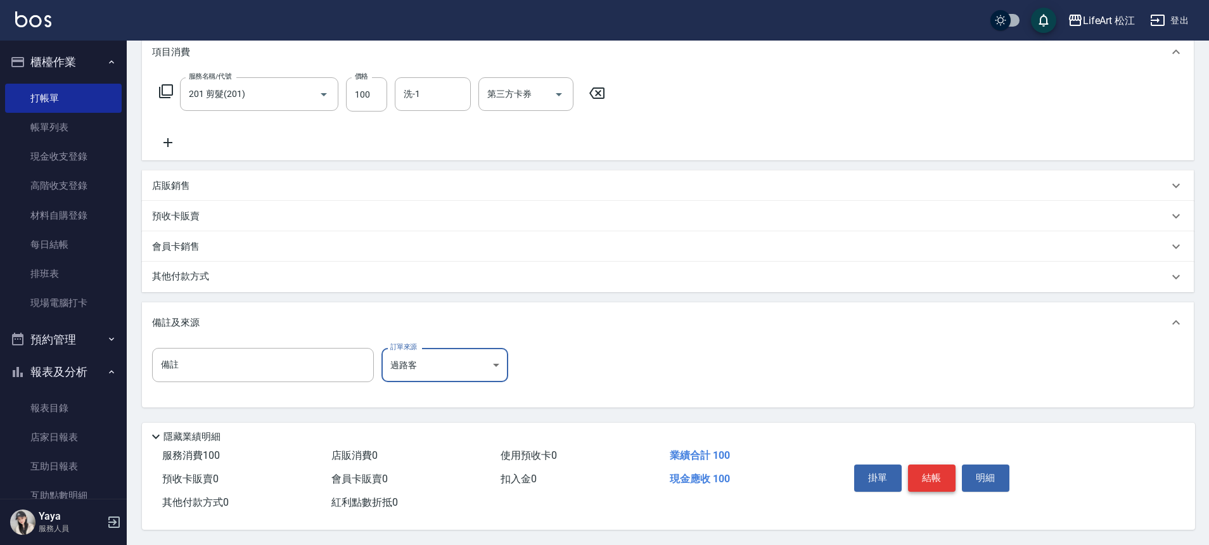
click at [932, 476] on button "結帳" at bounding box center [932, 477] width 48 height 27
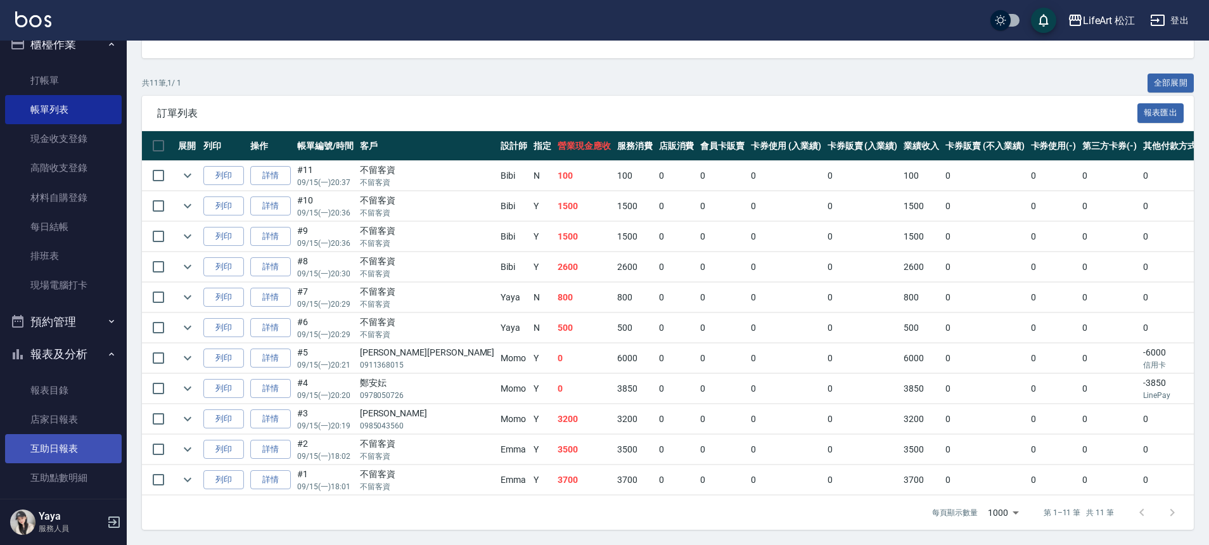
scroll to position [90, 0]
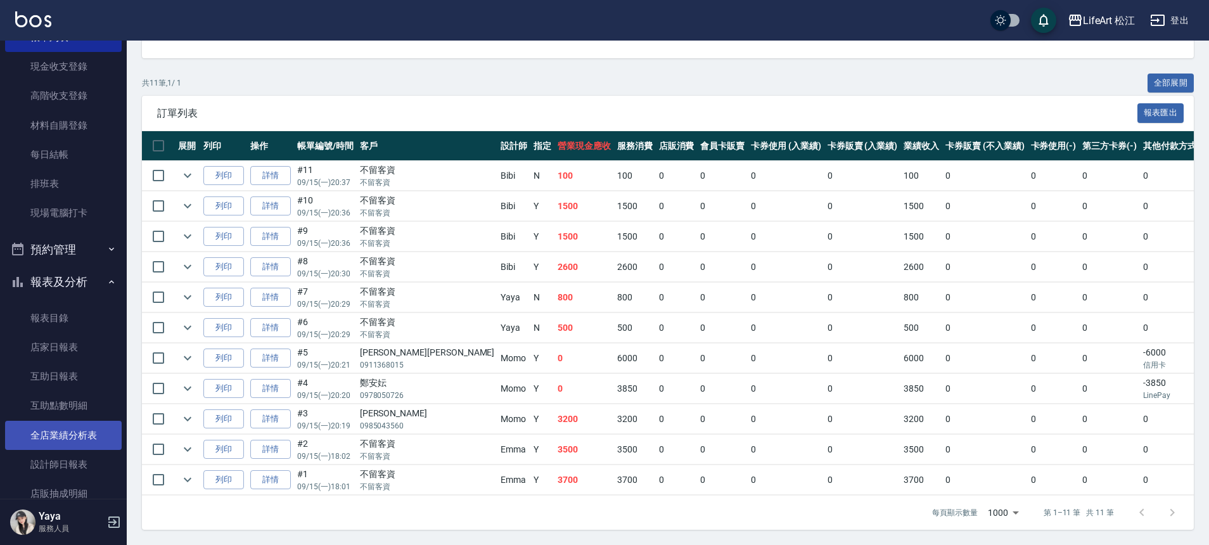
click at [65, 437] on link "全店業績分析表" at bounding box center [63, 435] width 117 height 29
